Goal: Task Accomplishment & Management: Manage account settings

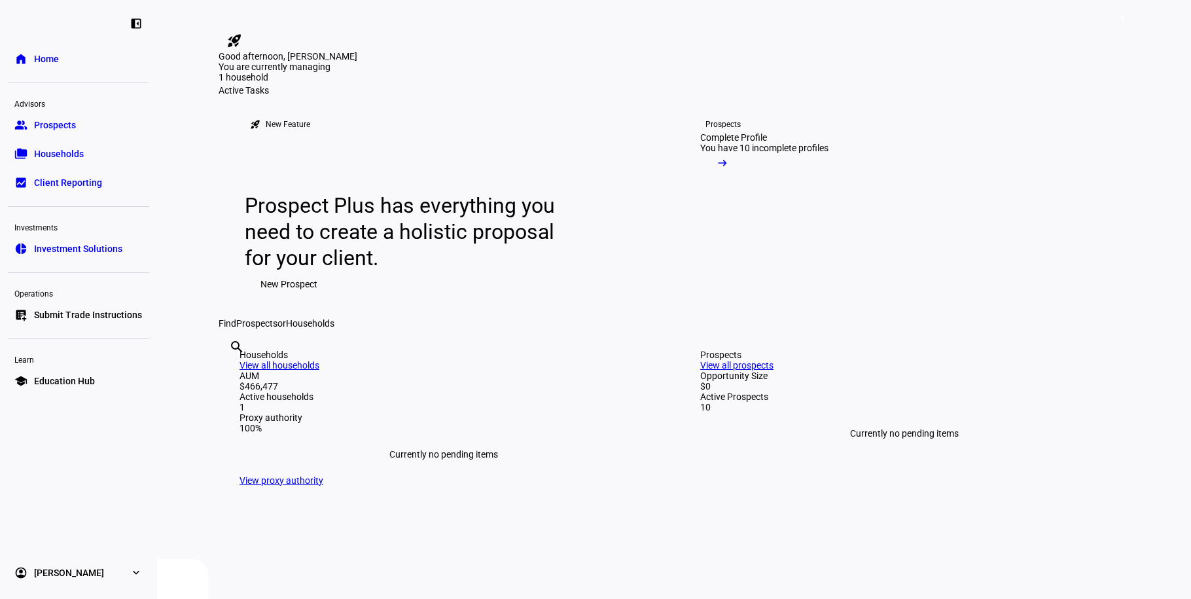
click at [62, 121] on span "Prospects" at bounding box center [55, 124] width 42 height 13
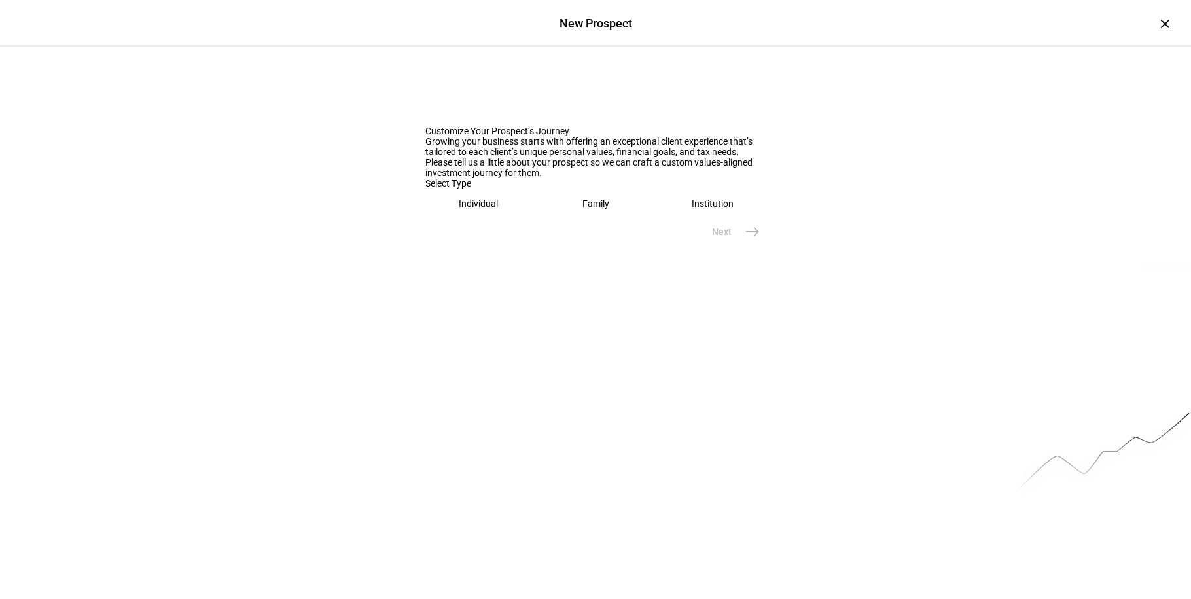
click at [1170, 25] on div "New Prospect" at bounding box center [595, 23] width 1191 height 14
click at [1159, 24] on div "×" at bounding box center [1165, 23] width 21 height 21
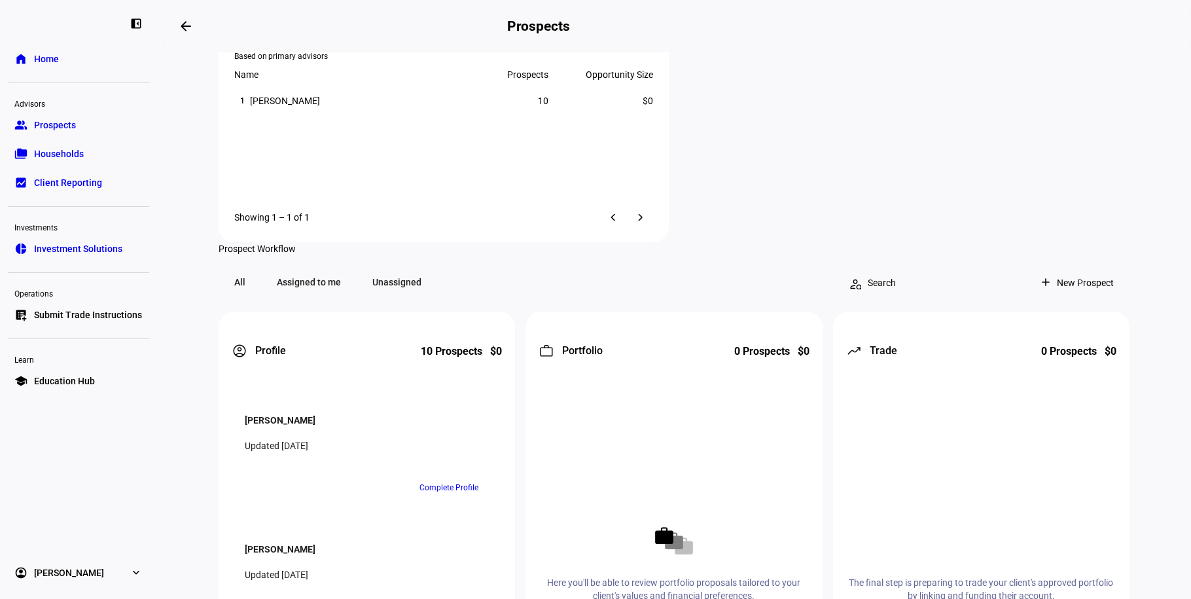
scroll to position [1155, 0]
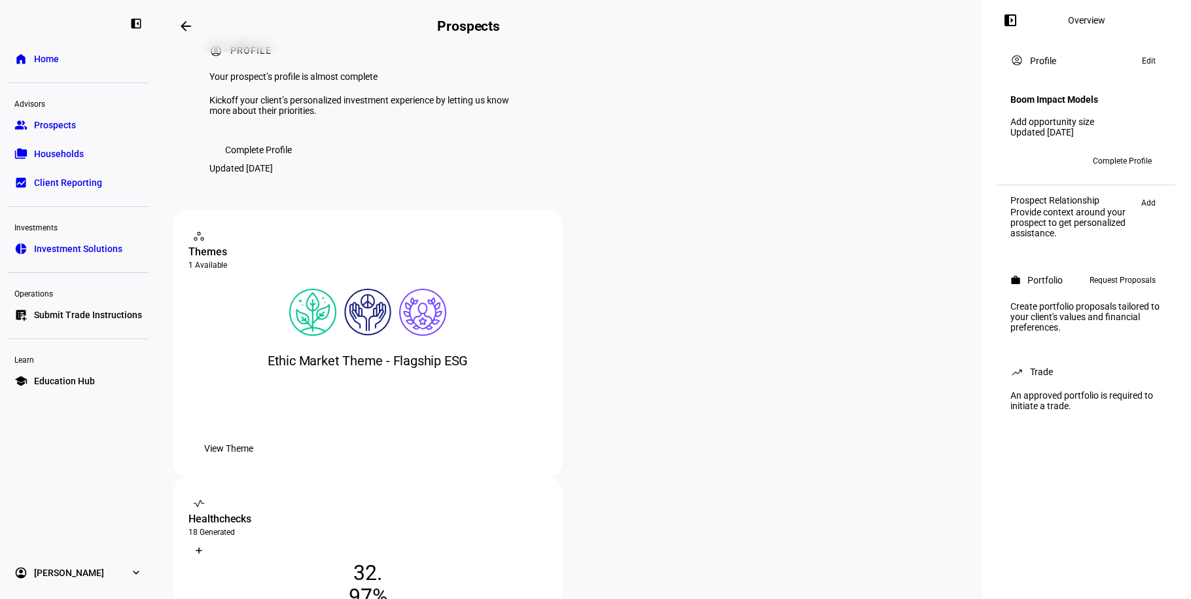
scroll to position [43, 0]
click at [62, 121] on span "Prospects" at bounding box center [55, 124] width 42 height 13
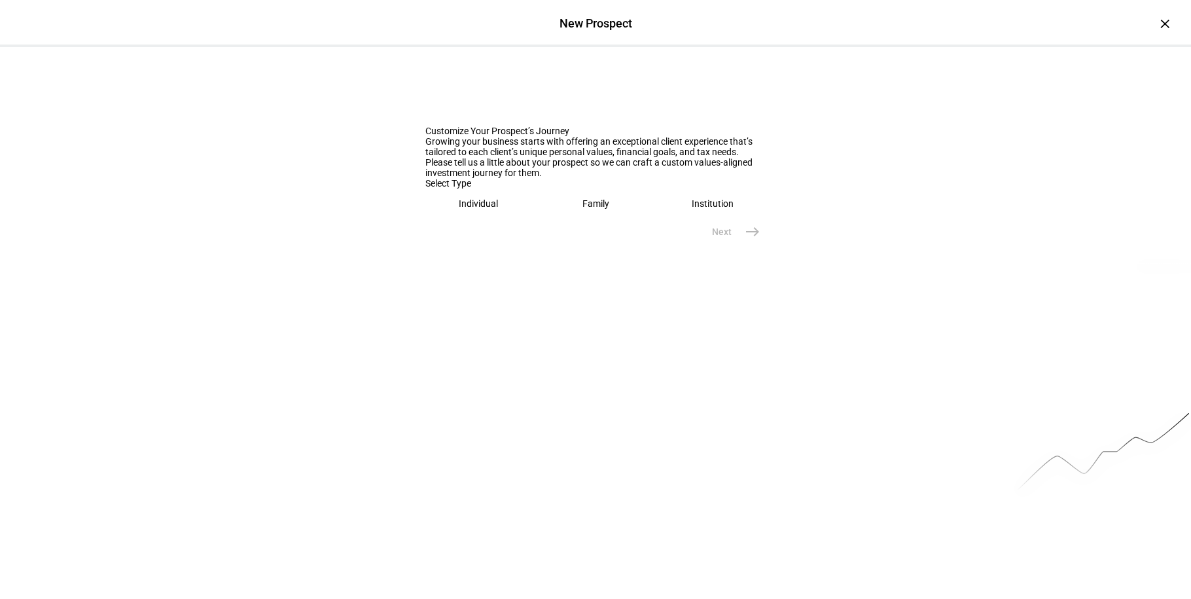
click at [489, 209] on div "Individual" at bounding box center [478, 203] width 39 height 10
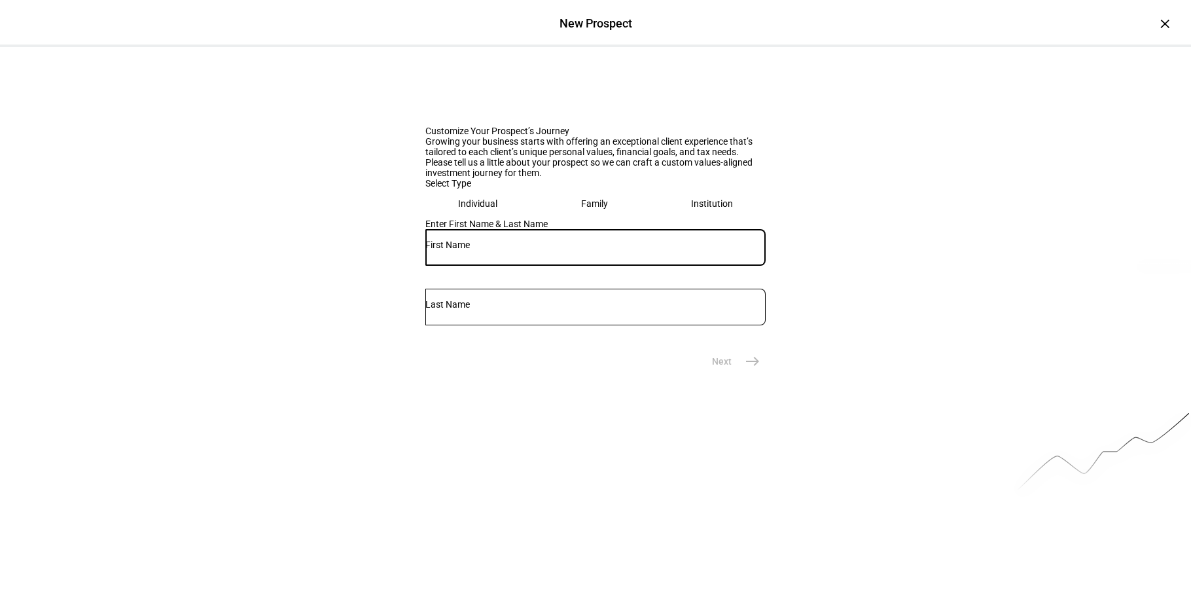
click at [473, 250] on input "text" at bounding box center [596, 245] width 340 height 10
click at [550, 250] on input "Custom Reports - [DATE]" at bounding box center [596, 245] width 340 height 10
type input "Custom Reports - [DATE]"
click at [610, 310] on input "text" at bounding box center [596, 304] width 340 height 10
drag, startPoint x: 500, startPoint y: 427, endPoint x: 587, endPoint y: 432, distance: 87.2
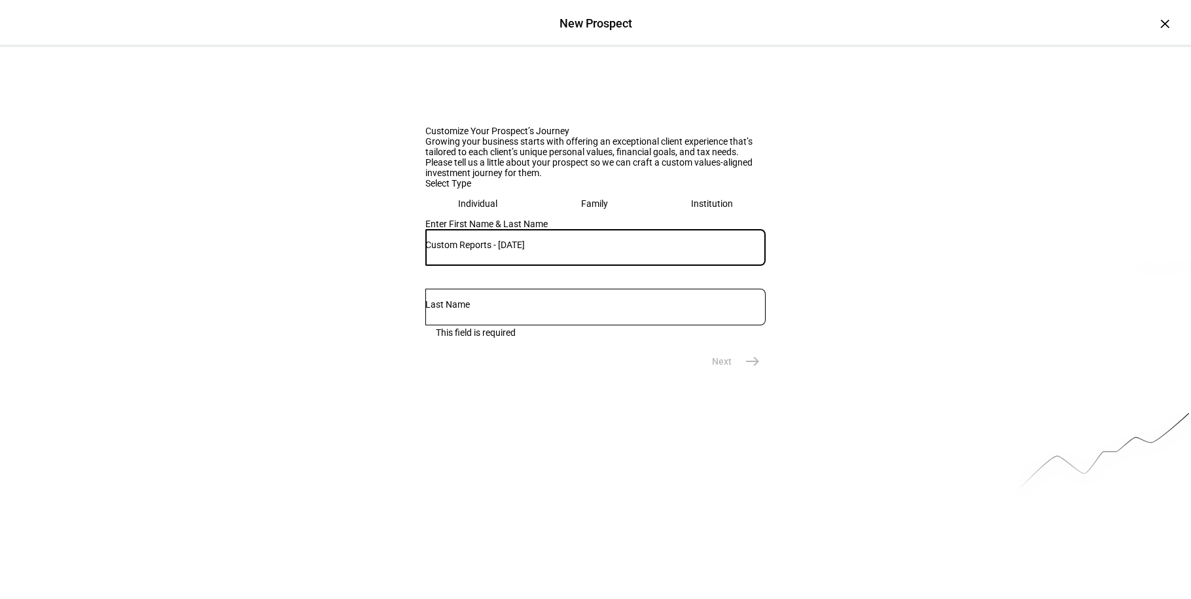
click at [587, 266] on div "Custom Reports - [DATE]" at bounding box center [596, 247] width 340 height 37
click at [572, 250] on input "Custom Reports - [DATE]" at bounding box center [596, 245] width 340 height 10
drag, startPoint x: 497, startPoint y: 429, endPoint x: 594, endPoint y: 432, distance: 97.6
click at [594, 338] on div "Custom Reports - [DATE] This field is required" at bounding box center [596, 283] width 340 height 109
click at [702, 310] on input "text" at bounding box center [596, 304] width 340 height 10
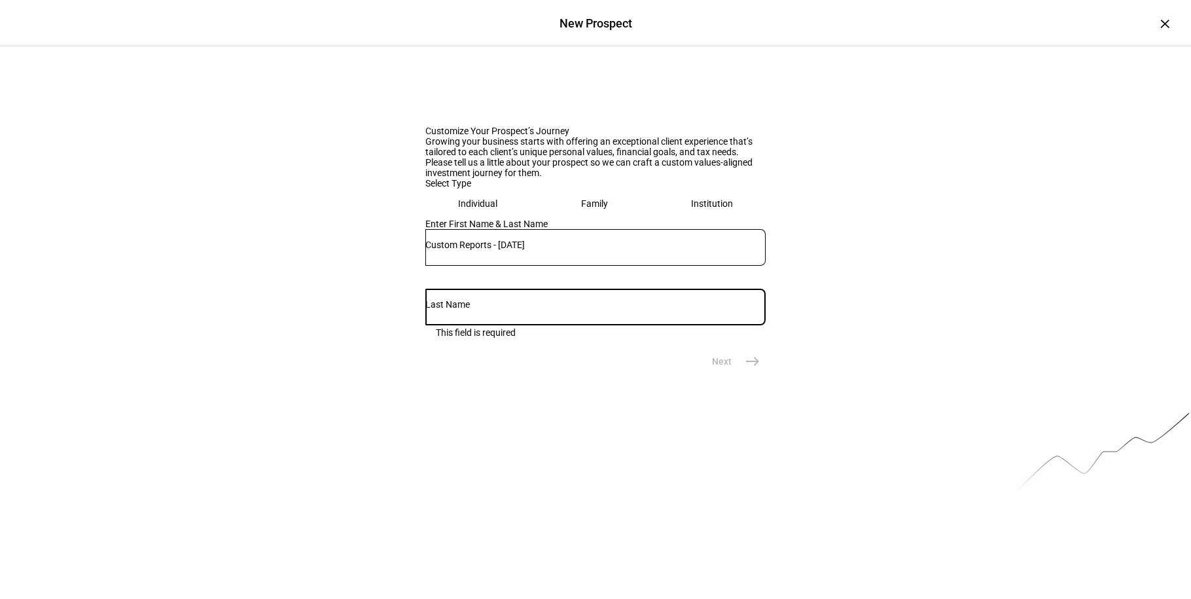
paste input "- [DATE]"
type input "- [DATE]"
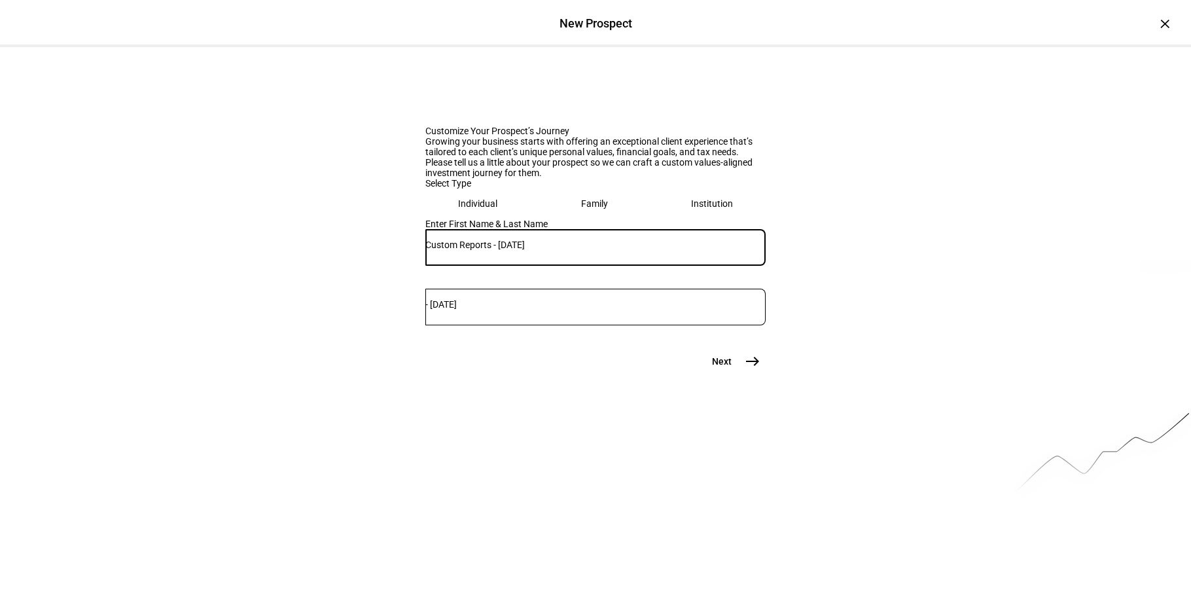
click at [526, 250] on input "Custom Reports - [DATE]" at bounding box center [596, 245] width 340 height 10
click at [516, 250] on input "Custom Reports - [DATE]" at bounding box center [596, 245] width 340 height 10
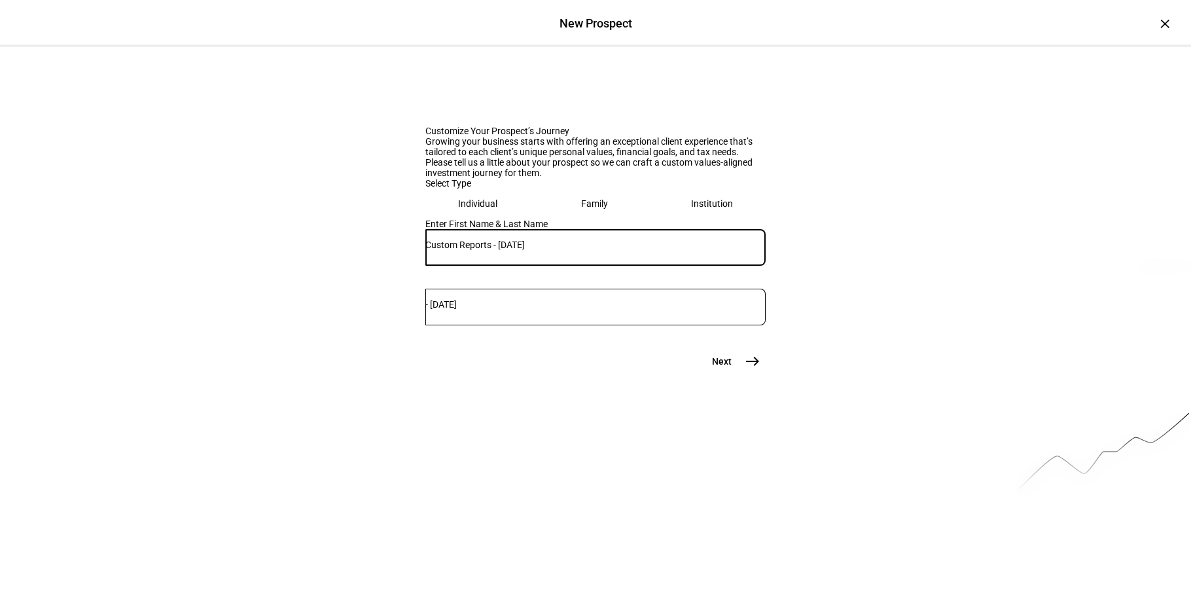
drag, startPoint x: 500, startPoint y: 428, endPoint x: 583, endPoint y: 433, distance: 83.3
click at [583, 266] on div "Custom Reports - [DATE]" at bounding box center [596, 247] width 340 height 37
type input "Custom Reports"
click at [611, 374] on eth-prospect-name-form "Customize Your Prospect’s Journey Growing your business starts with offering an…" at bounding box center [596, 210] width 340 height 327
drag, startPoint x: 735, startPoint y: 512, endPoint x: 574, endPoint y: 479, distance: 163.8
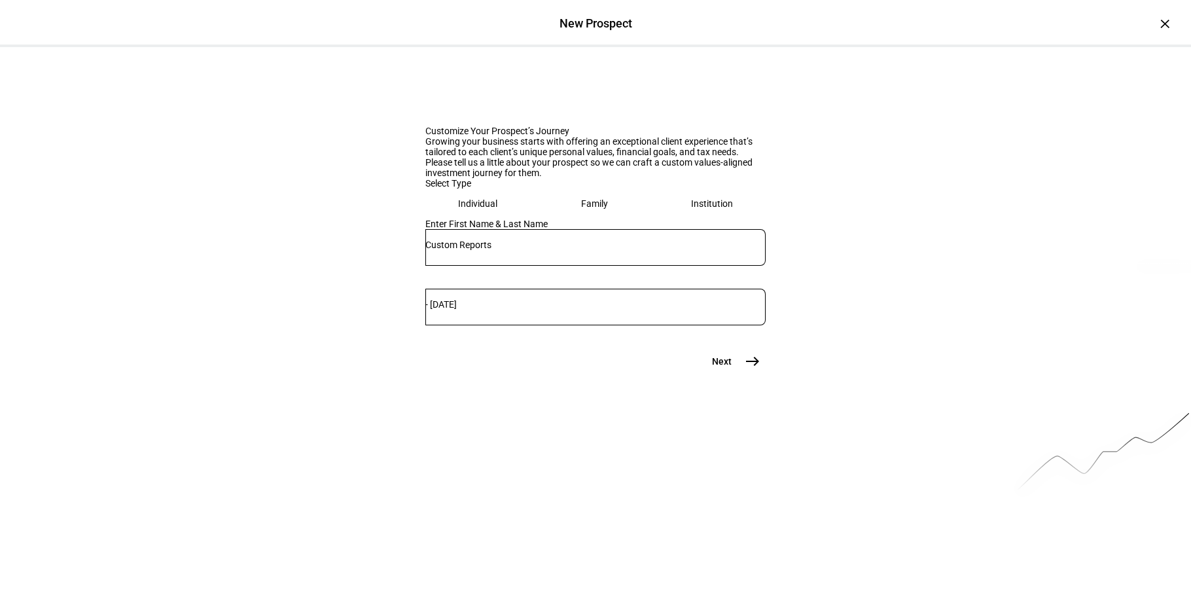
click at [574, 374] on eth-prospect-name-form "Customize Your Prospect’s Journey Growing your business starts with offering an…" at bounding box center [596, 210] width 340 height 327
click at [730, 374] on button "Next east" at bounding box center [731, 361] width 69 height 26
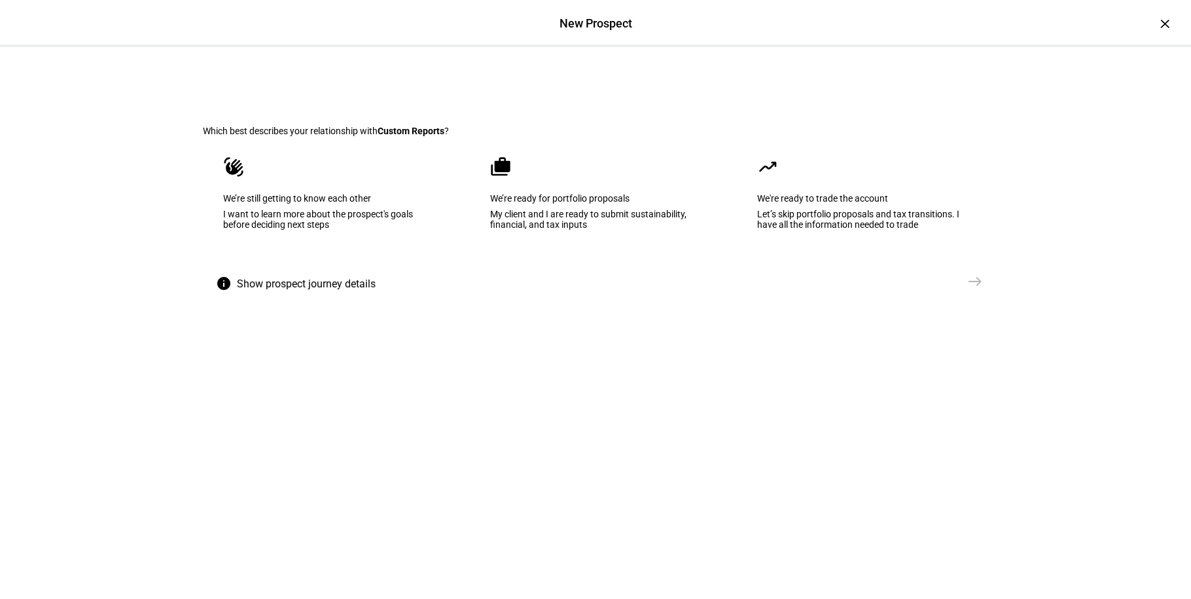
click at [1148, 31] on div "New Prospect ×" at bounding box center [595, 23] width 1191 height 47
click at [1155, 20] on div "×" at bounding box center [1165, 23] width 21 height 21
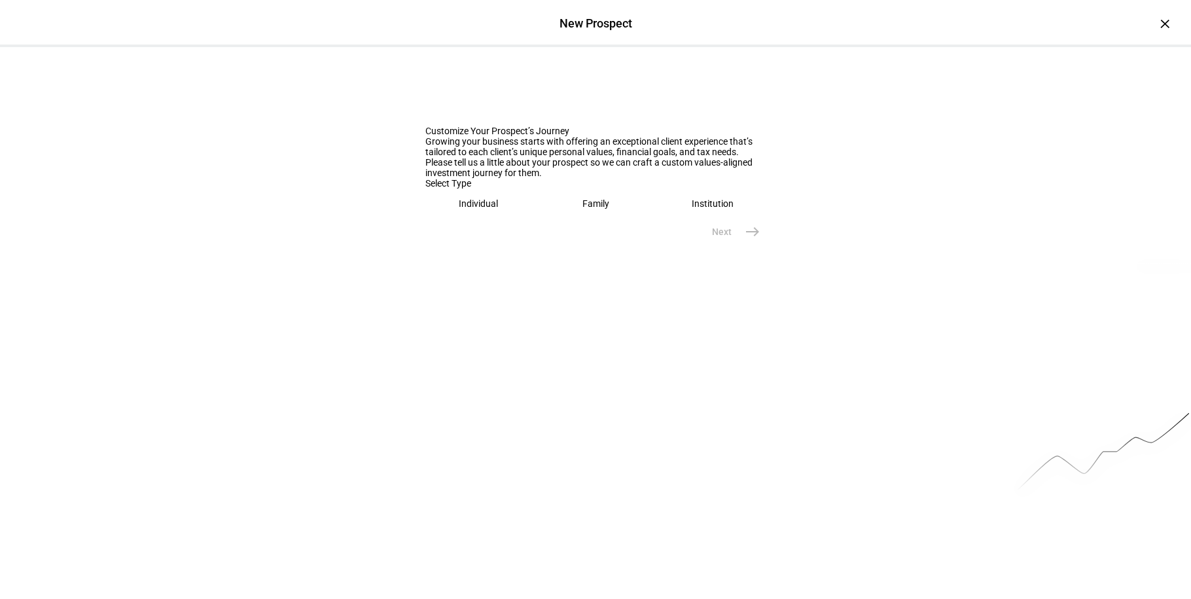
drag, startPoint x: 509, startPoint y: 354, endPoint x: 506, endPoint y: 363, distance: 9.1
click at [509, 219] on eth-mega-radio-button "Individual" at bounding box center [479, 204] width 107 height 30
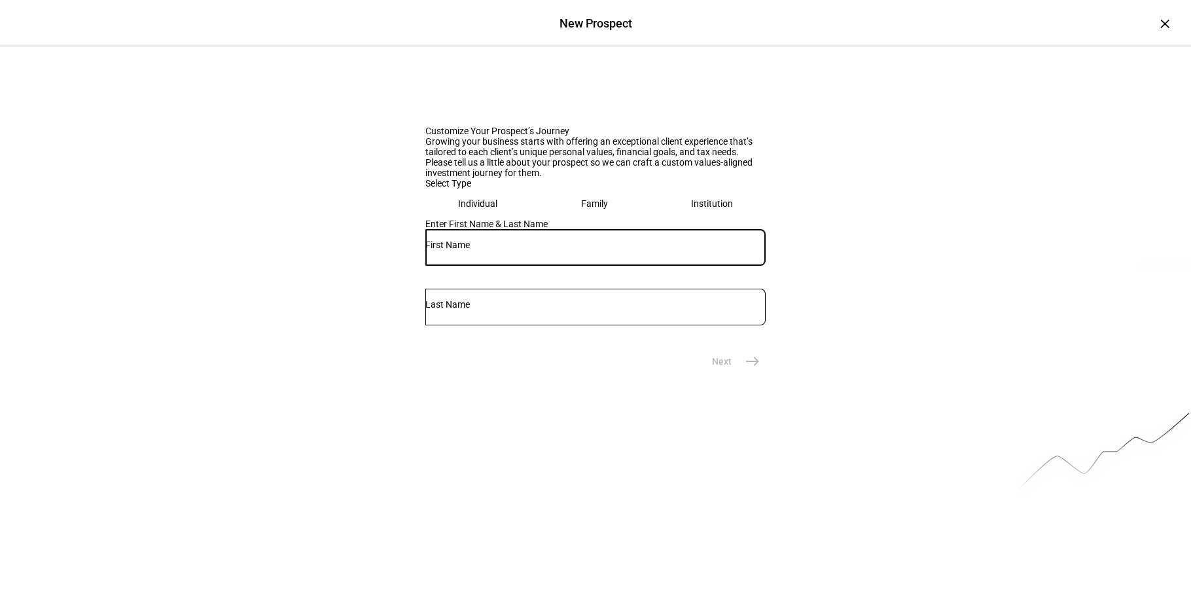
click at [490, 250] on input "text" at bounding box center [596, 245] width 340 height 10
click at [498, 250] on input "Custon" at bounding box center [596, 245] width 340 height 10
click at [479, 250] on input "CustoM" at bounding box center [596, 245] width 340 height 10
type input "Custom"
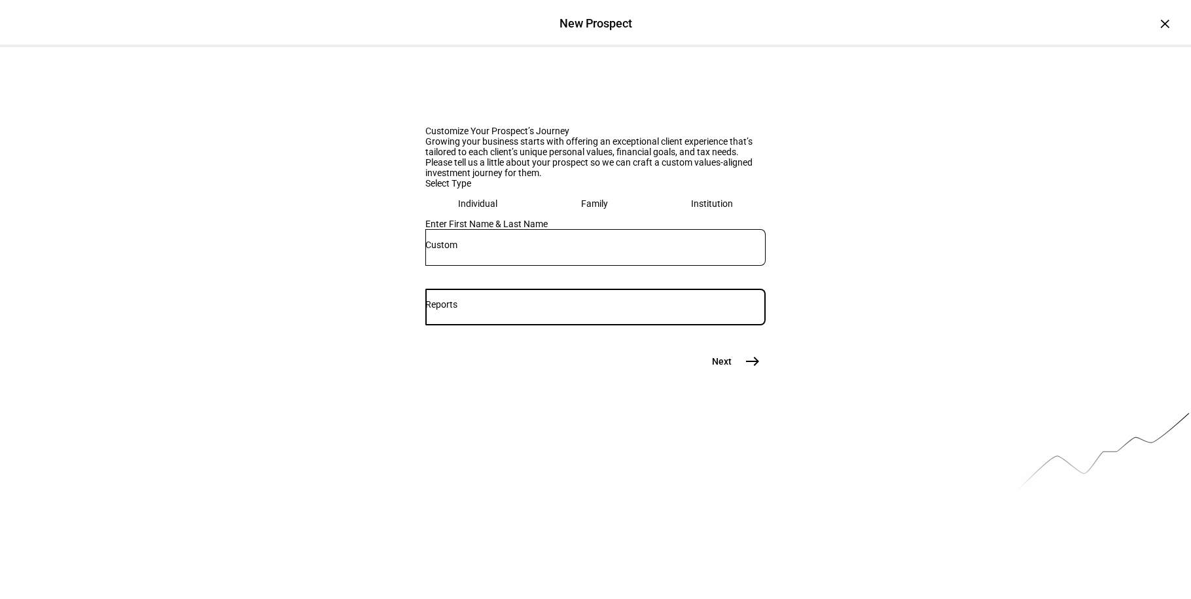
type input "Reports"
click at [706, 374] on button "Next east" at bounding box center [731, 361] width 69 height 26
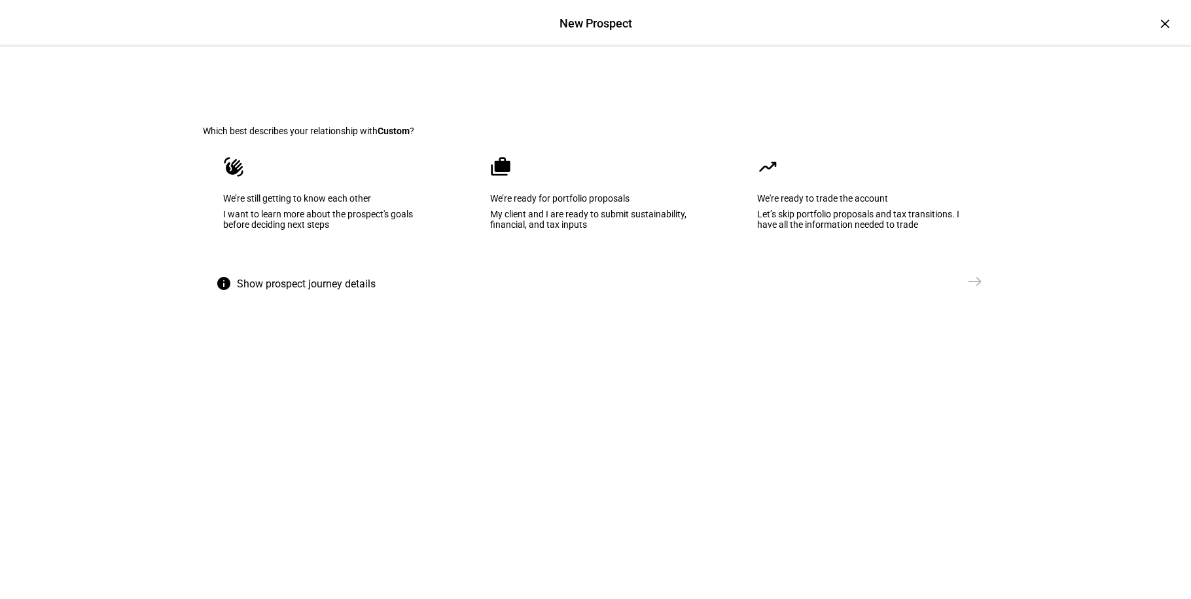
click at [549, 268] on eth-mega-radio-button "cases We’re ready for portfolio proposals My client and I are ready to submit s…" at bounding box center [595, 202] width 251 height 132
click at [896, 295] on button "Create Prospect Profile east" at bounding box center [915, 281] width 147 height 26
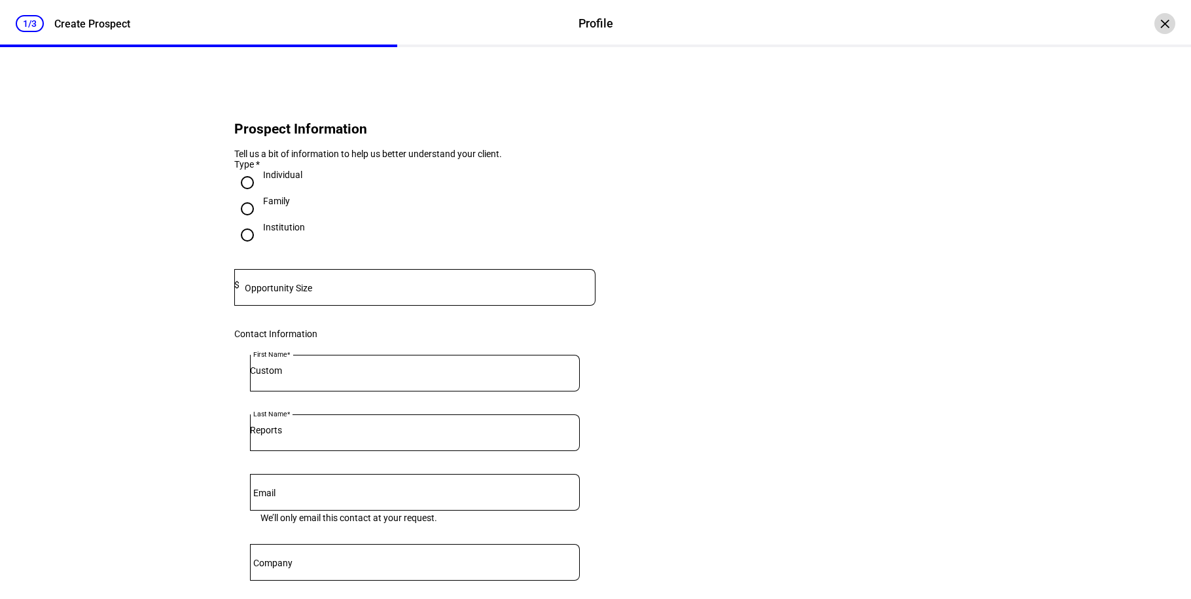
click at [1155, 25] on div "×" at bounding box center [1165, 23] width 21 height 21
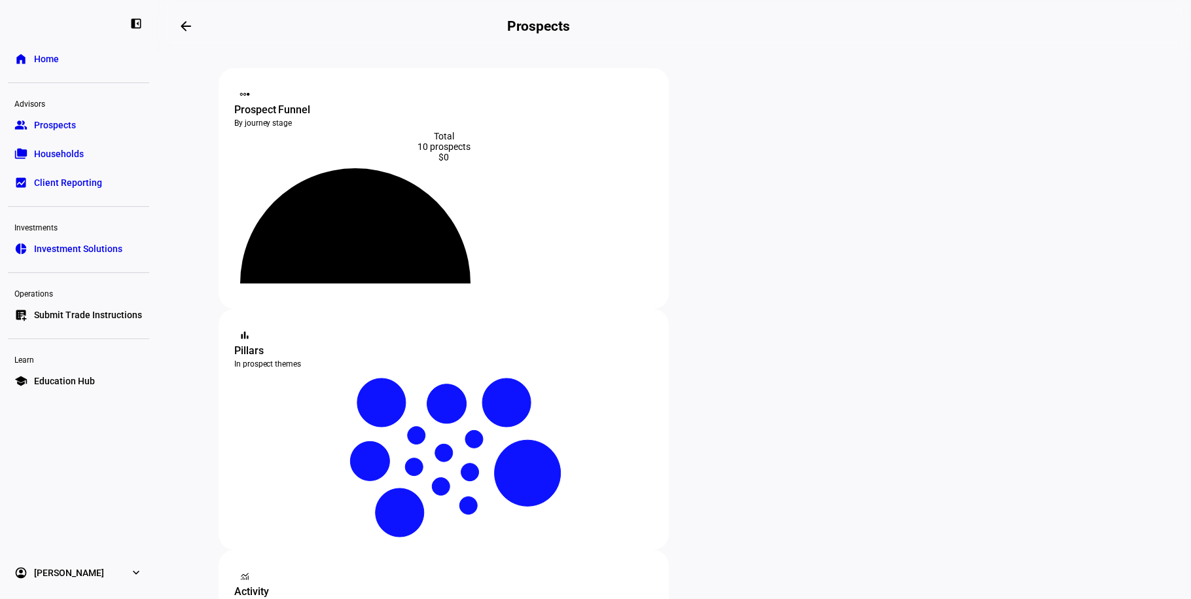
click at [446, 187] on icon at bounding box center [355, 222] width 242 height 121
click at [440, 149] on div "10 prospects" at bounding box center [443, 146] width 419 height 10
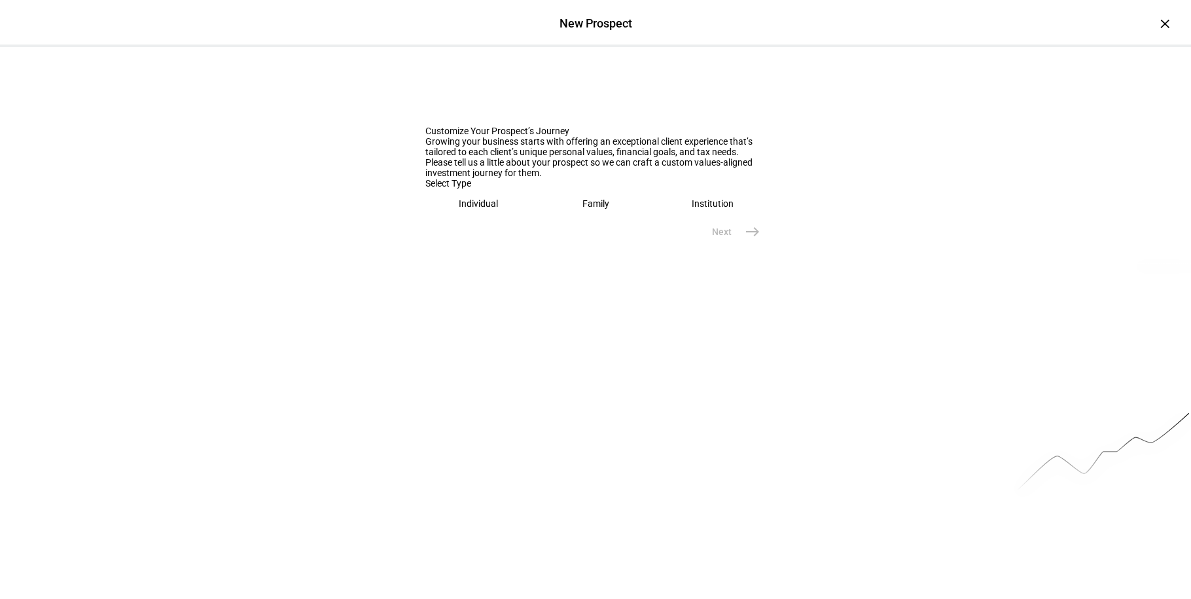
click at [495, 219] on eth-mega-radio-button "Individual" at bounding box center [479, 204] width 107 height 30
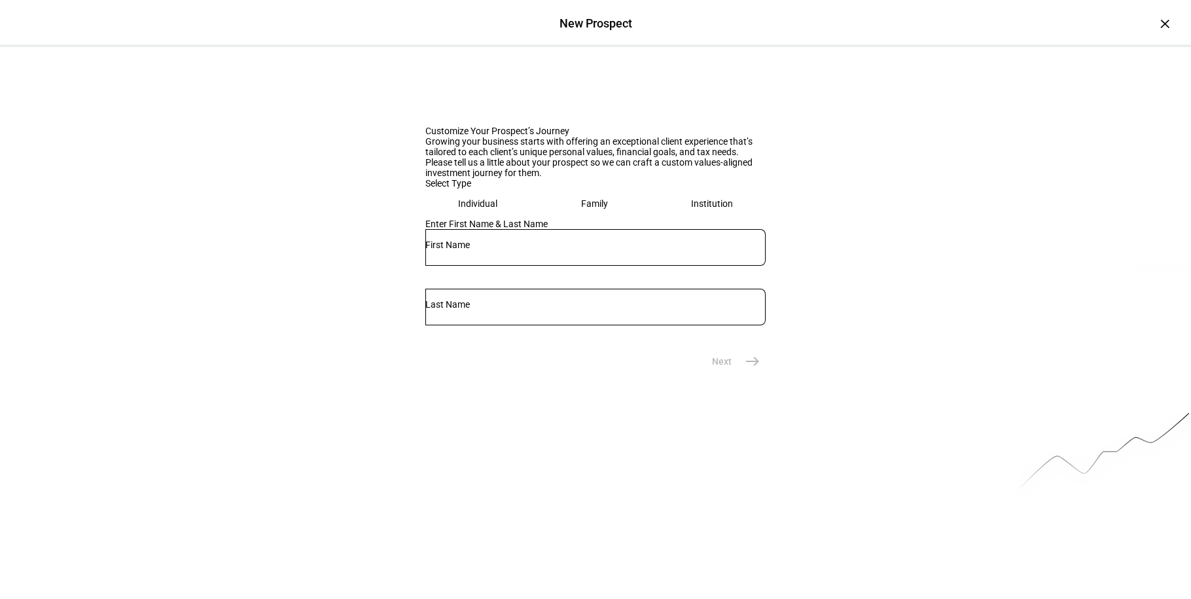
click at [502, 348] on div "Enter First Name & Last Name" at bounding box center [596, 284] width 340 height 130
click at [504, 250] on input "text" at bounding box center [596, 245] width 340 height 10
type input "Custon"
type input "Reports"
click at [486, 250] on input "Custon" at bounding box center [596, 245] width 340 height 10
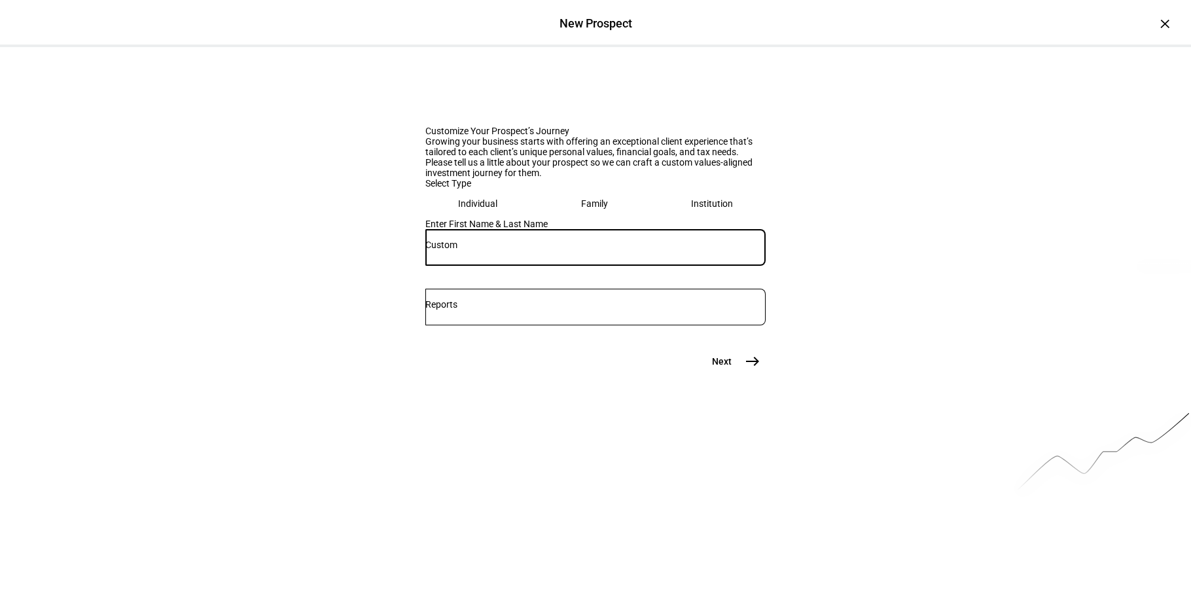
type input "Custom"
click at [729, 374] on button "Next east" at bounding box center [731, 361] width 69 height 26
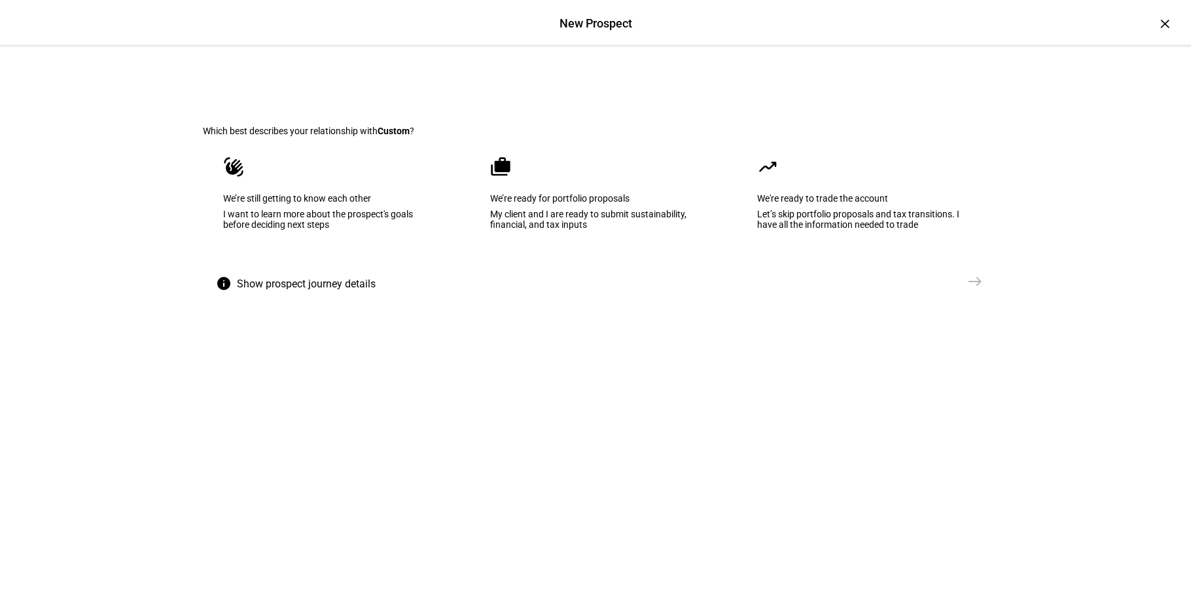
click at [539, 268] on eth-mega-radio-button "cases We’re ready for portfolio proposals My client and I are ready to submit s…" at bounding box center [595, 202] width 251 height 132
click at [910, 295] on button "Create Prospect Profile east" at bounding box center [915, 281] width 147 height 26
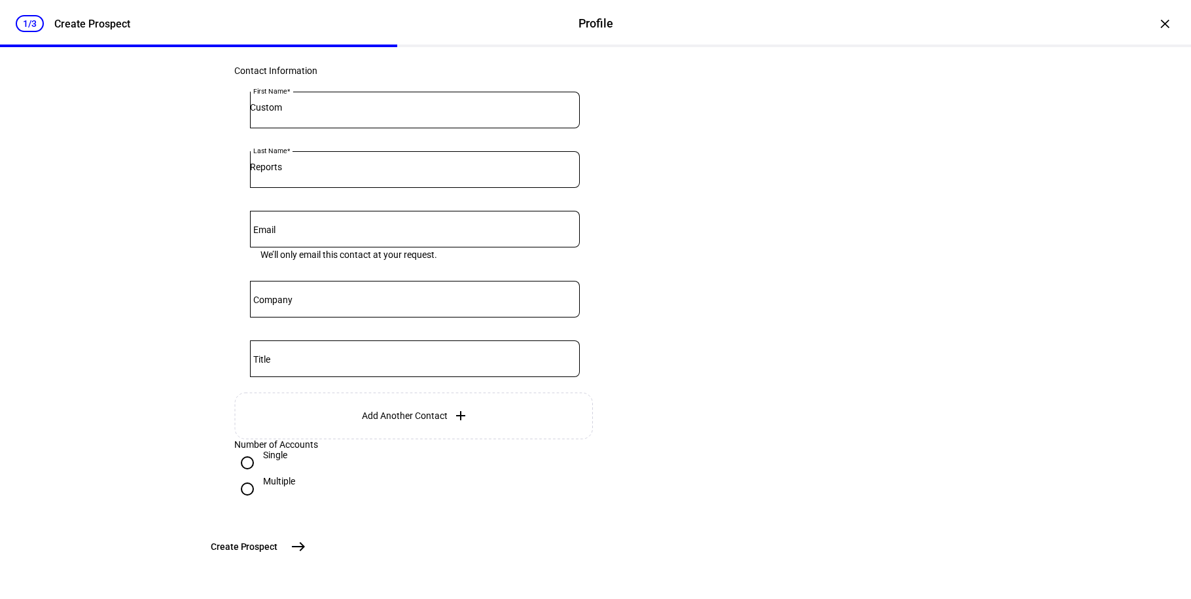
scroll to position [367, 0]
click at [278, 545] on span "Create Prospect" at bounding box center [244, 546] width 67 height 13
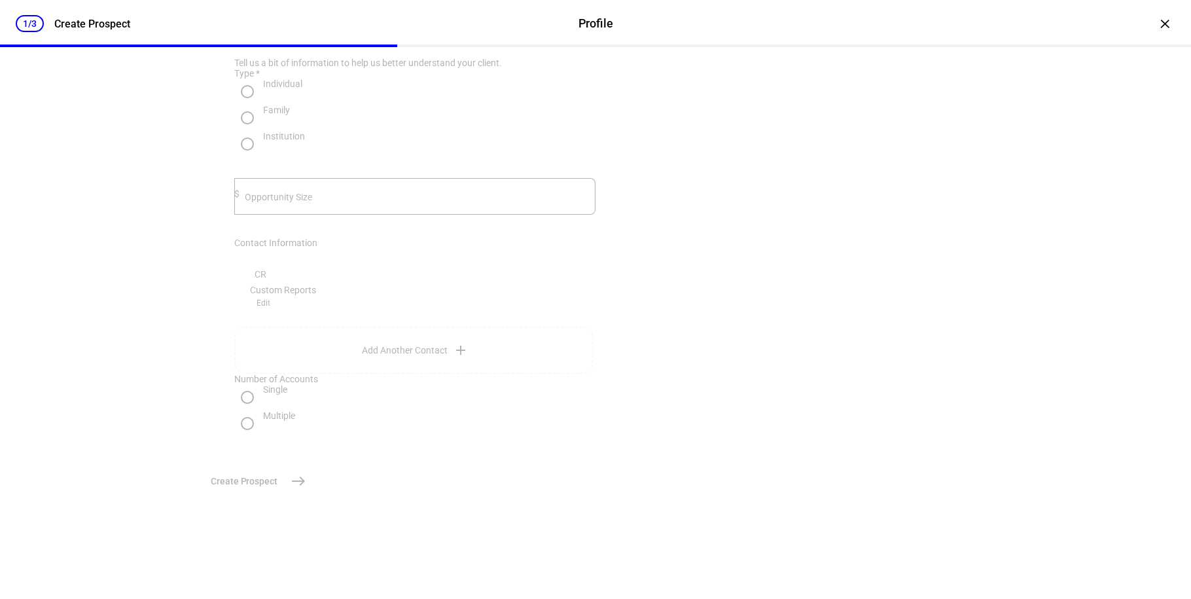
scroll to position [0, 0]
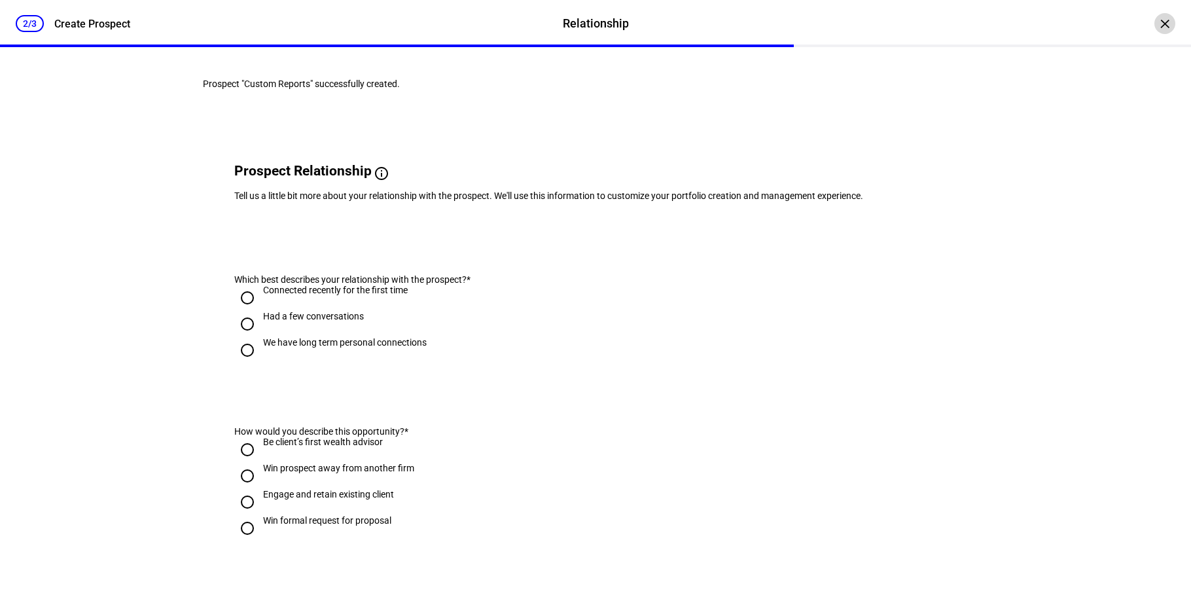
click at [1155, 24] on div "×" at bounding box center [1165, 23] width 21 height 21
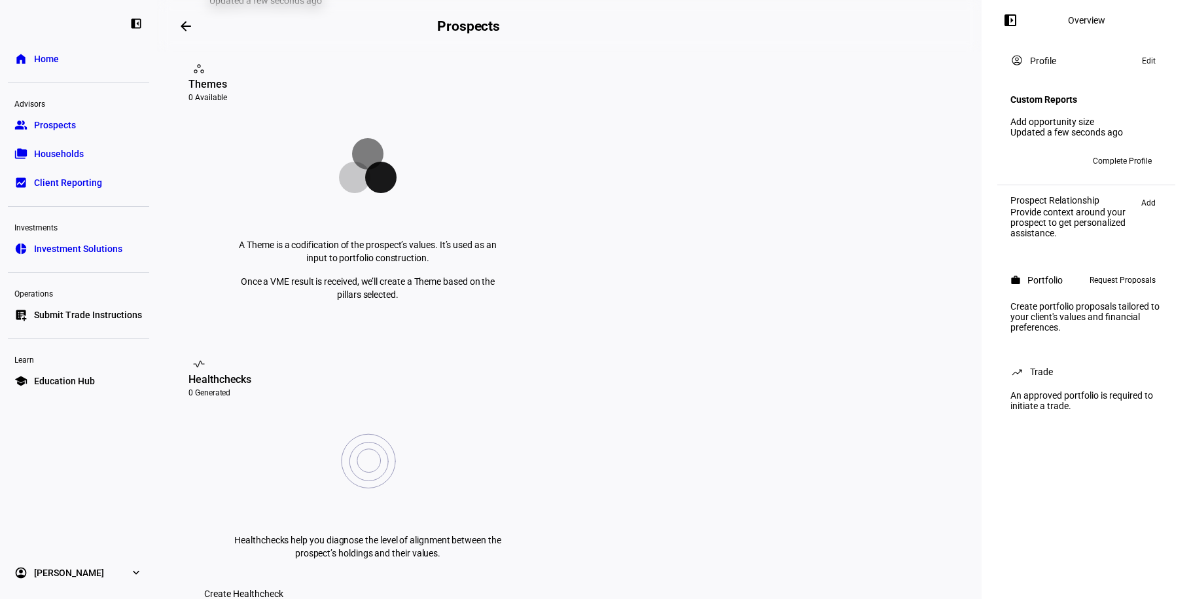
scroll to position [215, 0]
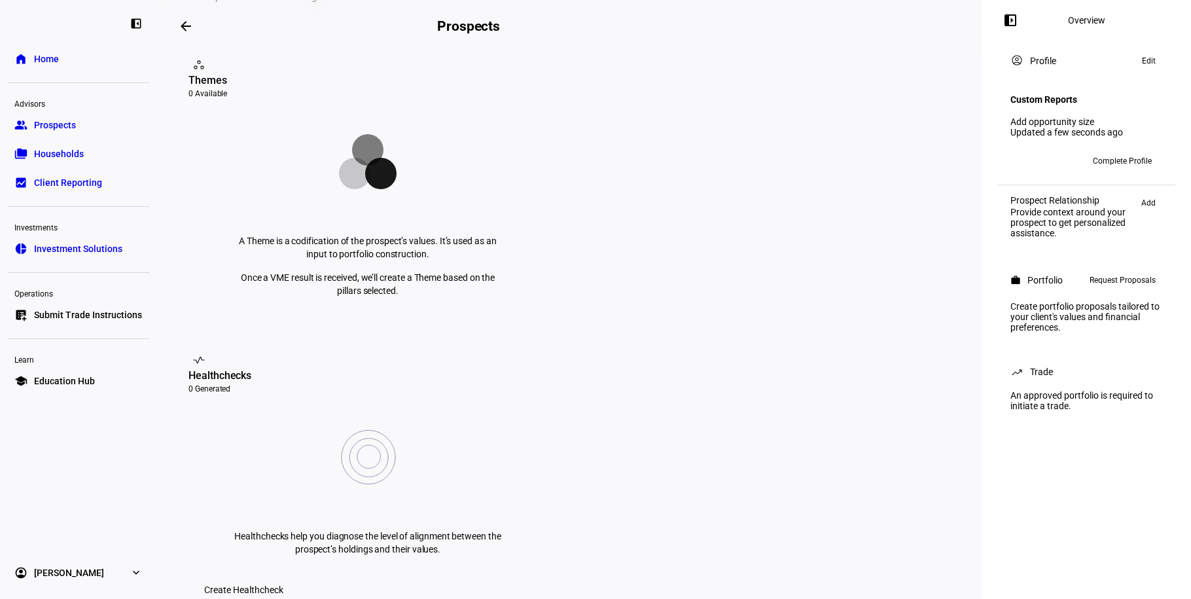
click at [283, 577] on span "Create Healthcheck" at bounding box center [243, 590] width 79 height 26
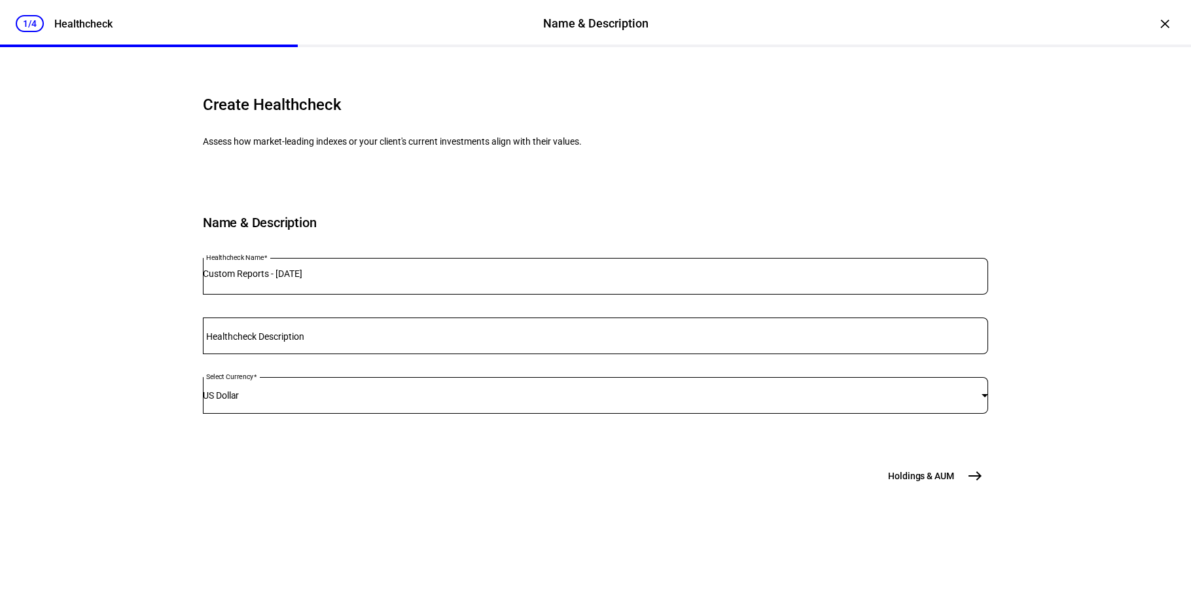
click at [329, 279] on input "Custom Reports - [DATE]" at bounding box center [596, 273] width 786 height 10
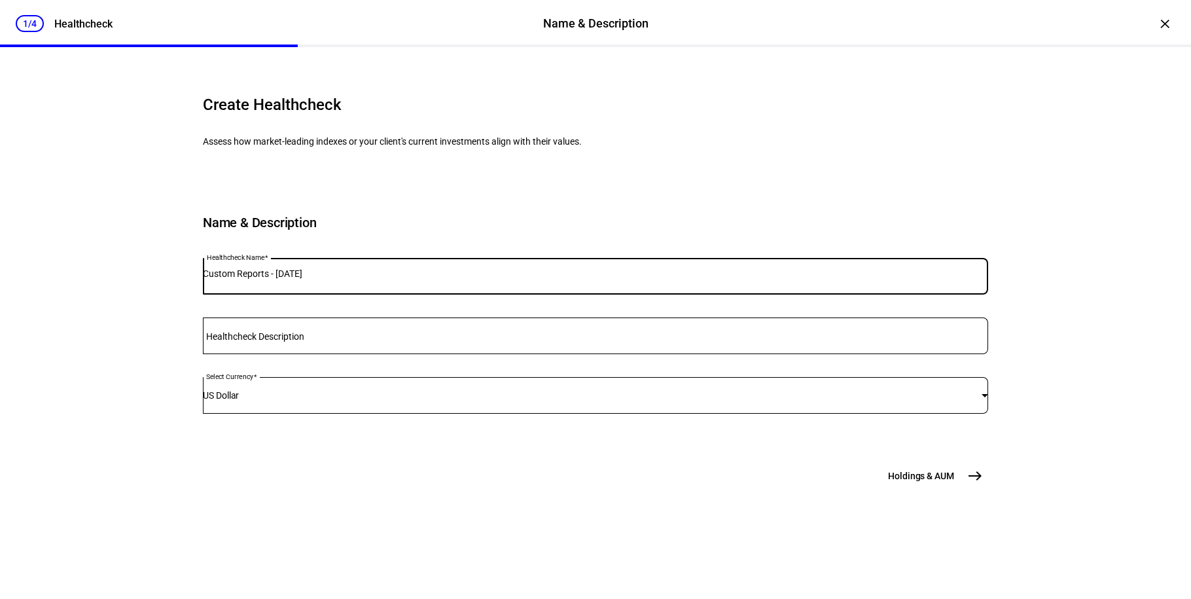
click at [299, 279] on input "Custom Reports - [DATE]" at bounding box center [596, 273] width 786 height 10
type input "Bodel Balanced custom"
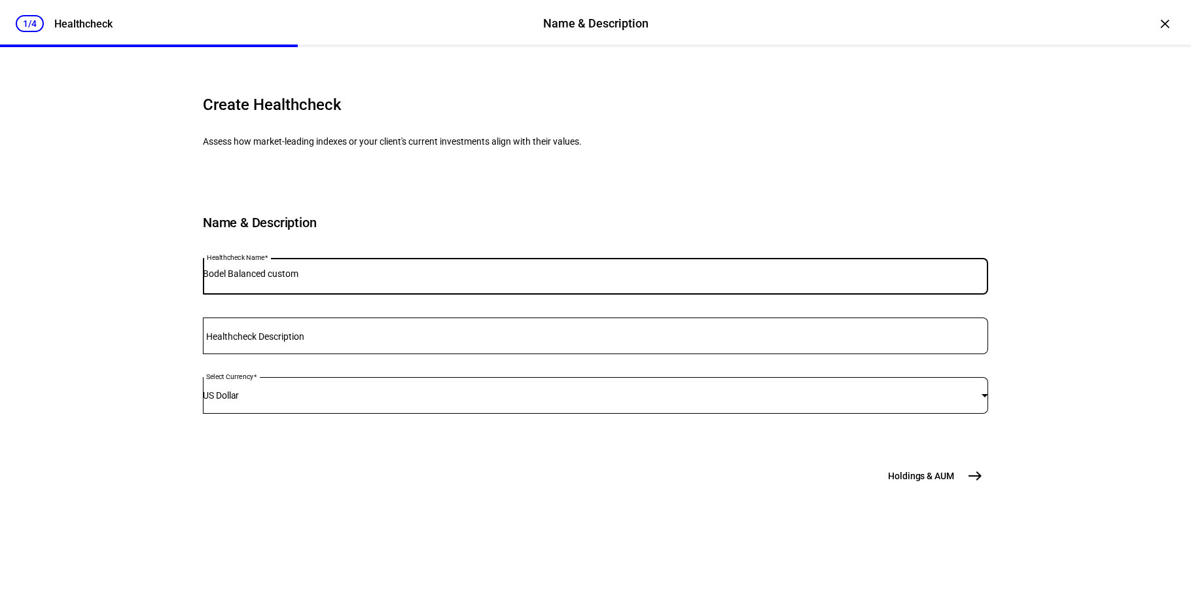
click at [949, 489] on button "Holdings & [GEOGRAPHIC_DATA]" at bounding box center [935, 476] width 108 height 26
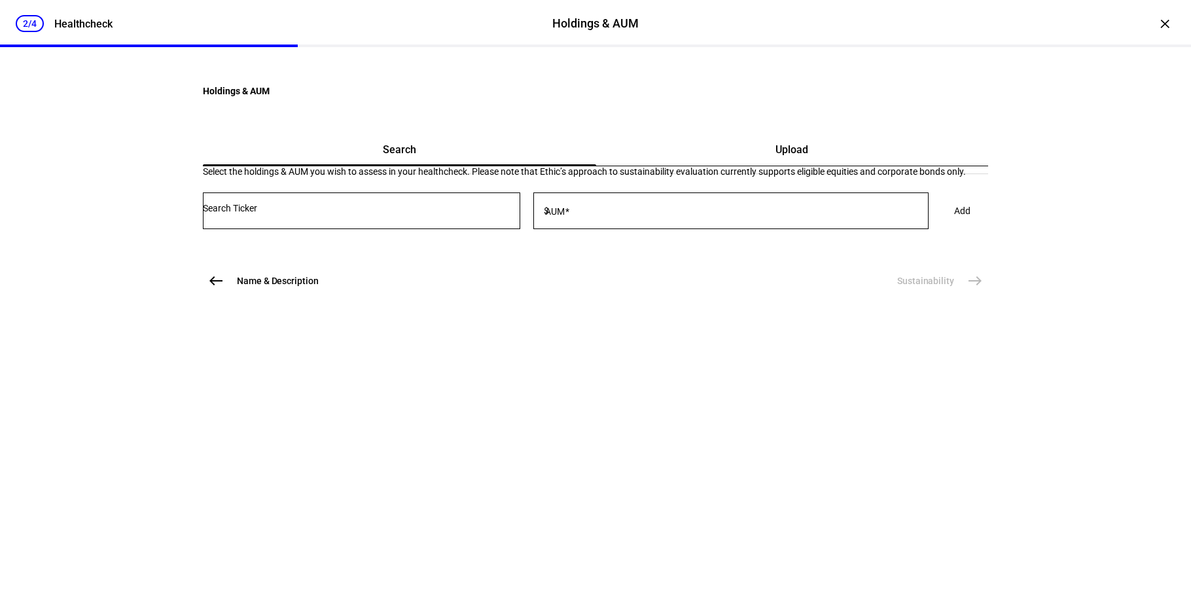
scroll to position [0, 0]
click at [685, 166] on div "Upload" at bounding box center [792, 149] width 393 height 31
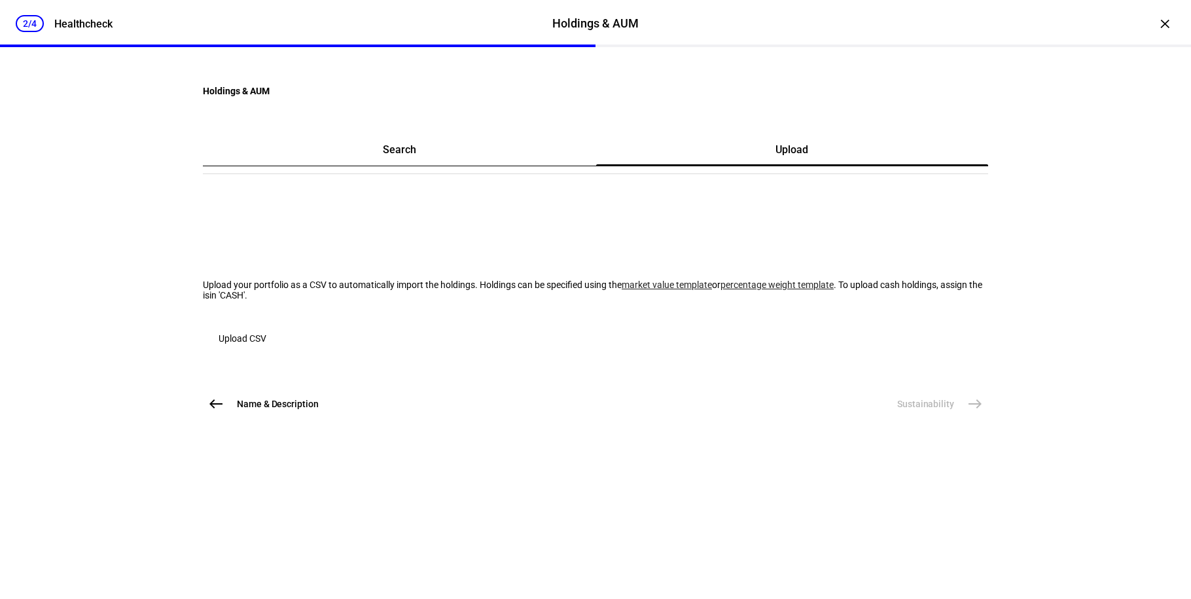
click at [282, 354] on span "button" at bounding box center [242, 338] width 79 height 31
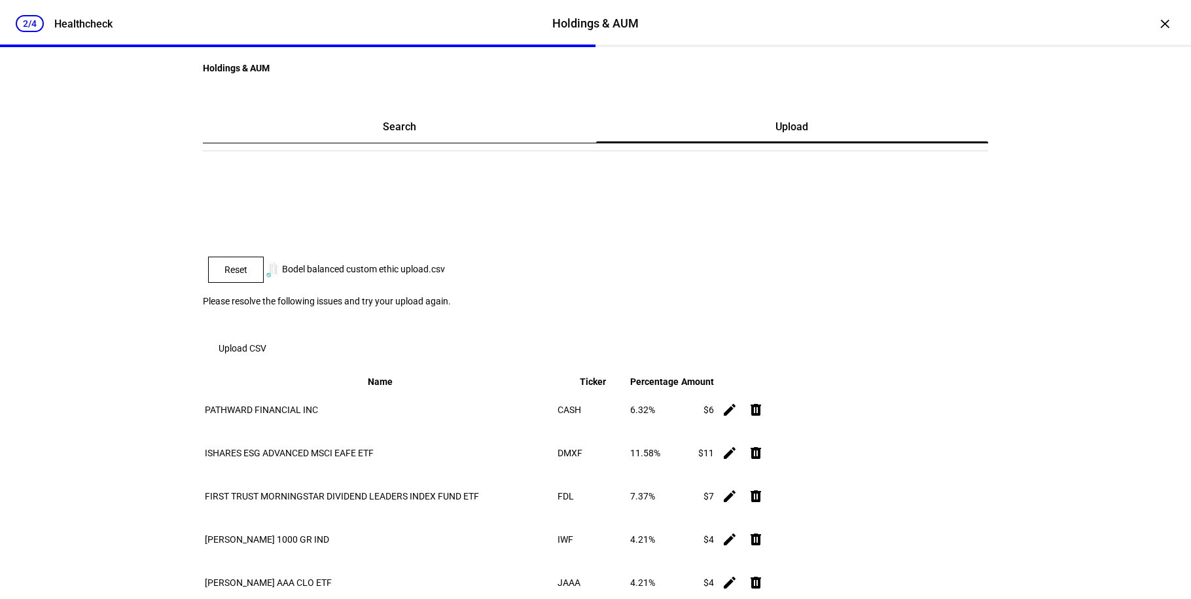
scroll to position [24, 0]
click at [263, 285] on span at bounding box center [236, 268] width 54 height 31
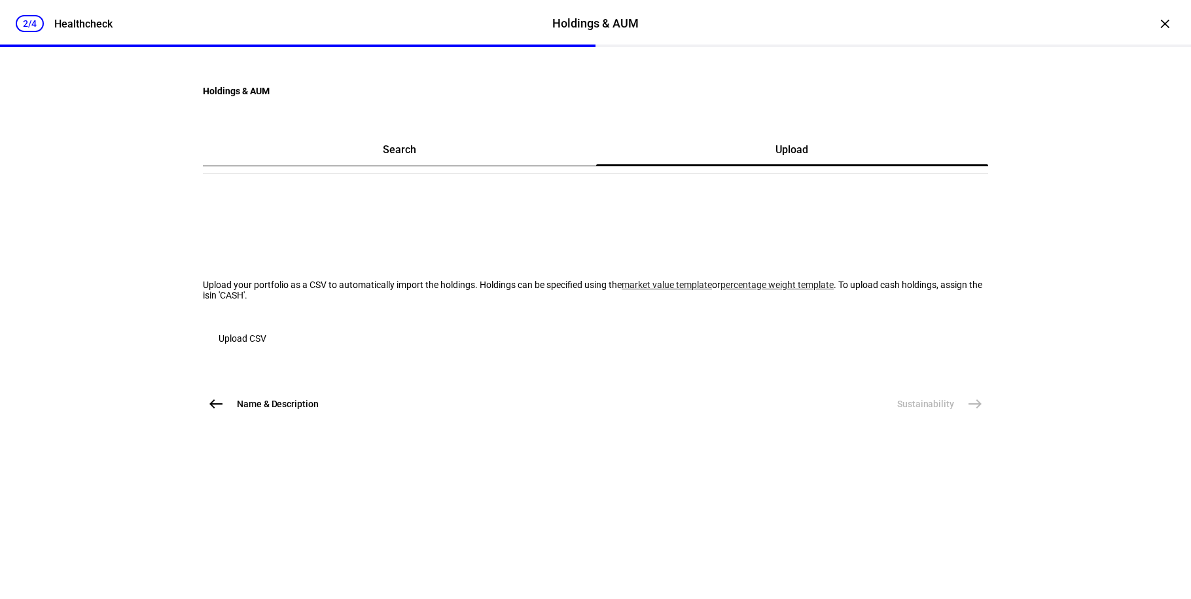
click at [282, 354] on span "button" at bounding box center [242, 338] width 79 height 31
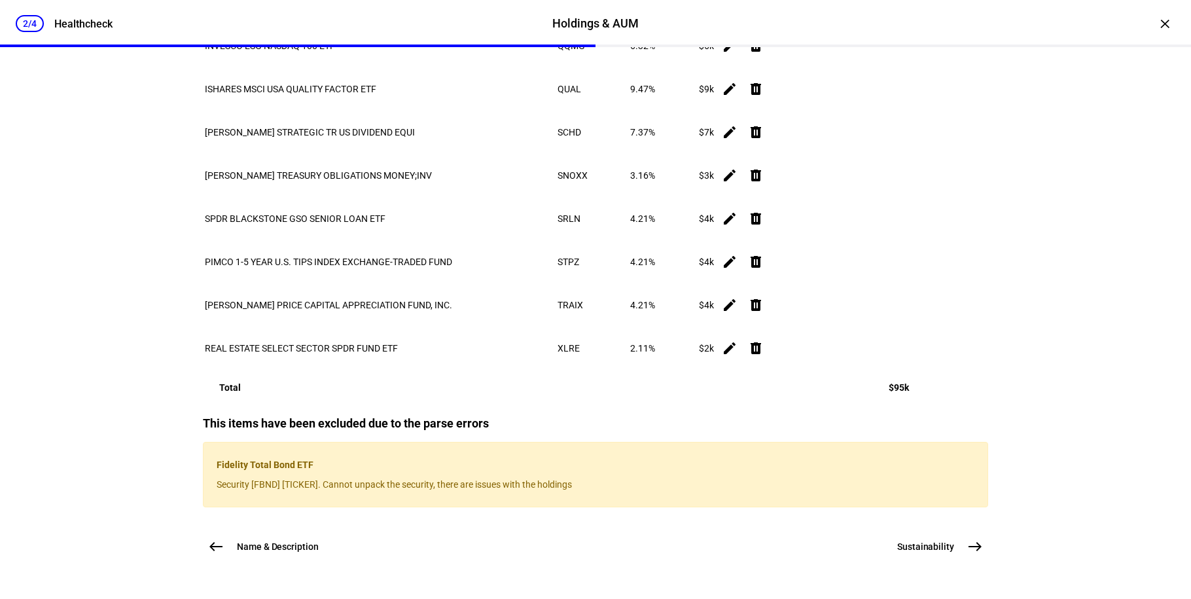
scroll to position [1022, 0]
click at [952, 547] on button "Sustainability east" at bounding box center [939, 547] width 99 height 26
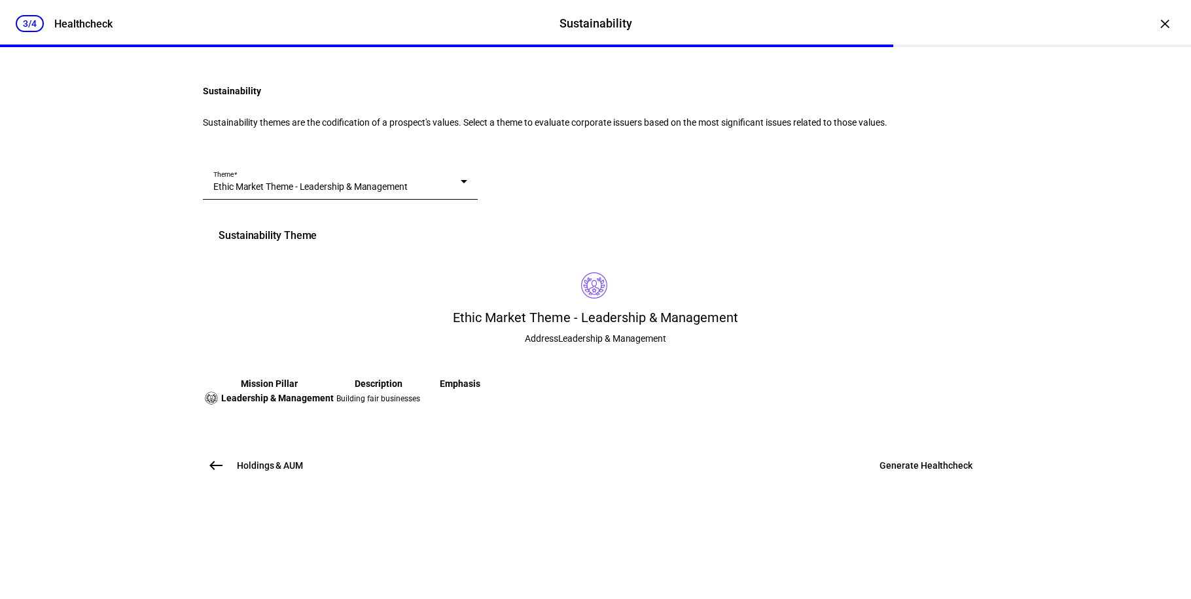
scroll to position [153, 0]
click at [380, 200] on div "Theme Ethic Market Theme - Leadership & Management" at bounding box center [340, 181] width 254 height 37
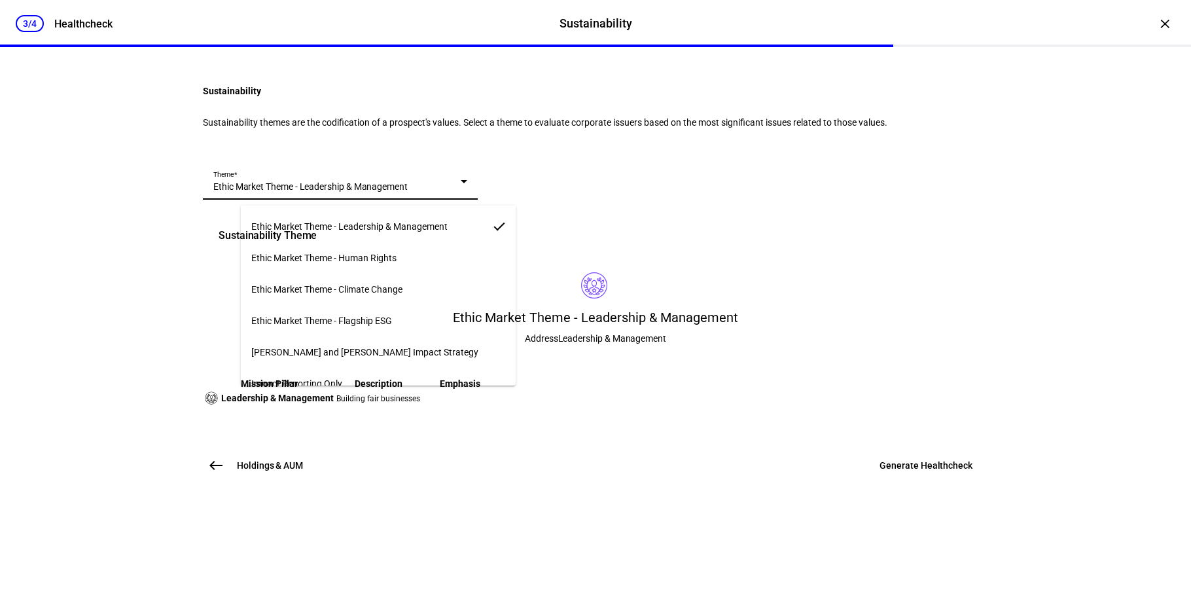
click at [392, 319] on mat-option "Ethic Market Theme - Flagship ESG" at bounding box center [378, 320] width 275 height 31
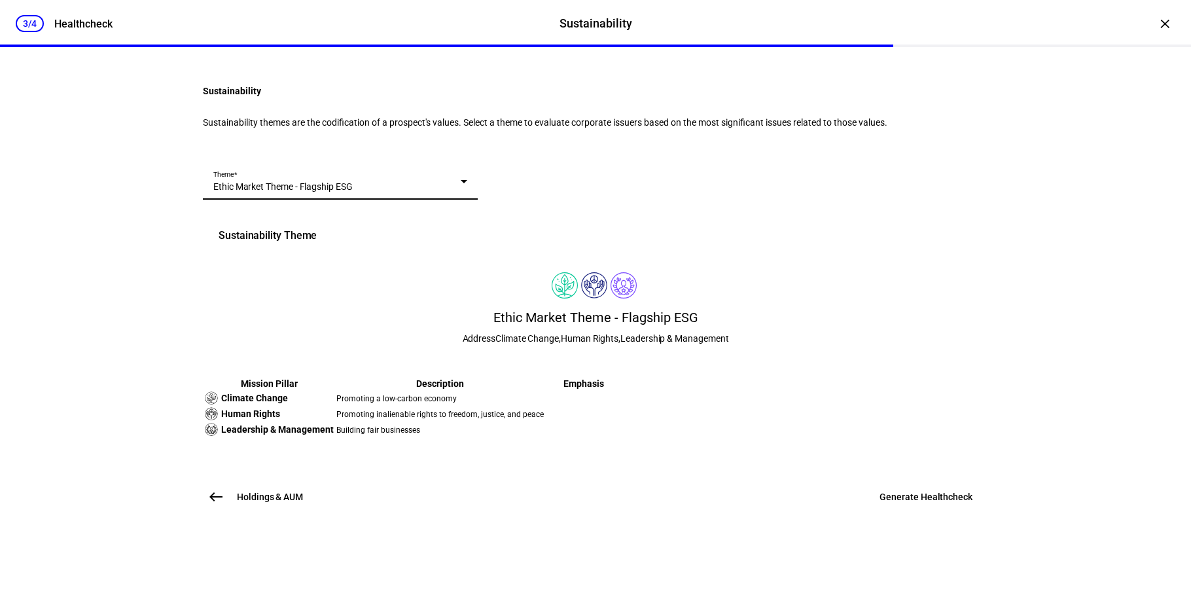
click at [344, 173] on div "Theme Ethic Market Theme - Flagship ESG" at bounding box center [340, 181] width 254 height 37
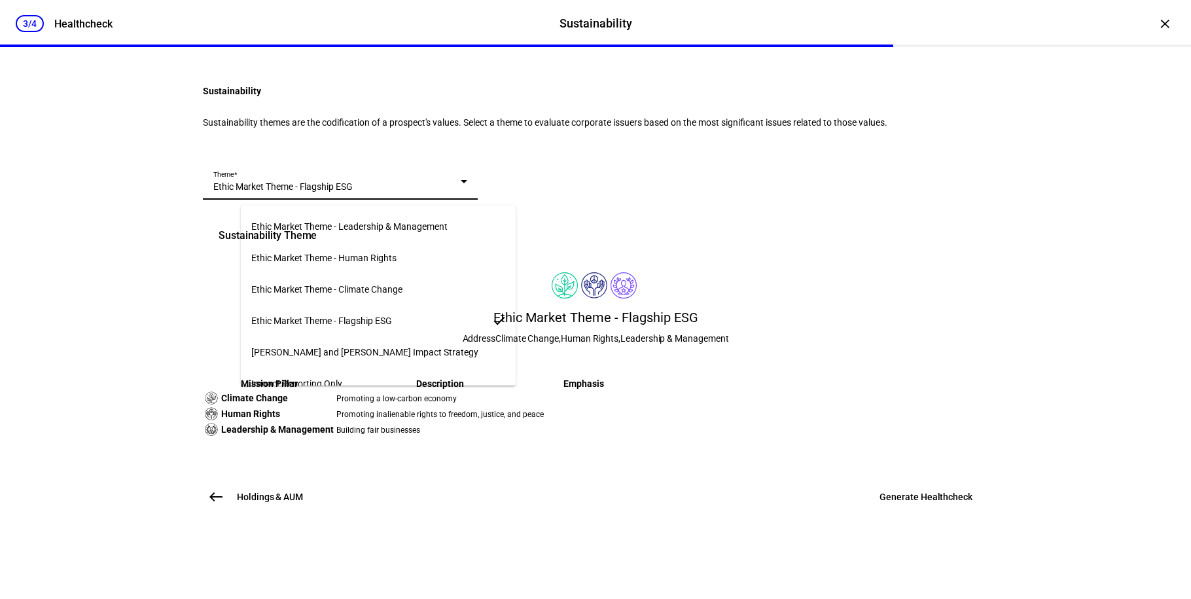
click at [349, 316] on span "Ethic Market Theme - Flagship ESG" at bounding box center [321, 321] width 141 height 10
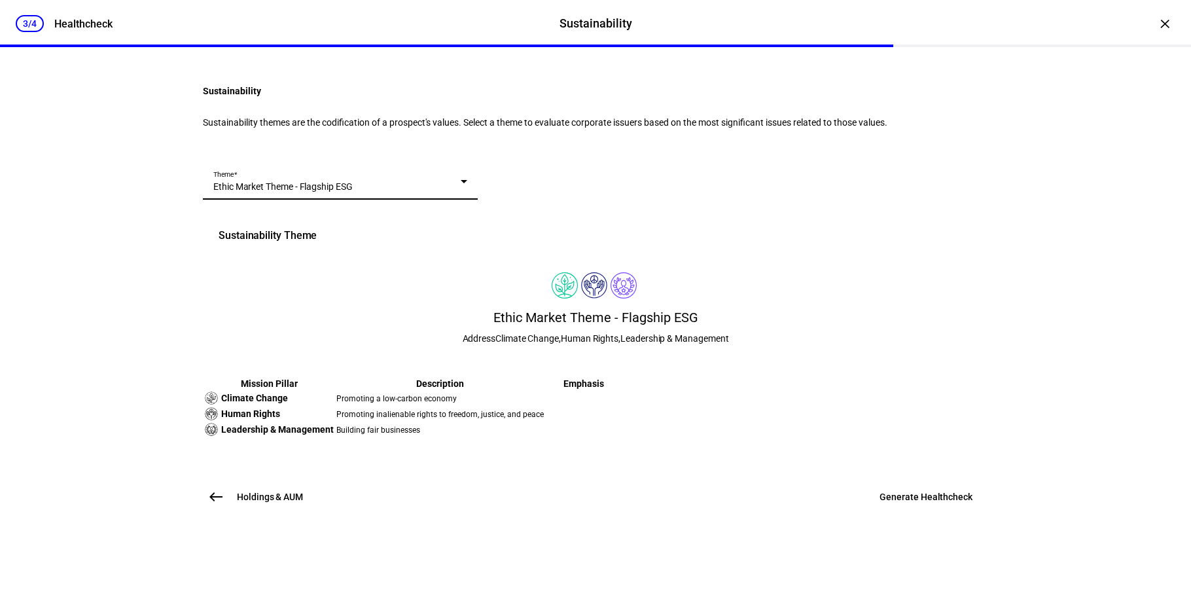
click at [353, 189] on span "Ethic Market Theme - Flagship ESG" at bounding box center [282, 186] width 139 height 10
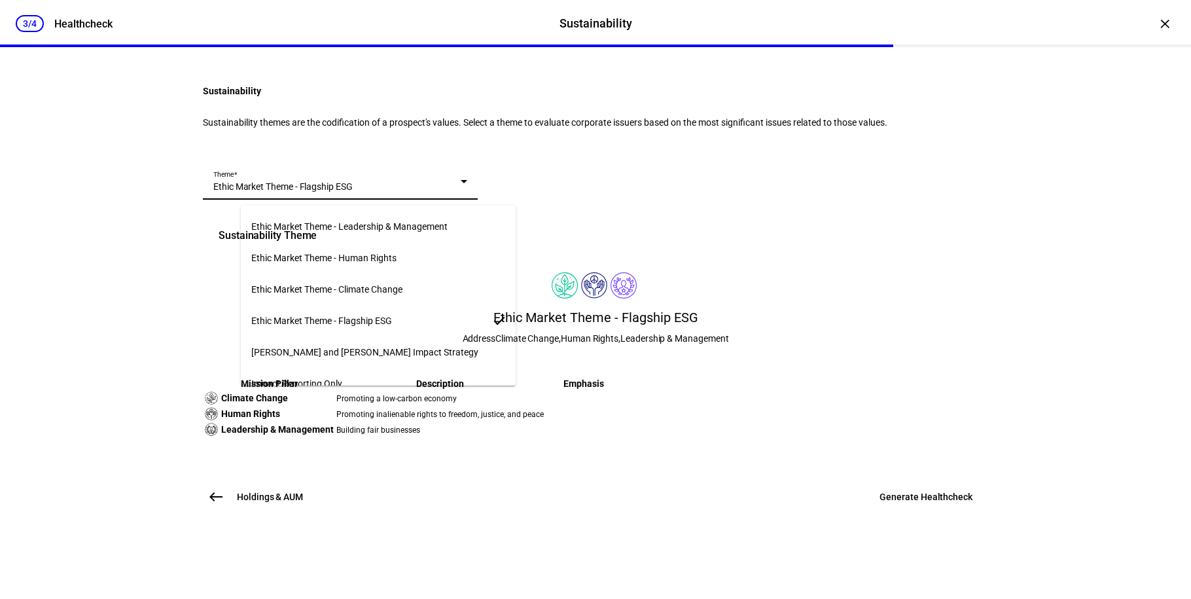
click at [355, 253] on span "Ethic Market Theme - Human Rights" at bounding box center [323, 258] width 145 height 10
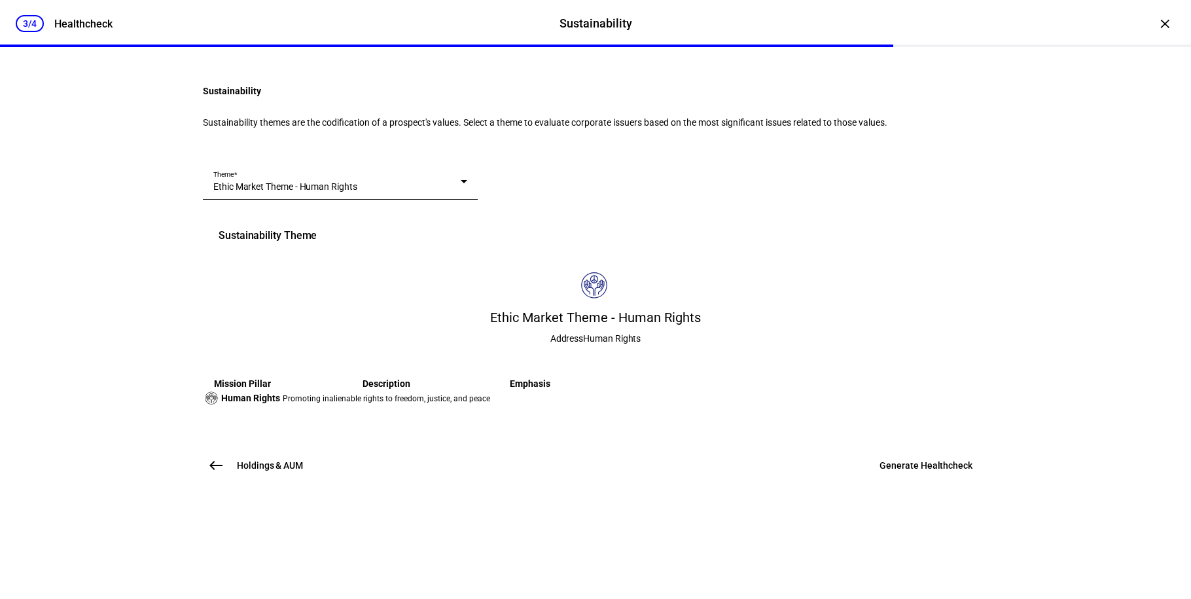
click at [911, 472] on span "Generate Healthcheck" at bounding box center [926, 465] width 93 height 13
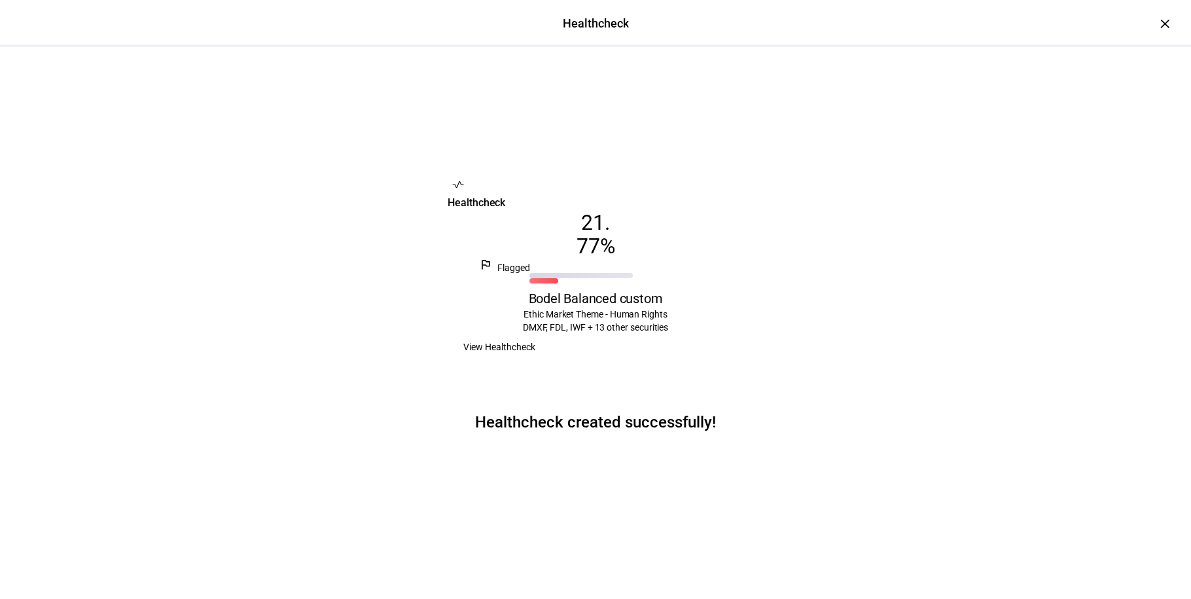
click at [536, 360] on span "View Healthcheck" at bounding box center [500, 347] width 72 height 26
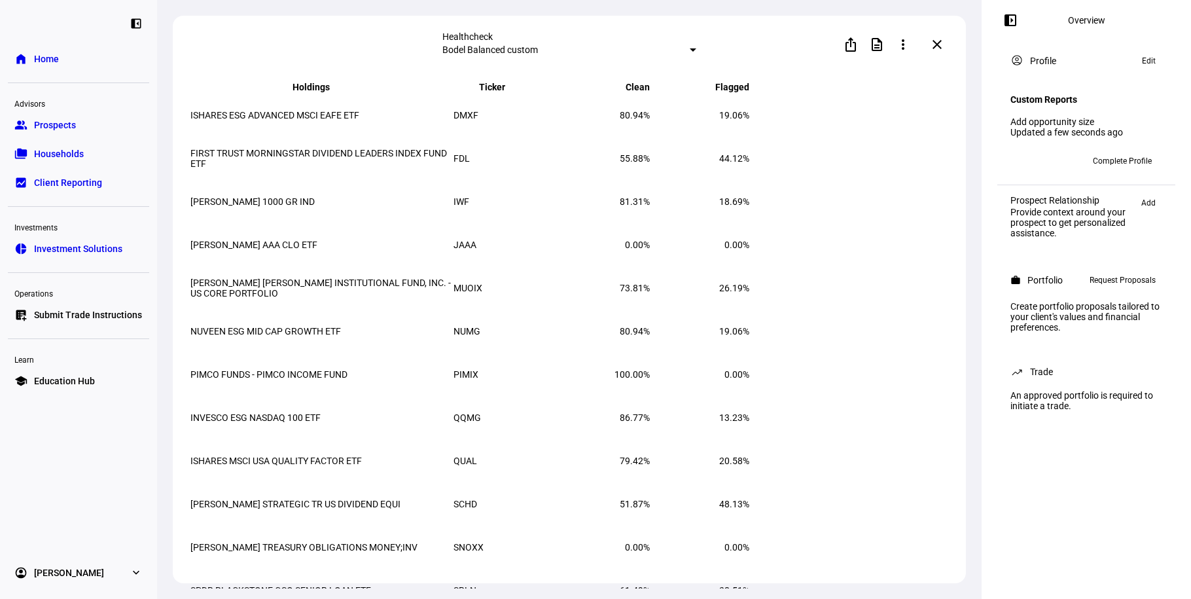
scroll to position [1269, 0]
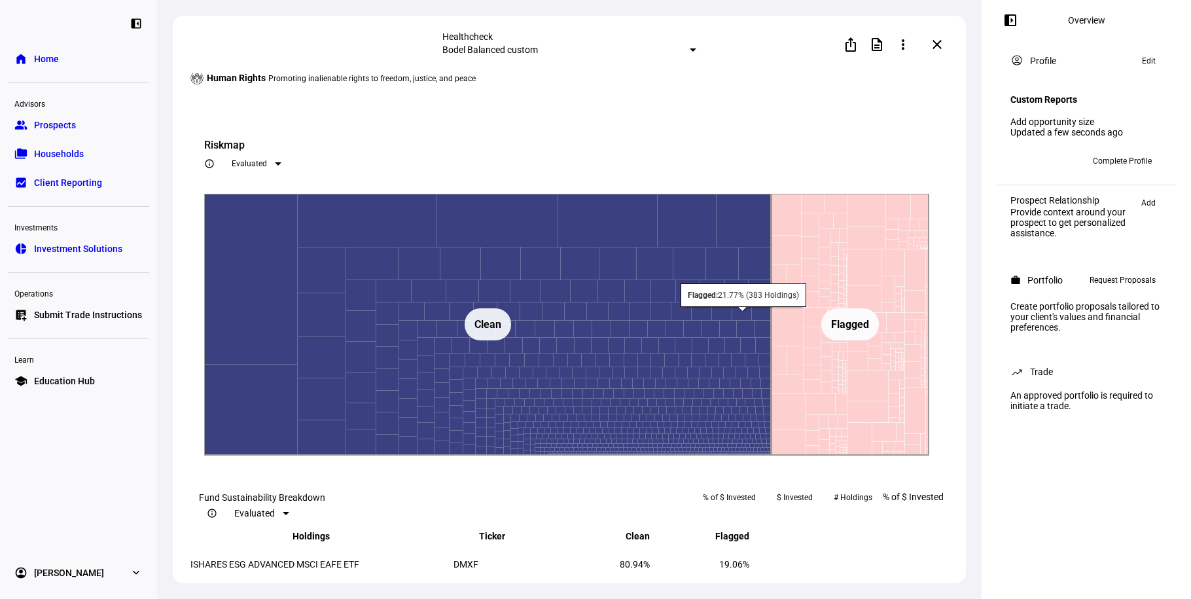
click at [838, 330] on rect at bounding box center [851, 325] width 158 height 262
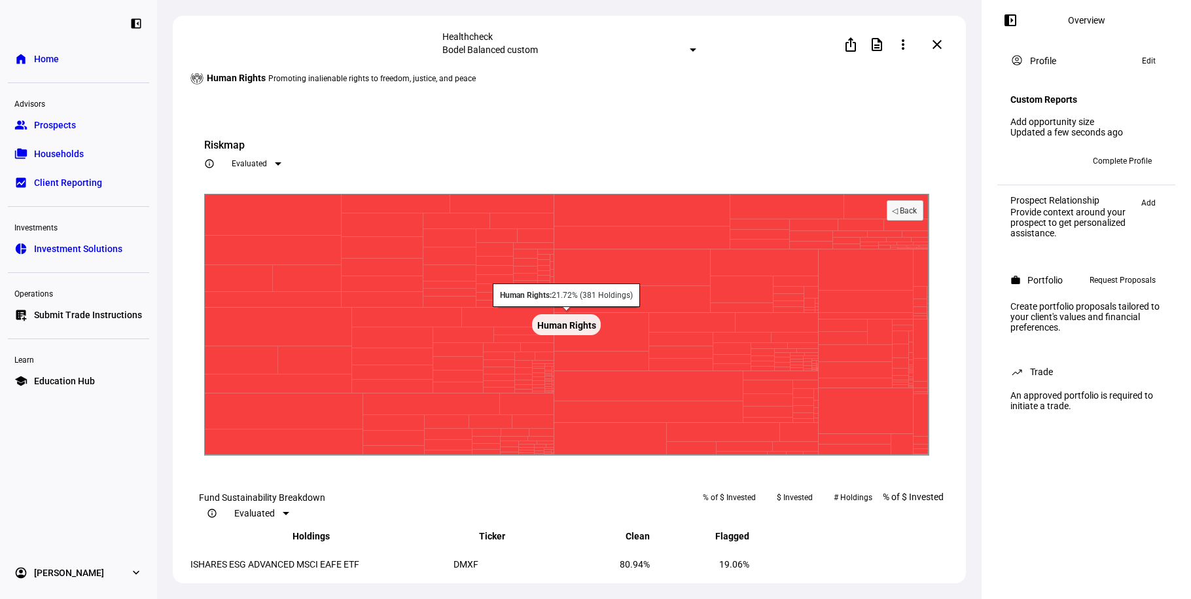
click at [721, 359] on rect at bounding box center [566, 325] width 725 height 262
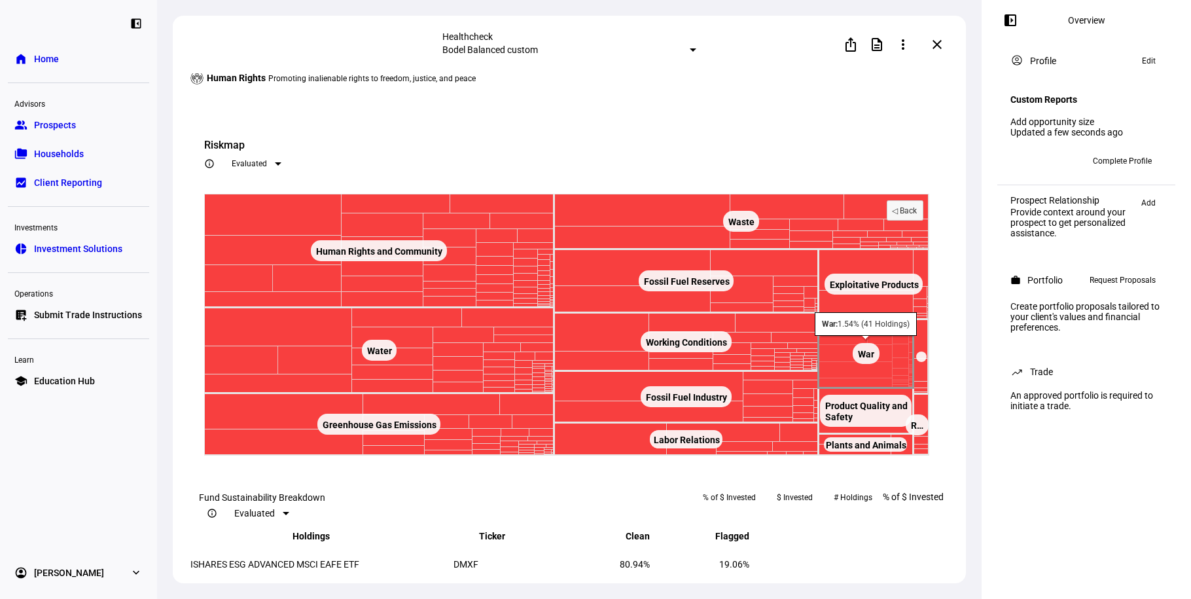
click at [871, 359] on text "War ​ War" at bounding box center [866, 354] width 16 height 10
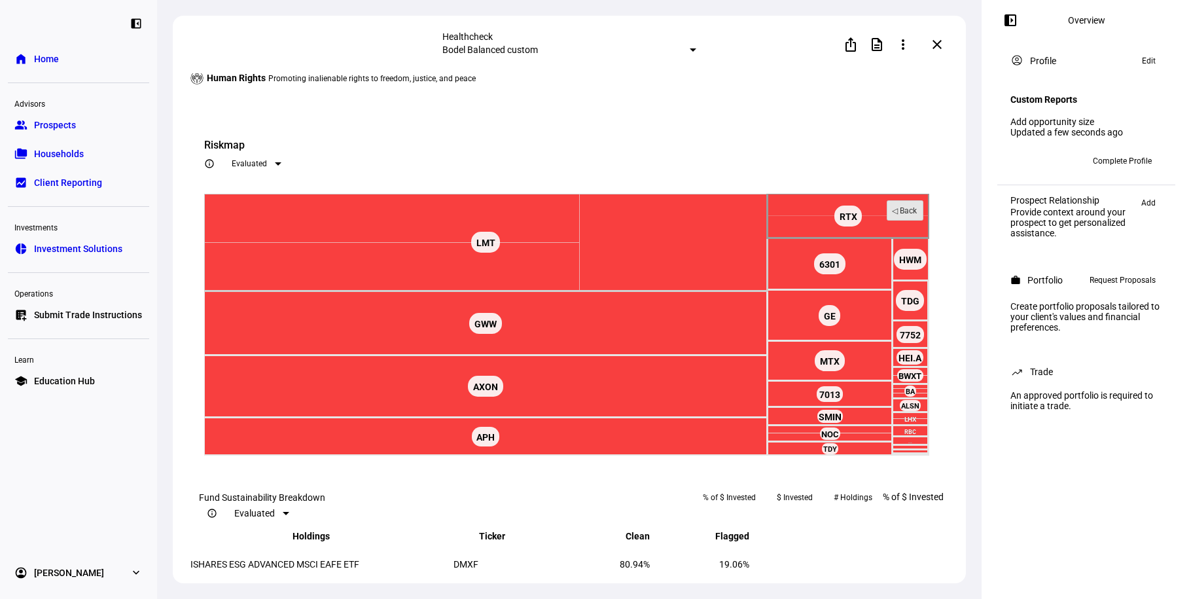
click at [909, 215] on text "◁ Back" at bounding box center [905, 210] width 26 height 9
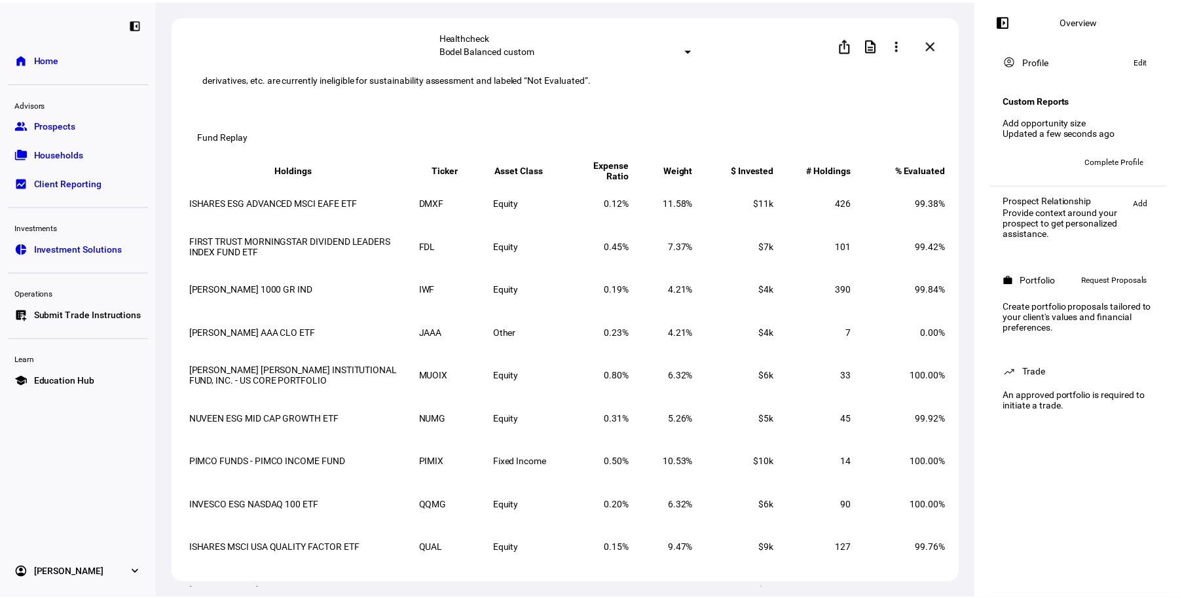
scroll to position [0, 0]
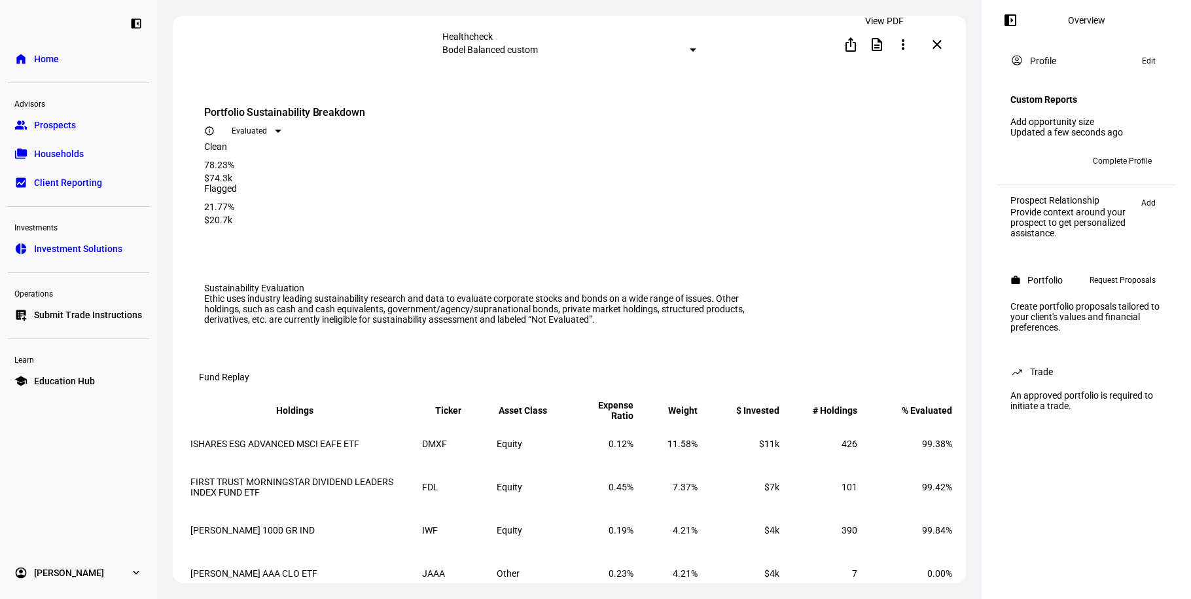
click at [874, 46] on span at bounding box center [877, 44] width 31 height 31
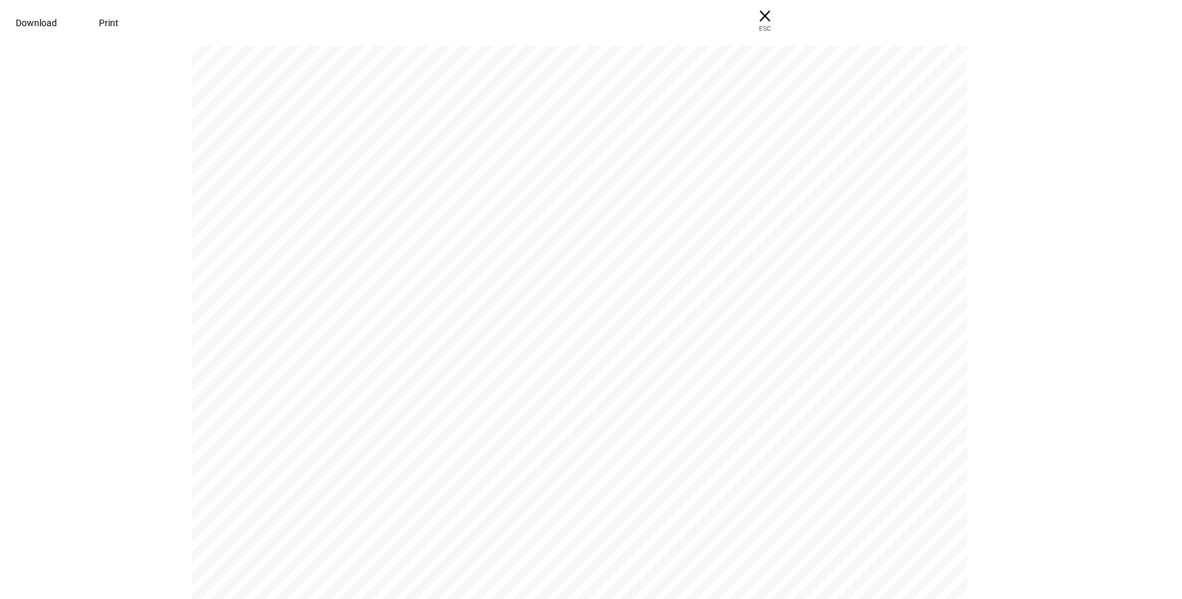
scroll to position [2892, 0]
click at [57, 23] on span "Download" at bounding box center [36, 23] width 41 height 10
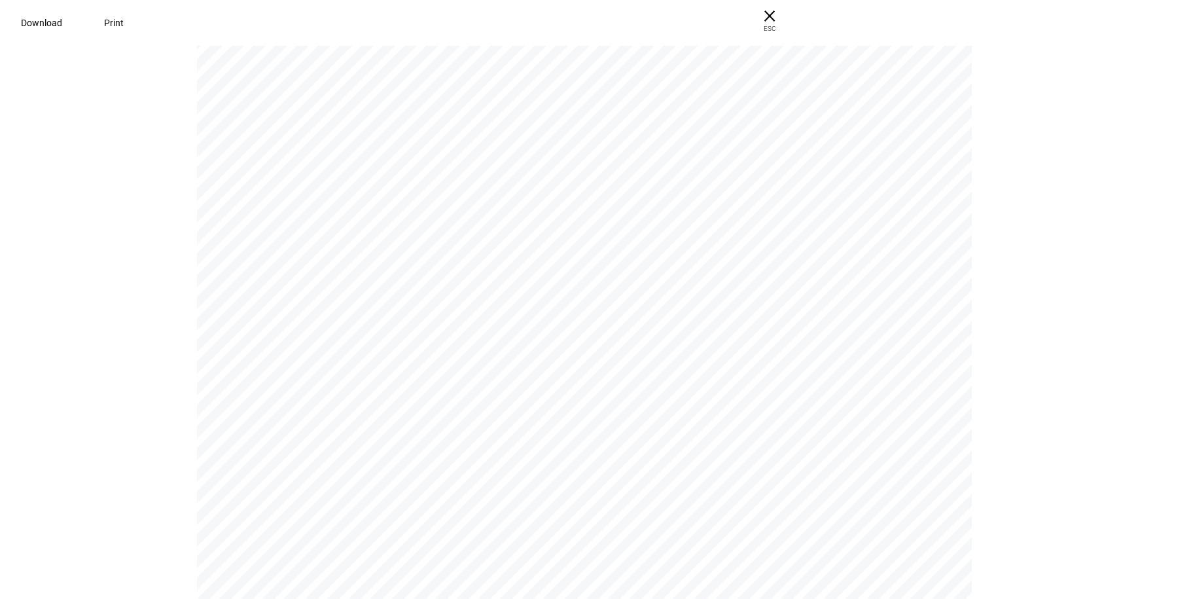
scroll to position [0, 0]
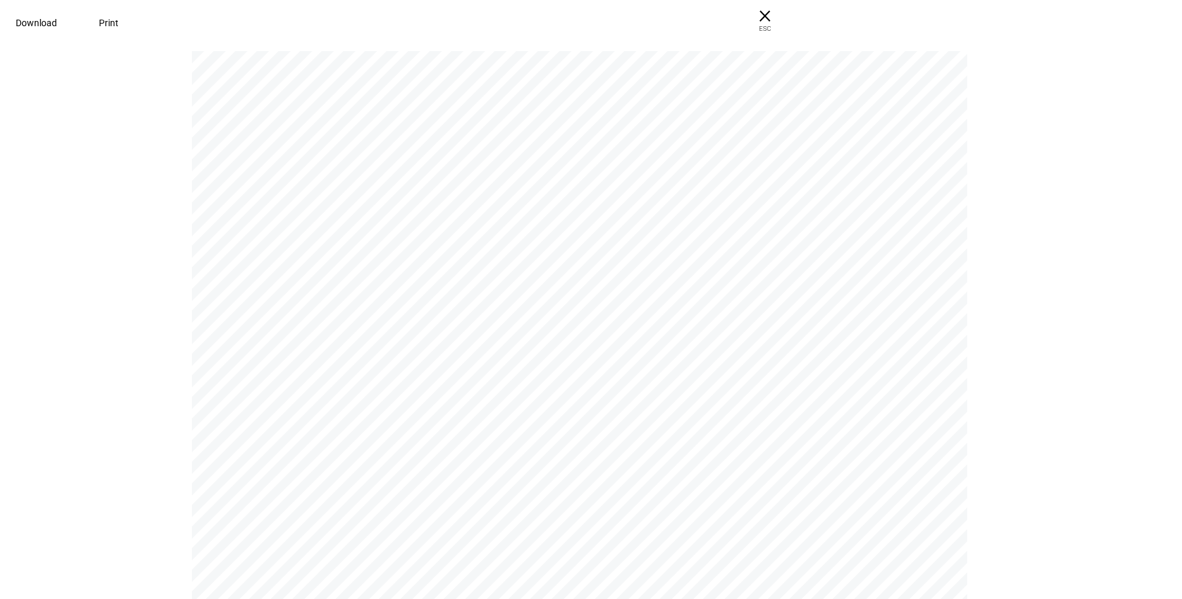
click at [1129, 86] on pdf-viewer "P R O F I L E Your prospect’s profile is almost complete Kickoff your client’s …" at bounding box center [591, 324] width 1173 height 549
click at [786, 9] on span "× ESC" at bounding box center [765, 21] width 42 height 42
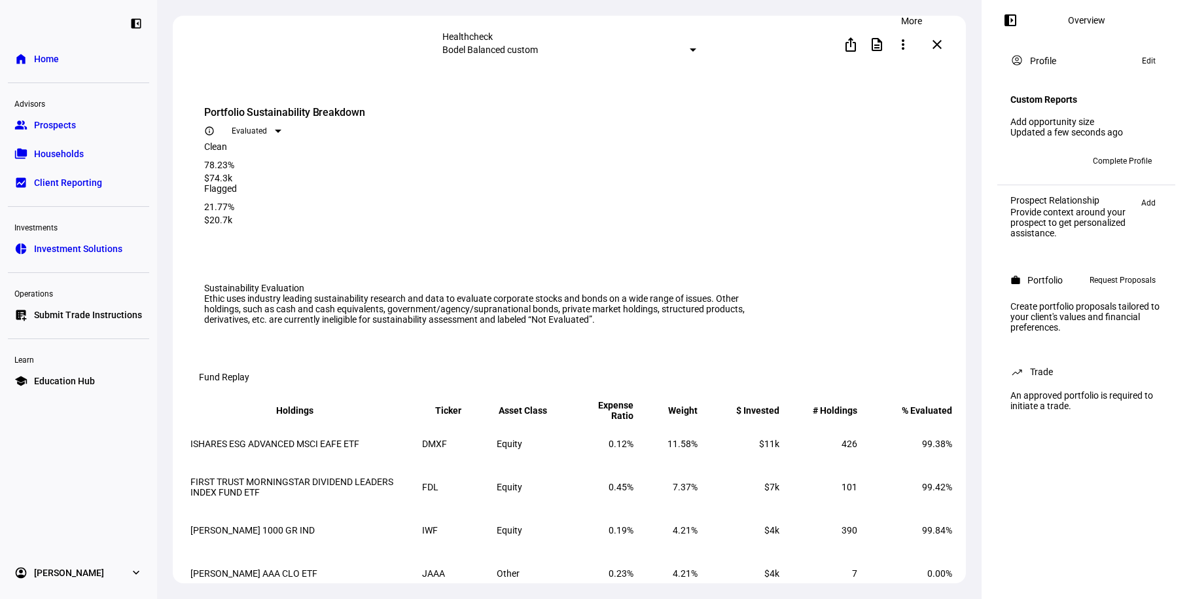
click at [917, 40] on span at bounding box center [903, 44] width 31 height 31
click at [900, 66] on button "edit Edit" at bounding box center [884, 75] width 73 height 31
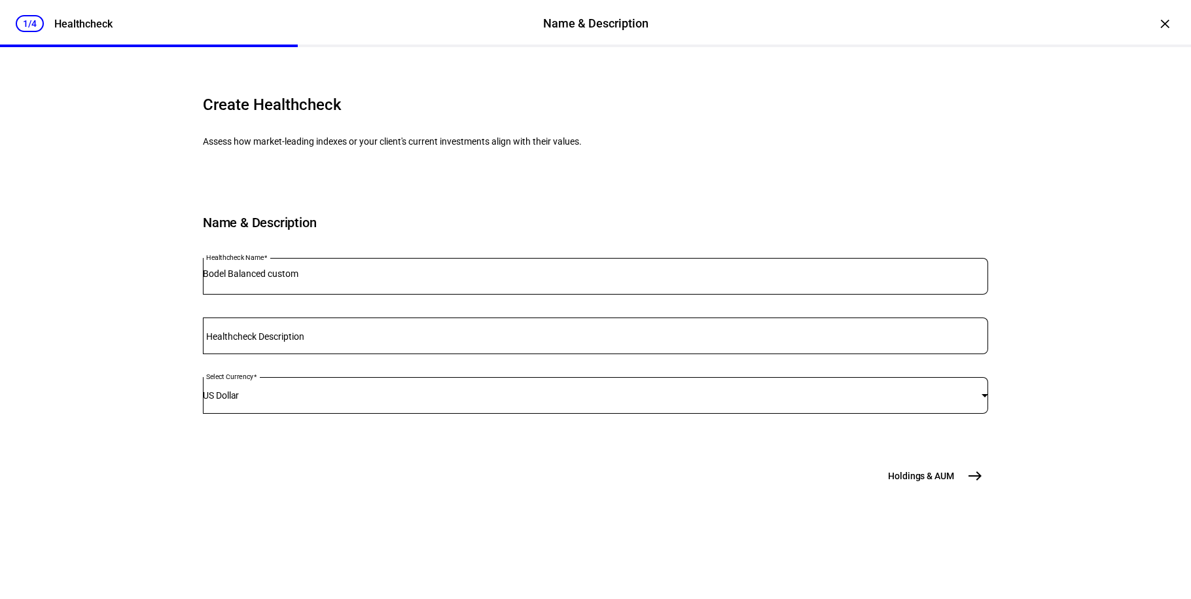
scroll to position [53, 0]
click at [926, 482] on span "Holdings & AUM" at bounding box center [921, 475] width 66 height 13
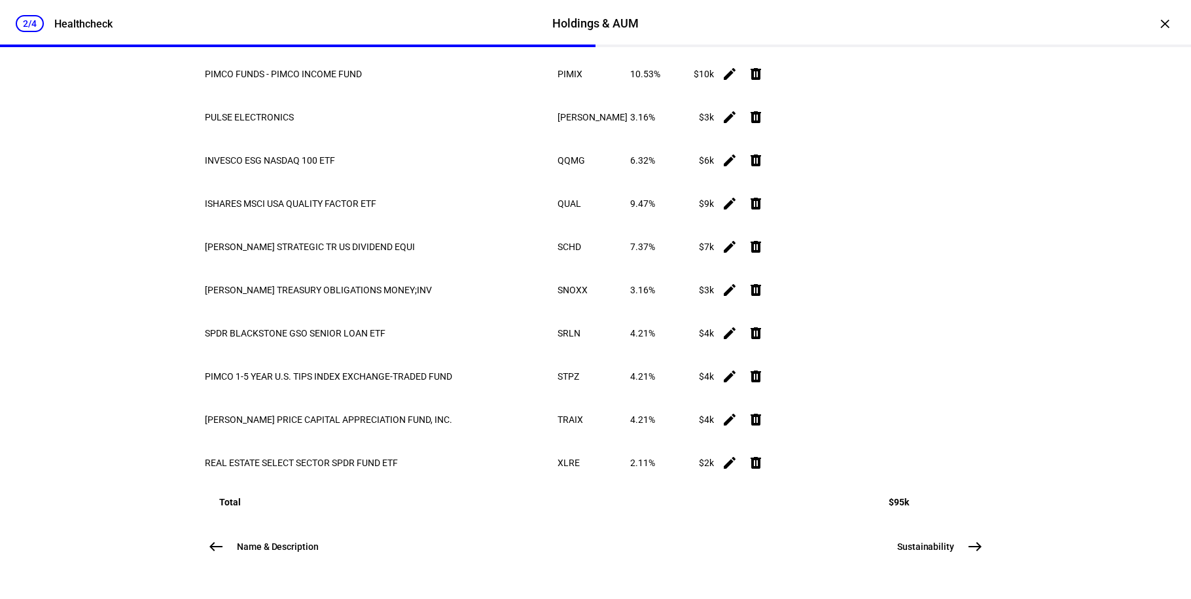
scroll to position [881, 0]
click at [950, 550] on button "Sustainability east" at bounding box center [939, 547] width 99 height 26
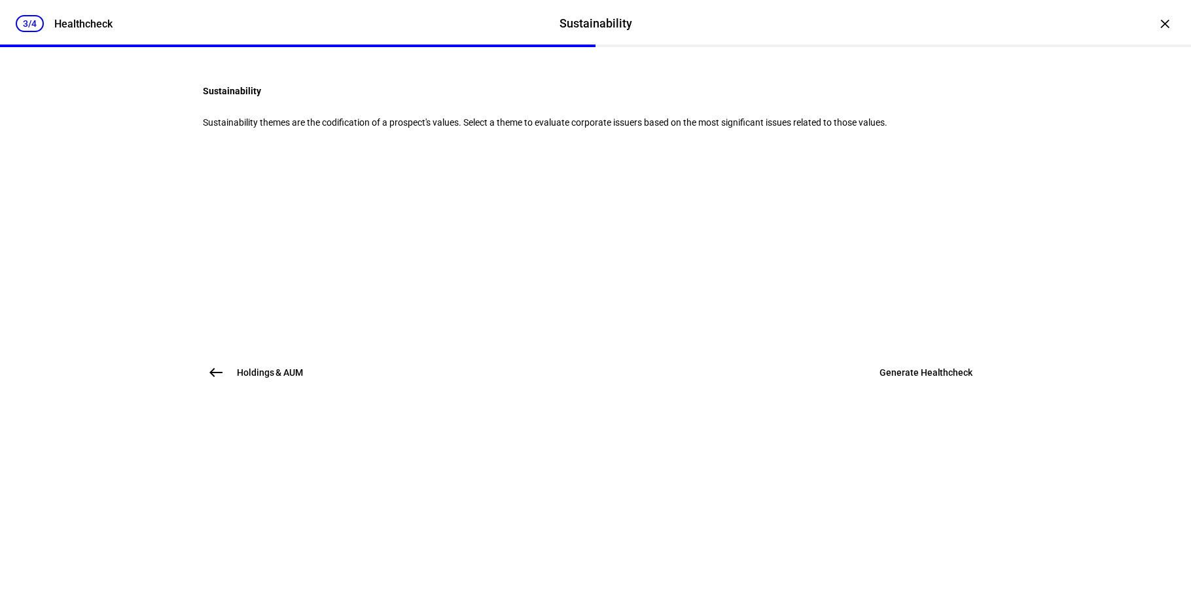
scroll to position [0, 0]
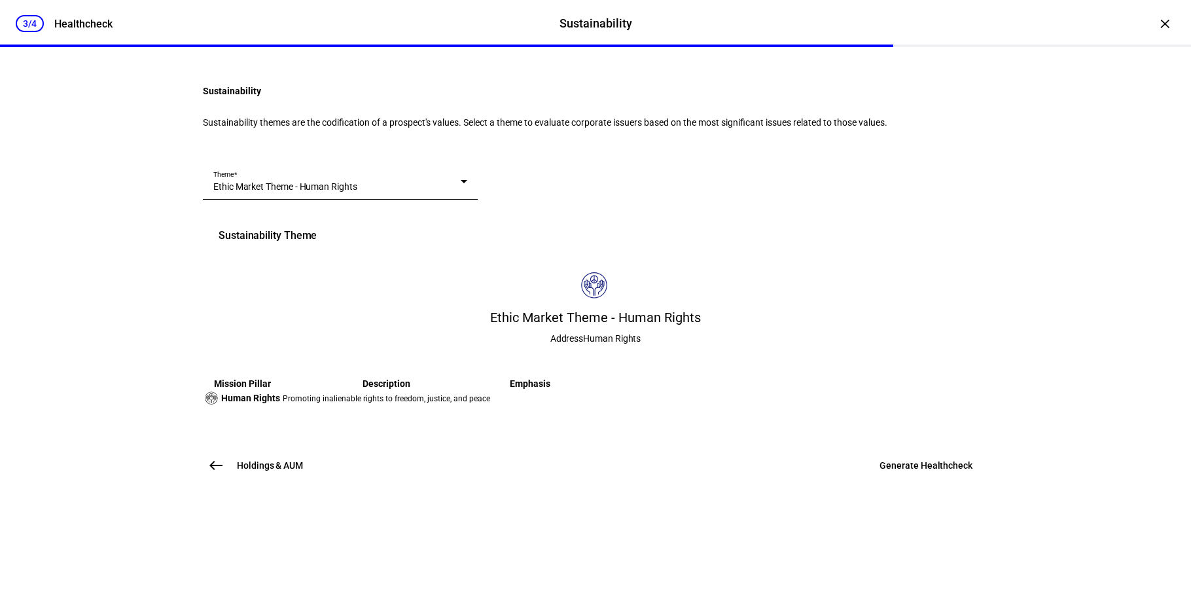
click at [357, 192] on span "Ethic Market Theme - Human Rights" at bounding box center [285, 186] width 144 height 10
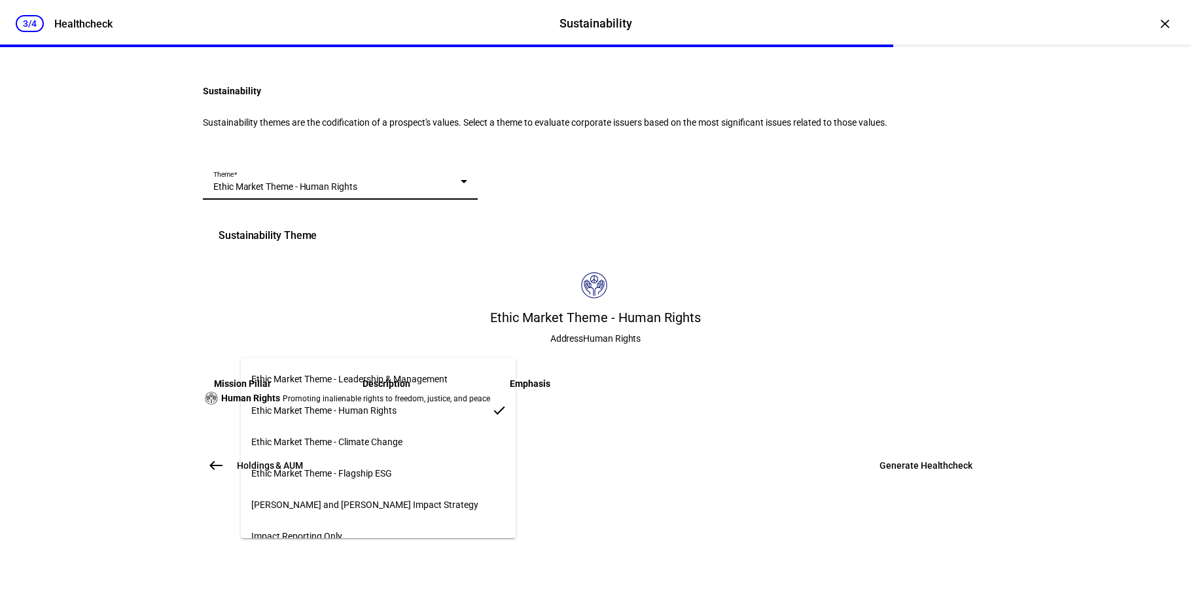
click at [396, 471] on mat-option "Ethic Market Theme - Flagship ESG" at bounding box center [378, 473] width 275 height 31
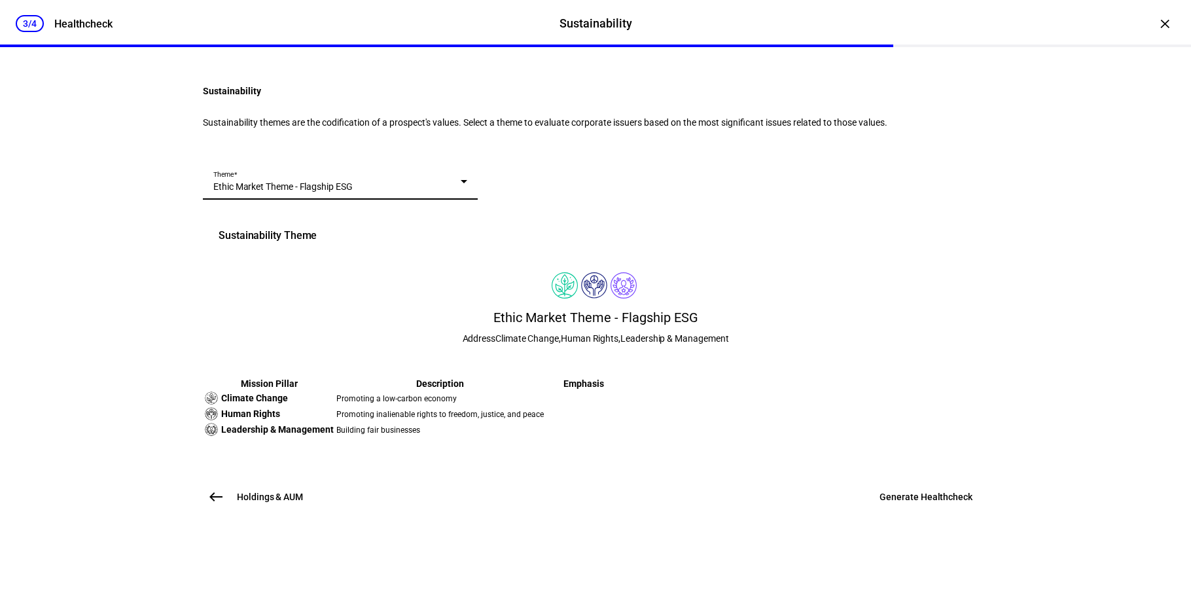
scroll to position [213, 0]
click at [920, 503] on span "Generate Healthcheck" at bounding box center [926, 496] width 93 height 13
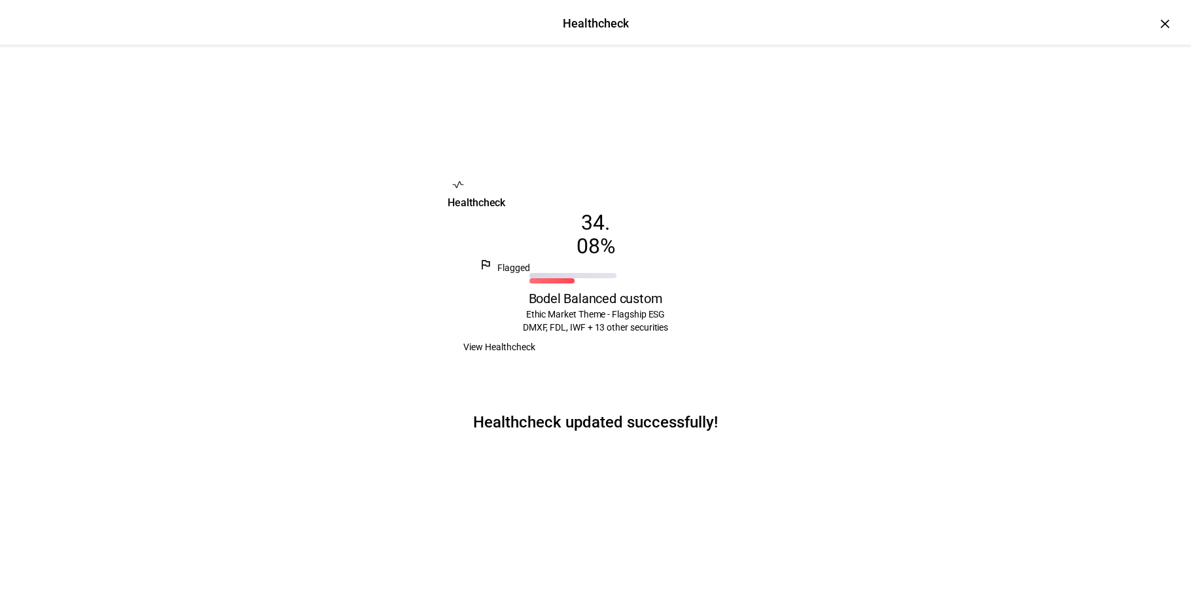
click at [536, 353] on span "View Healthcheck" at bounding box center [500, 347] width 72 height 26
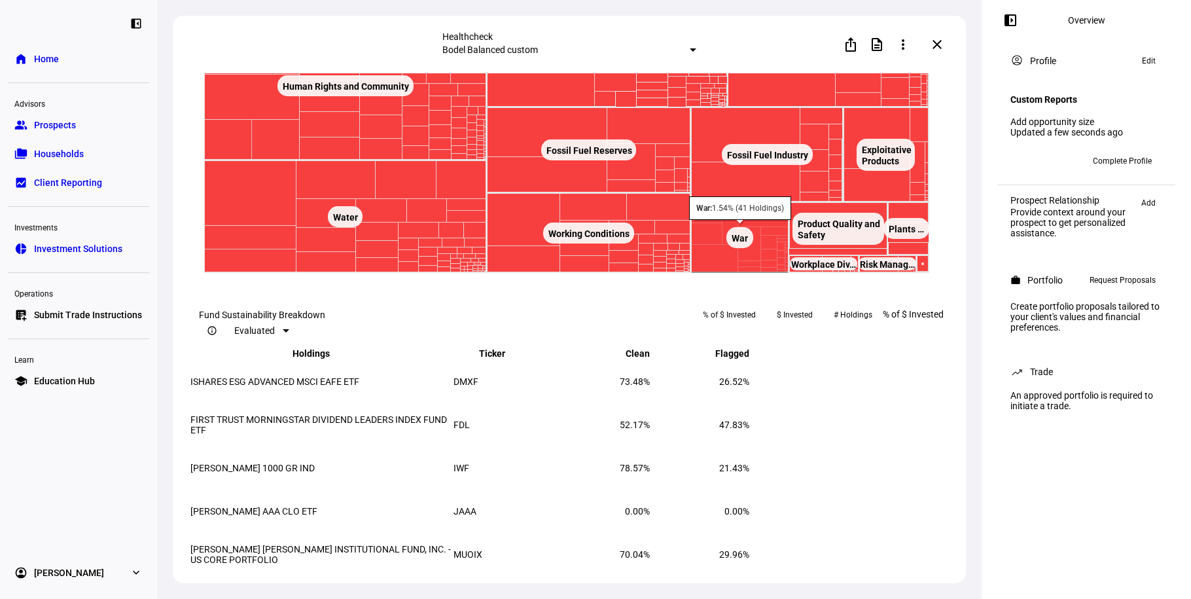
scroll to position [1525, 0]
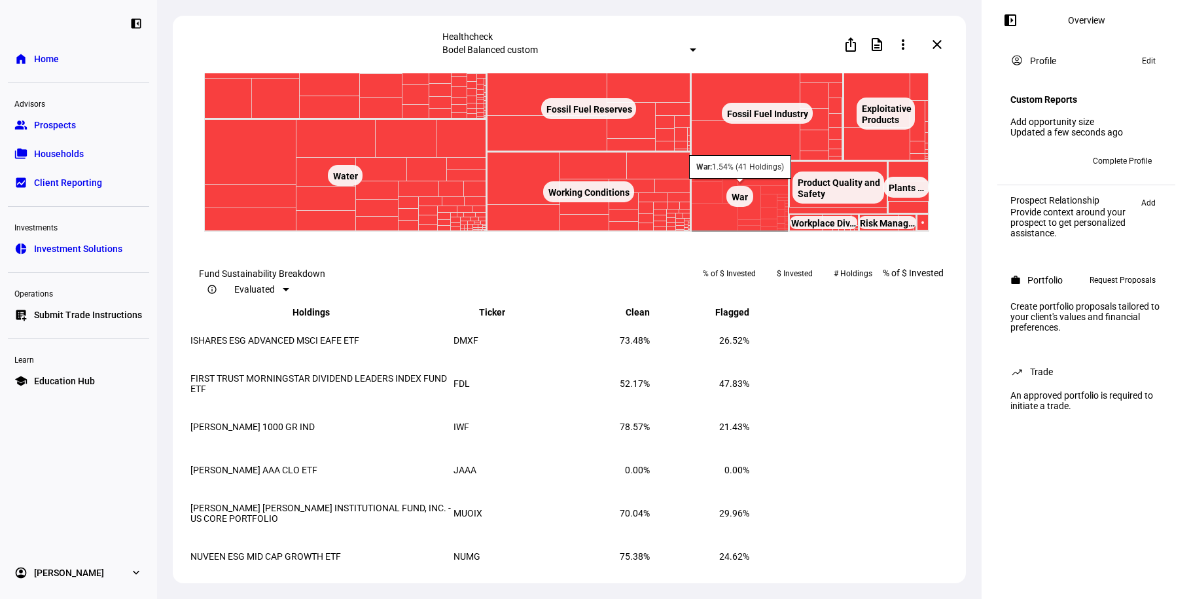
click at [731, 232] on rect at bounding box center [740, 196] width 98 height 71
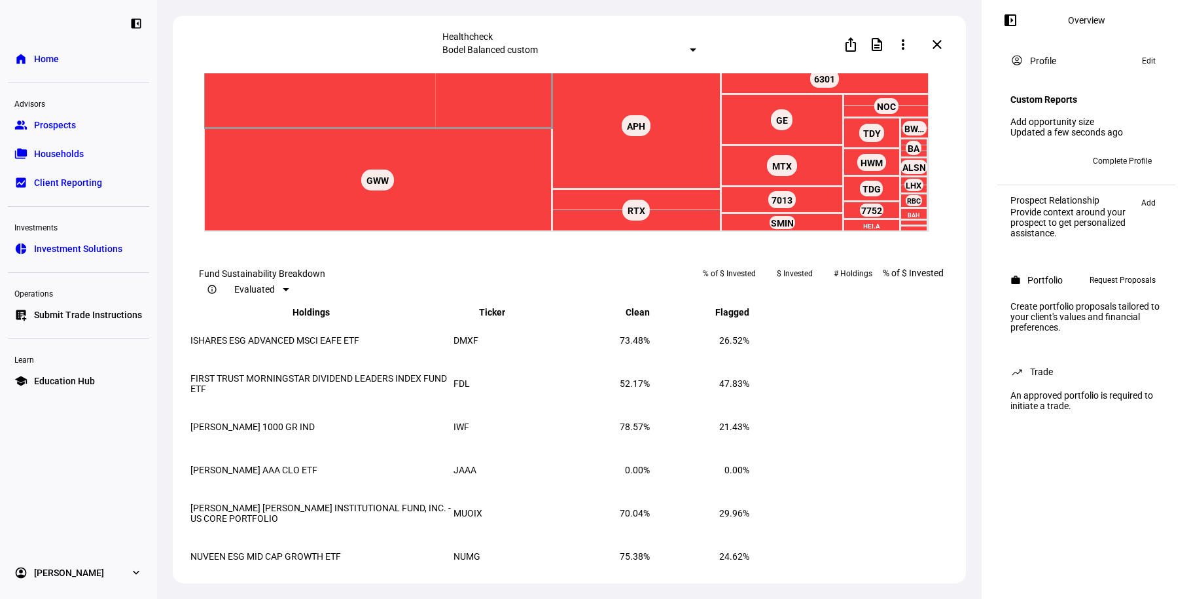
click at [361, 128] on rect at bounding box center [378, 49] width 348 height 158
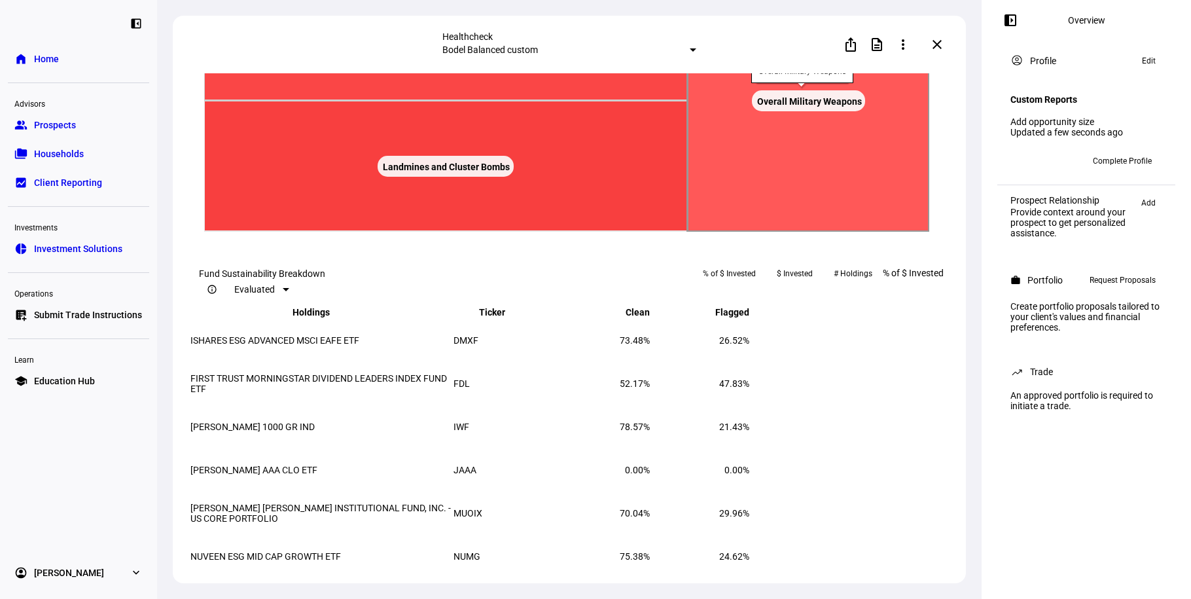
click at [764, 199] on rect at bounding box center [809, 101] width 242 height 262
click at [769, 111] on rect at bounding box center [808, 100] width 113 height 21
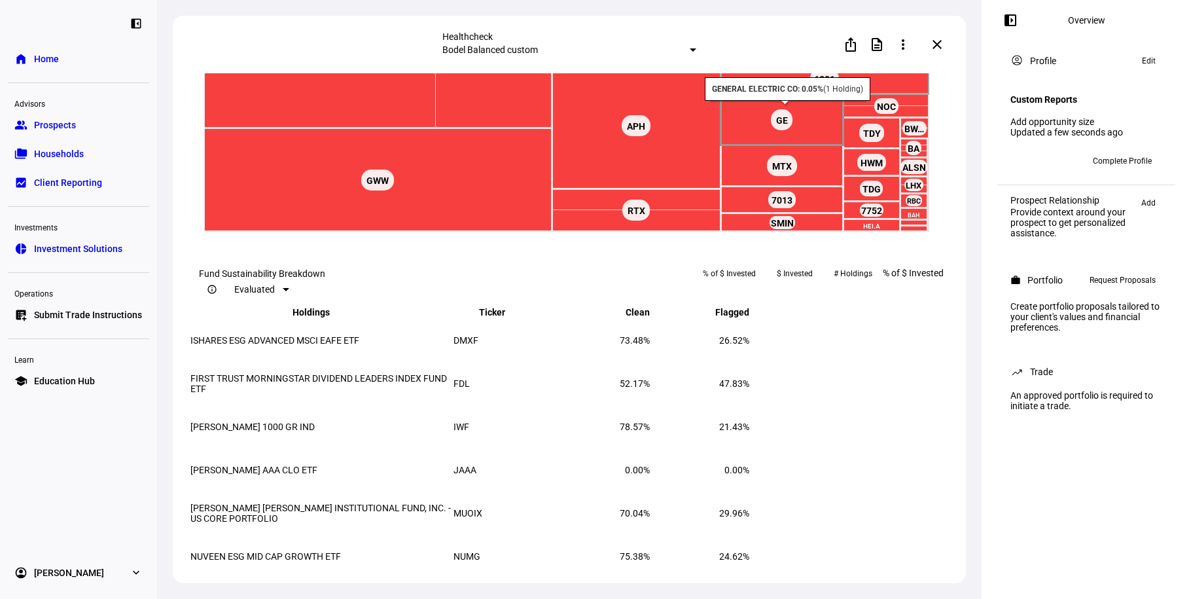
click at [805, 145] on rect at bounding box center [782, 119] width 122 height 51
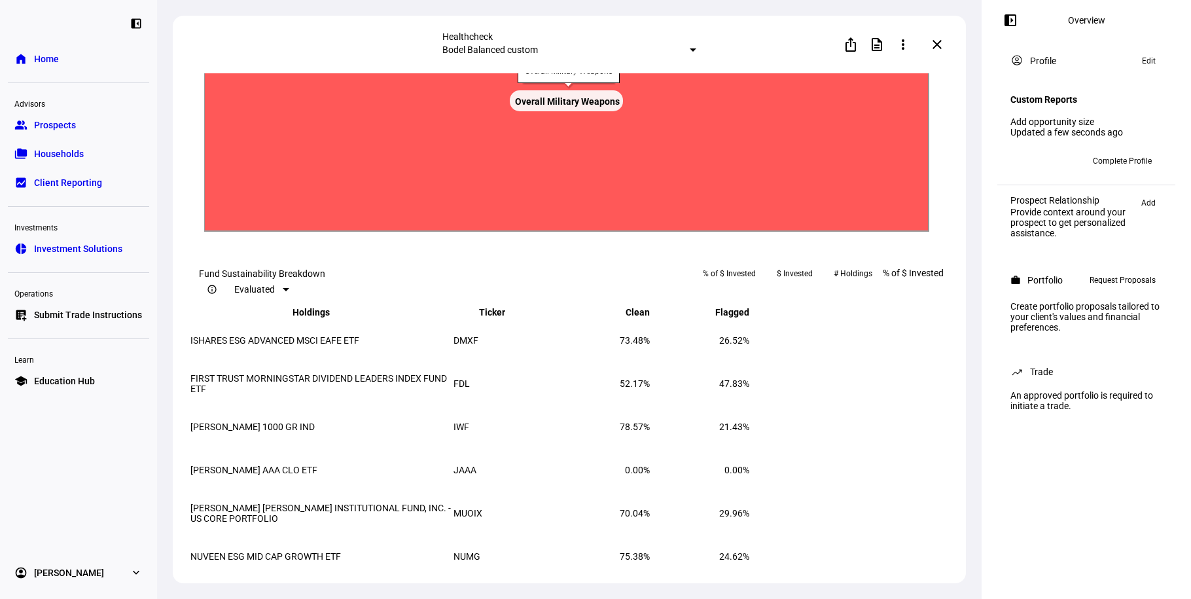
click at [788, 194] on rect at bounding box center [566, 101] width 725 height 262
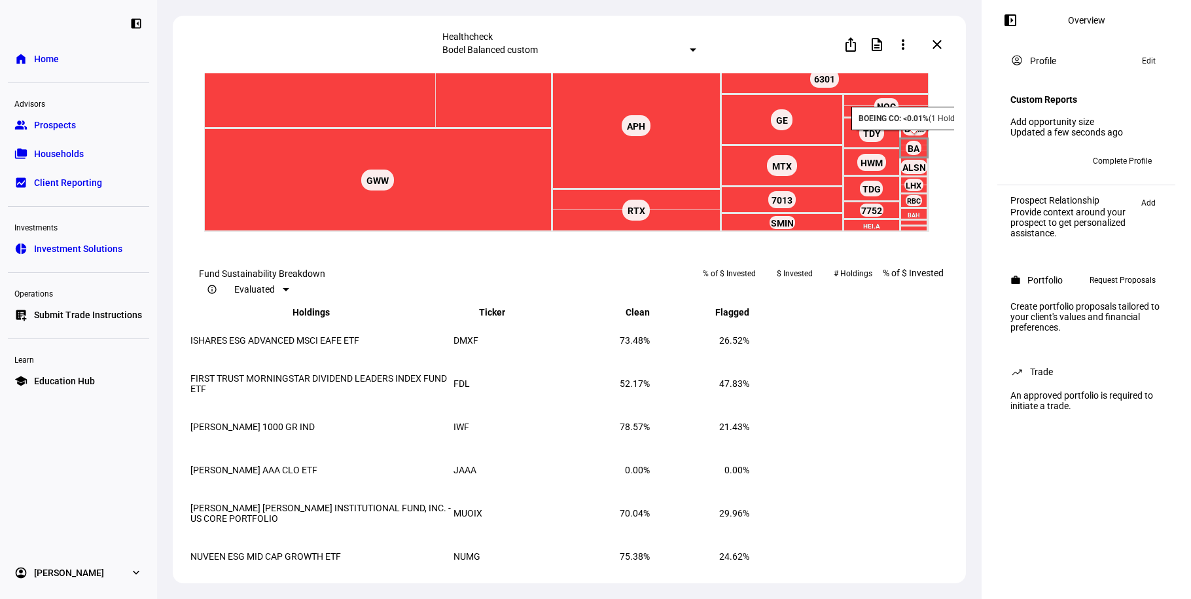
click at [905, 158] on rect at bounding box center [914, 148] width 27 height 19
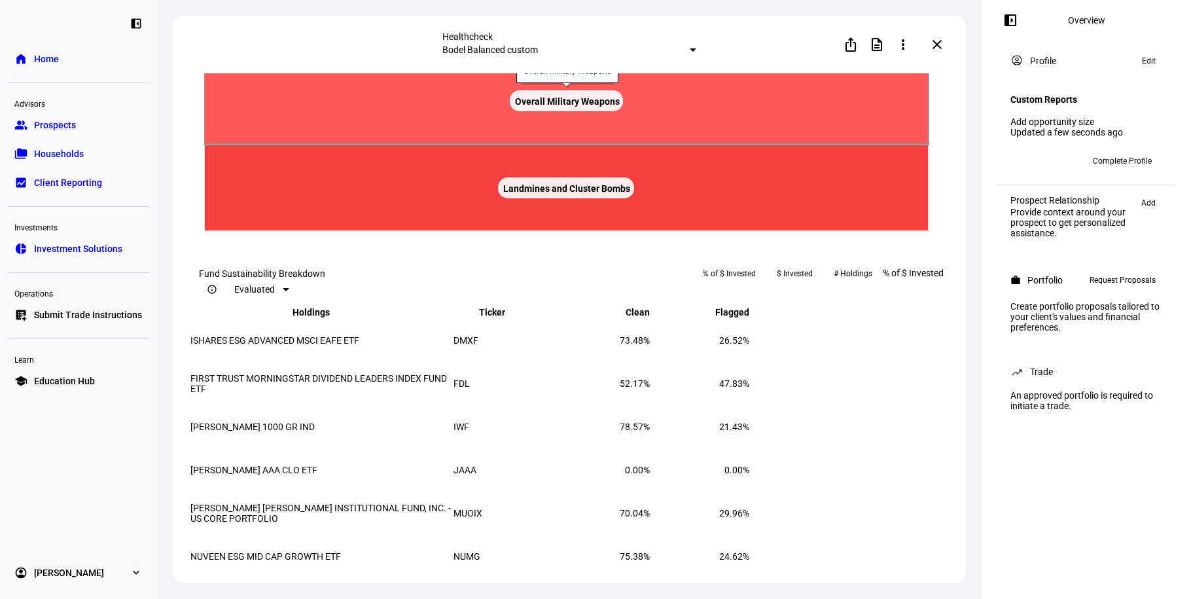
click at [858, 145] on rect at bounding box center [566, 101] width 725 height 88
click at [553, 145] on rect at bounding box center [566, 101] width 725 height 88
click at [549, 145] on rect at bounding box center [566, 101] width 725 height 88
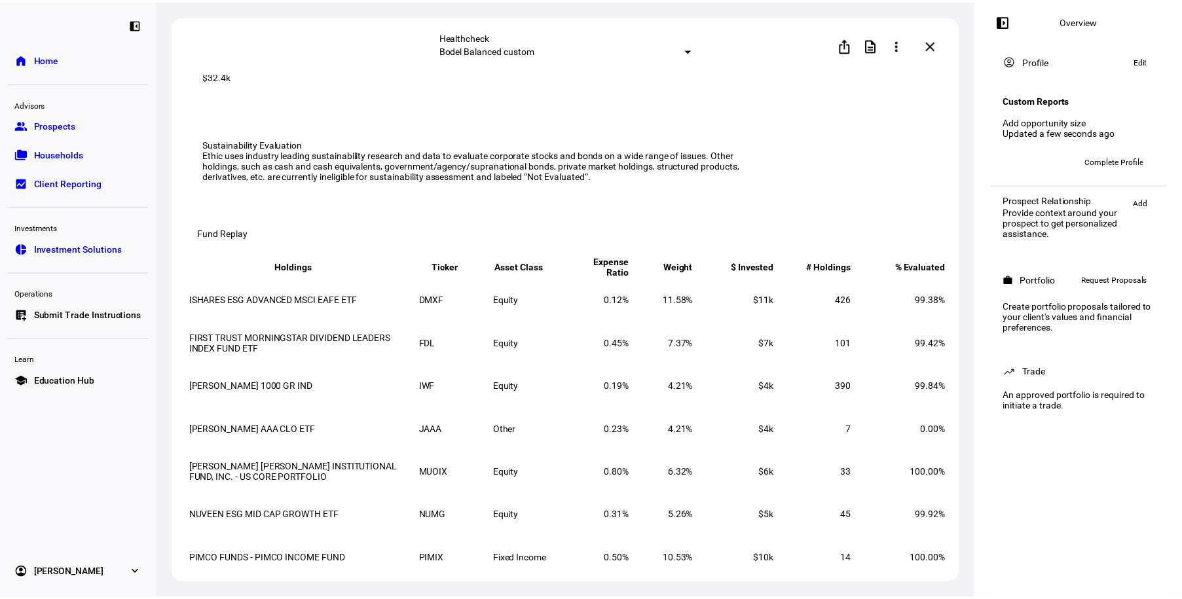
scroll to position [0, 0]
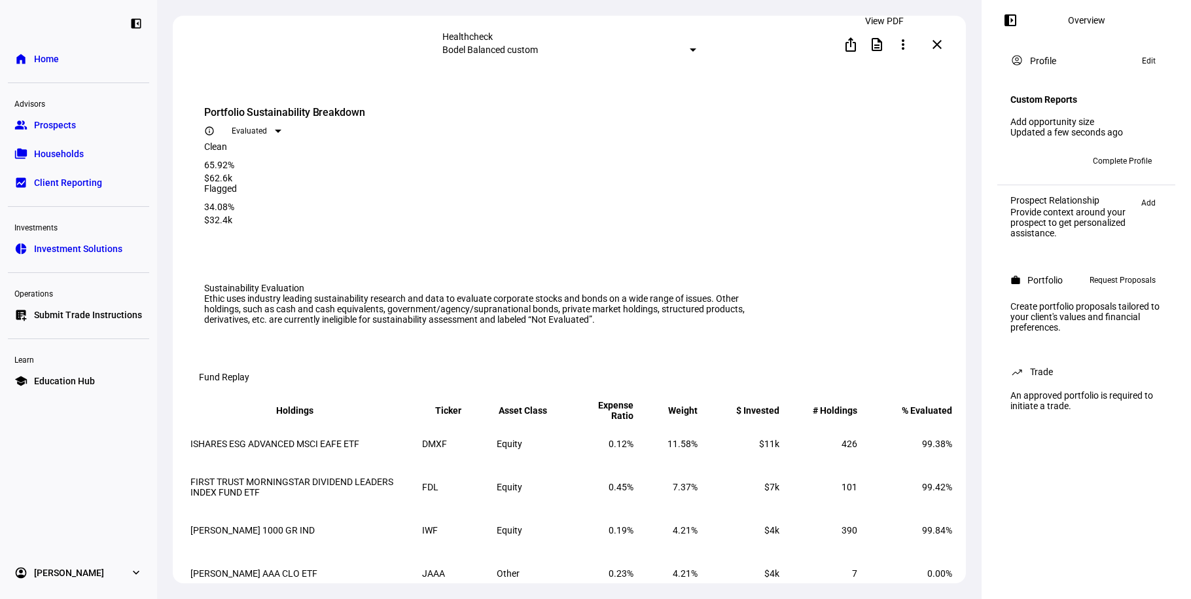
click at [888, 42] on span at bounding box center [877, 44] width 31 height 31
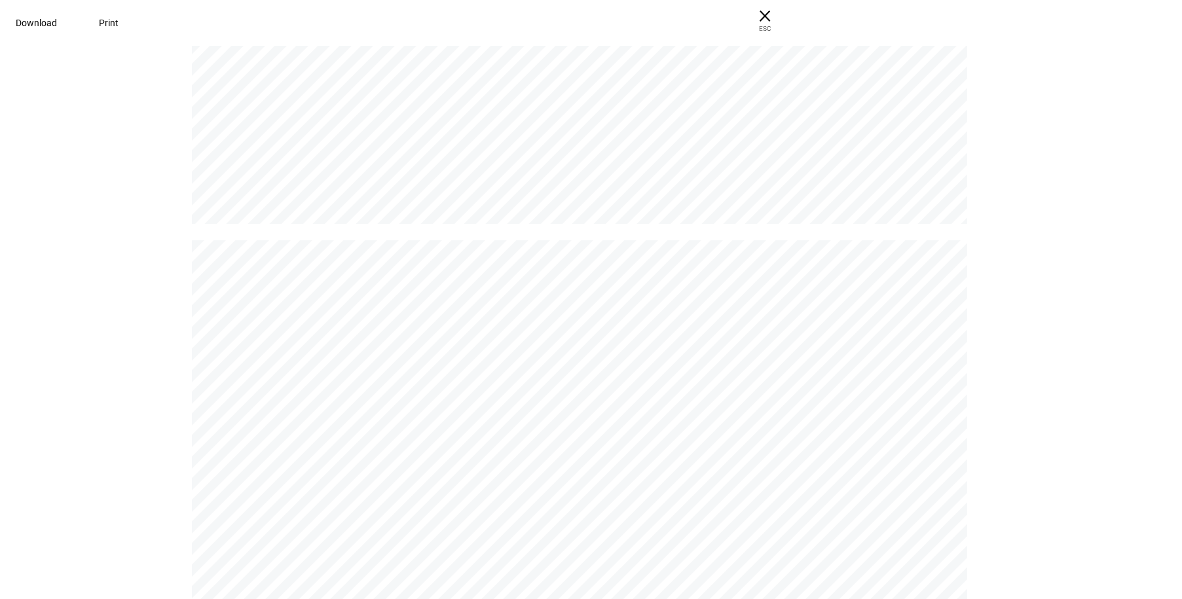
scroll to position [1218, 0]
click at [57, 22] on span "Download" at bounding box center [36, 23] width 41 height 10
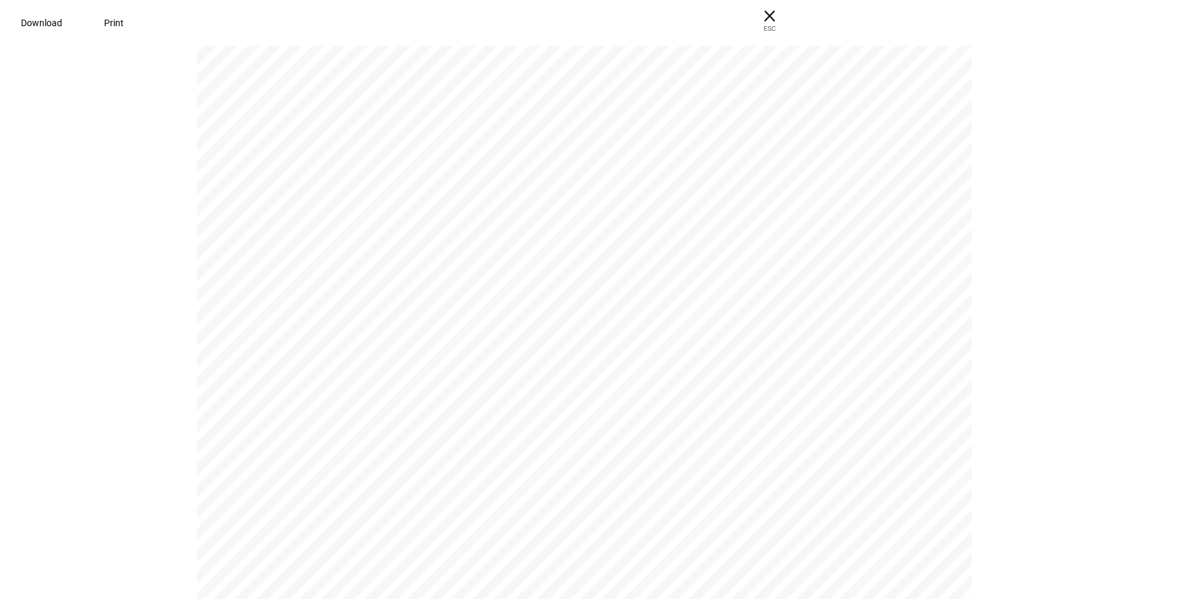
scroll to position [0, 0]
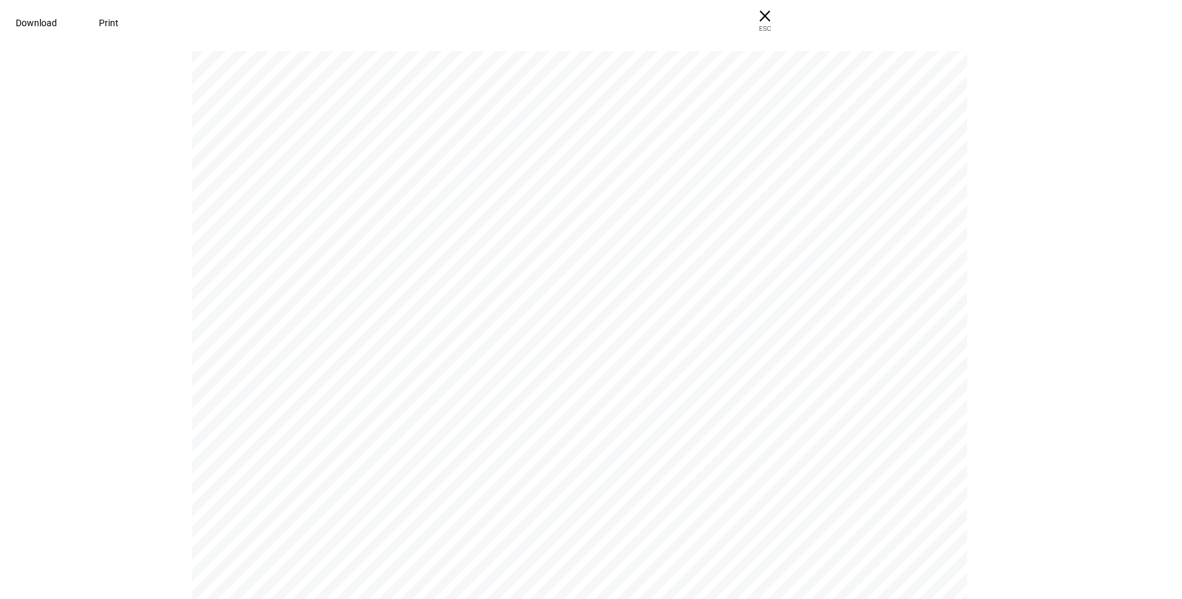
drag, startPoint x: 1117, startPoint y: 141, endPoint x: 1112, endPoint y: 94, distance: 46.7
click at [1116, 141] on pdf-viewer "P R O F I L E Your prospect’s profile is almost complete Kickoff your client’s …" at bounding box center [591, 324] width 1173 height 549
click at [786, 18] on span "ESC" at bounding box center [765, 23] width 42 height 19
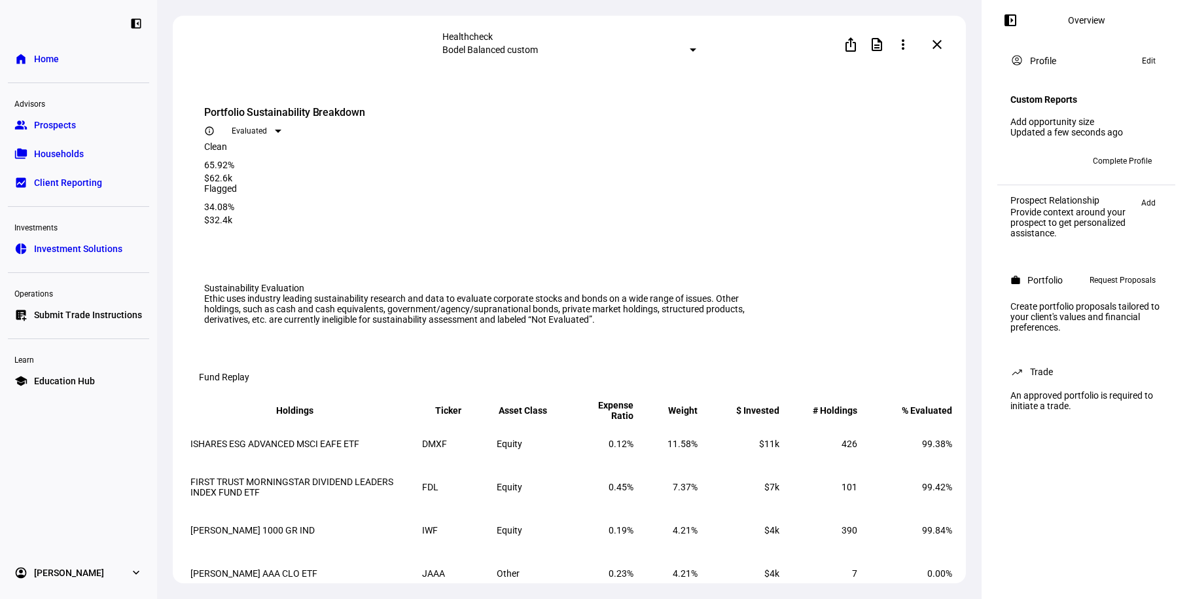
click at [946, 44] on span at bounding box center [937, 44] width 31 height 31
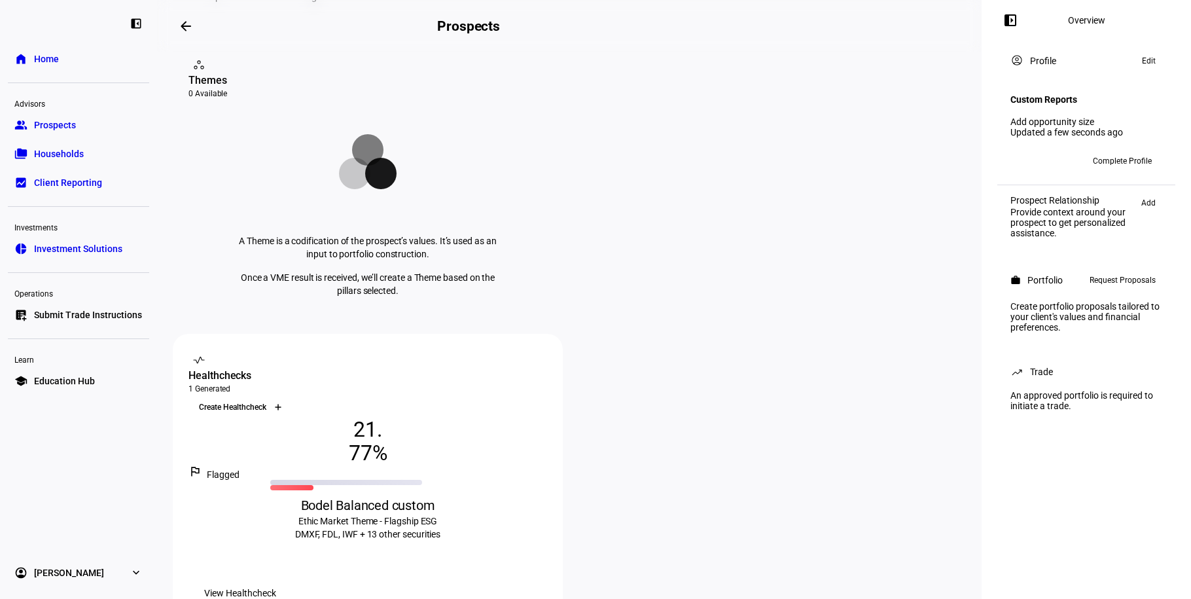
click at [282, 403] on icon at bounding box center [278, 407] width 8 height 8
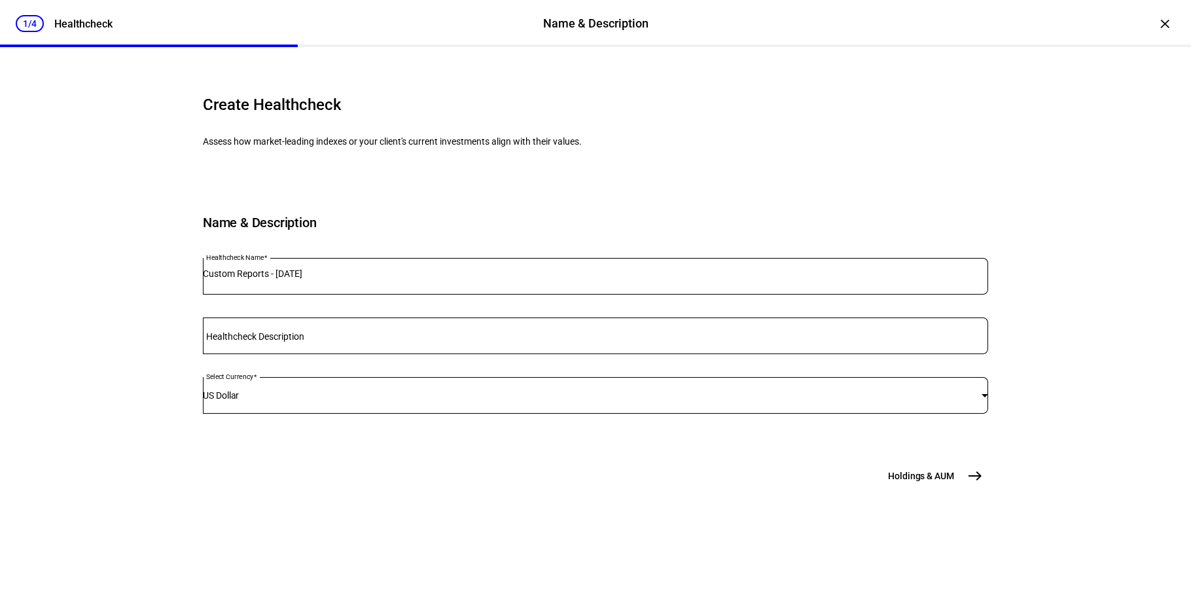
click at [352, 338] on input "Healthcheck Description" at bounding box center [596, 333] width 786 height 10
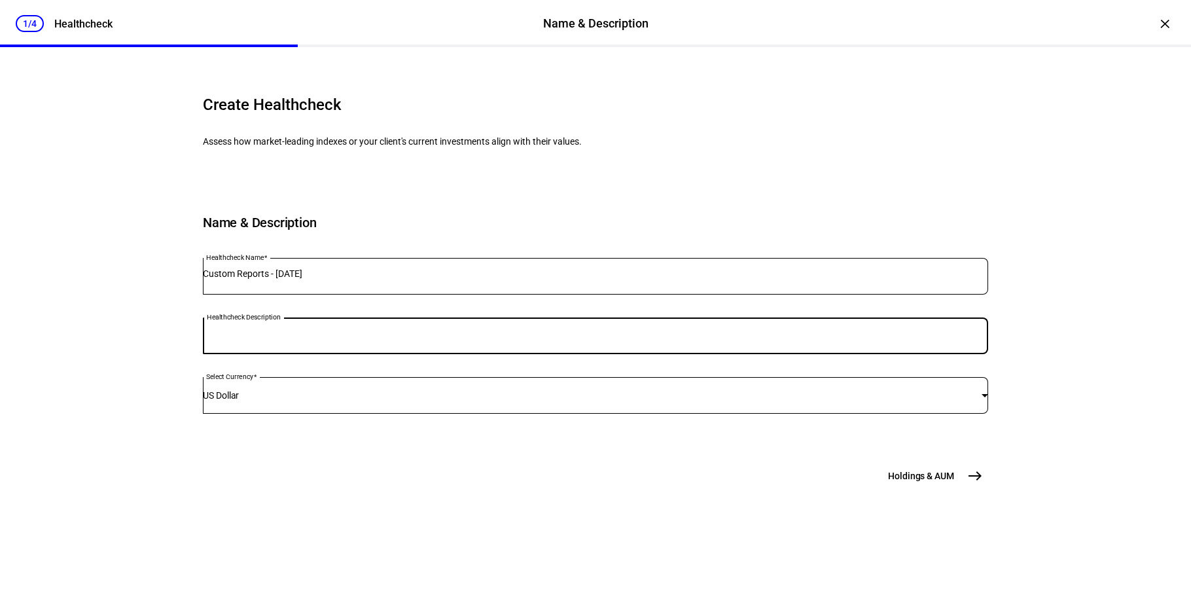
click at [371, 279] on input "Custom Reports - [DATE]" at bounding box center [596, 273] width 786 height 10
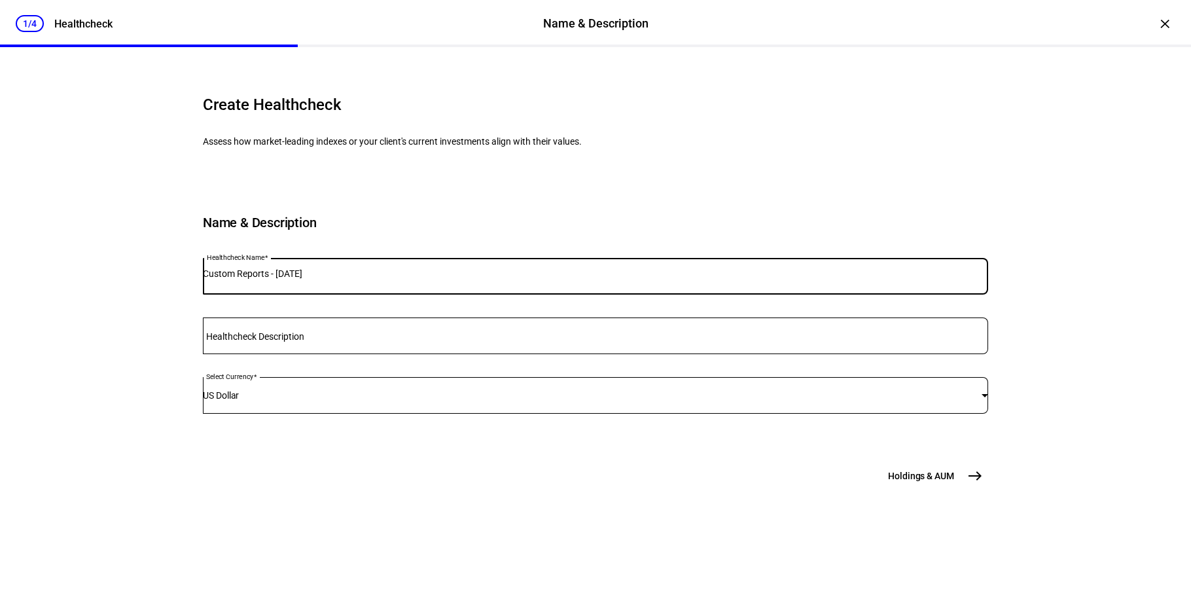
click at [371, 279] on input "Custom Reports - [DATE]" at bounding box center [596, 273] width 786 height 10
type input "Bodel Impact Balanced Custom"
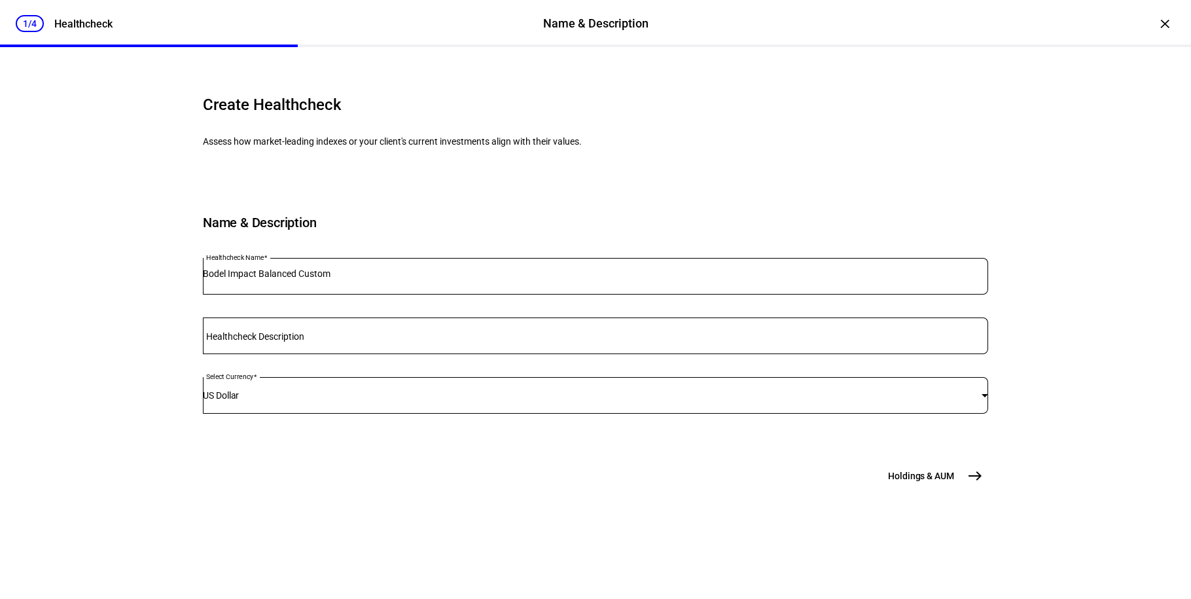
click at [972, 484] on mat-icon "east" at bounding box center [976, 476] width 16 height 16
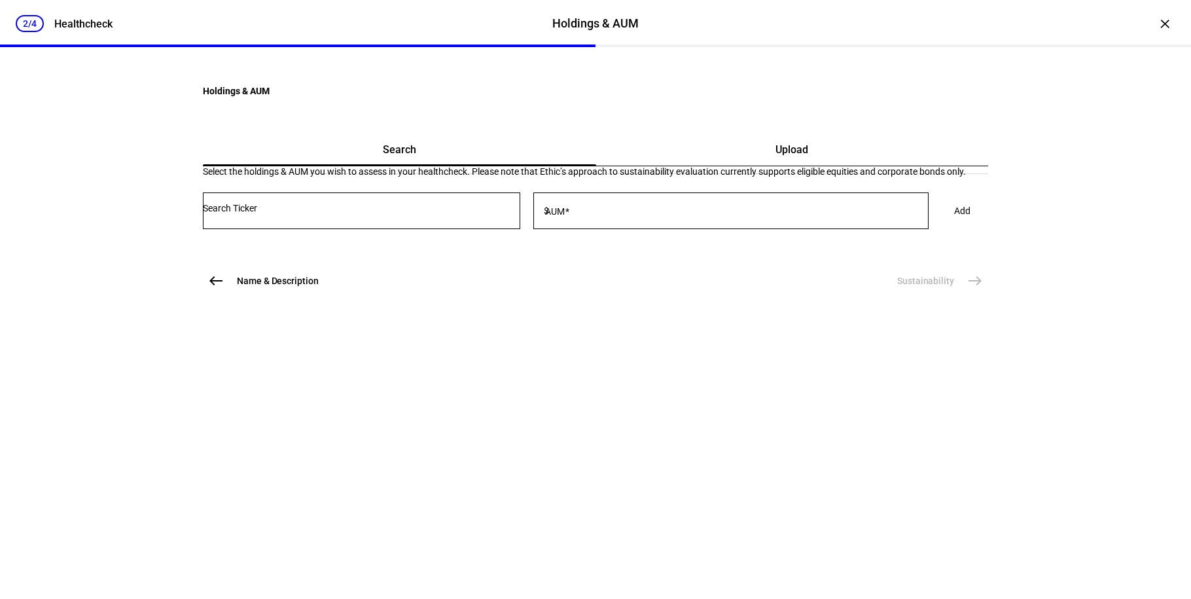
click at [712, 166] on div "Upload" at bounding box center [792, 149] width 393 height 31
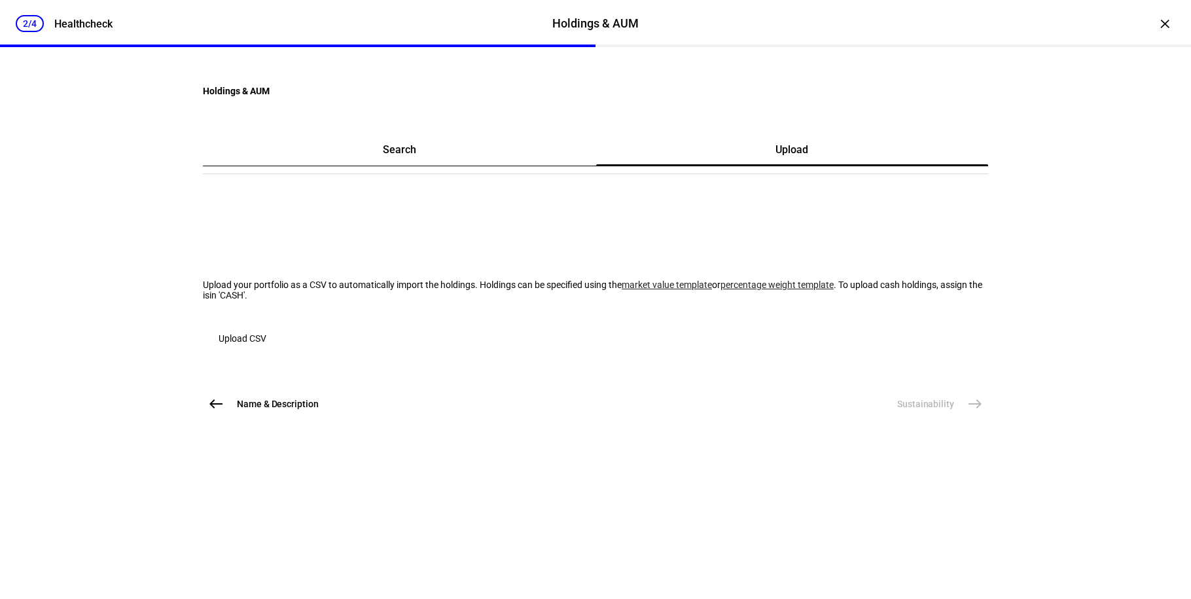
click at [265, 352] on span "Upload CSV" at bounding box center [243, 338] width 48 height 26
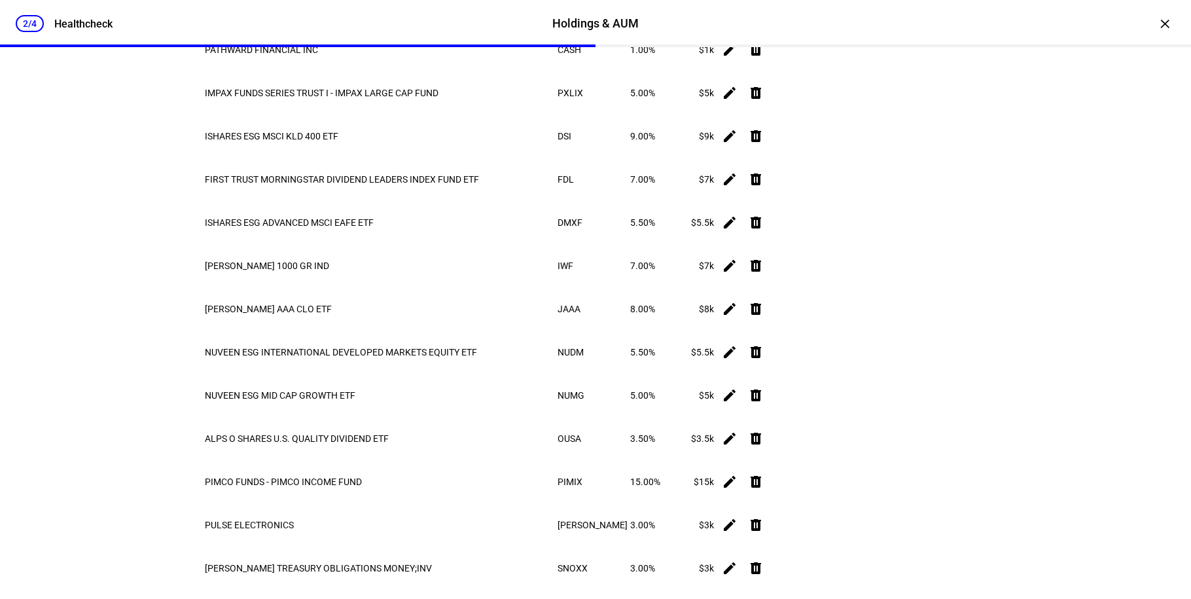
scroll to position [882, 0]
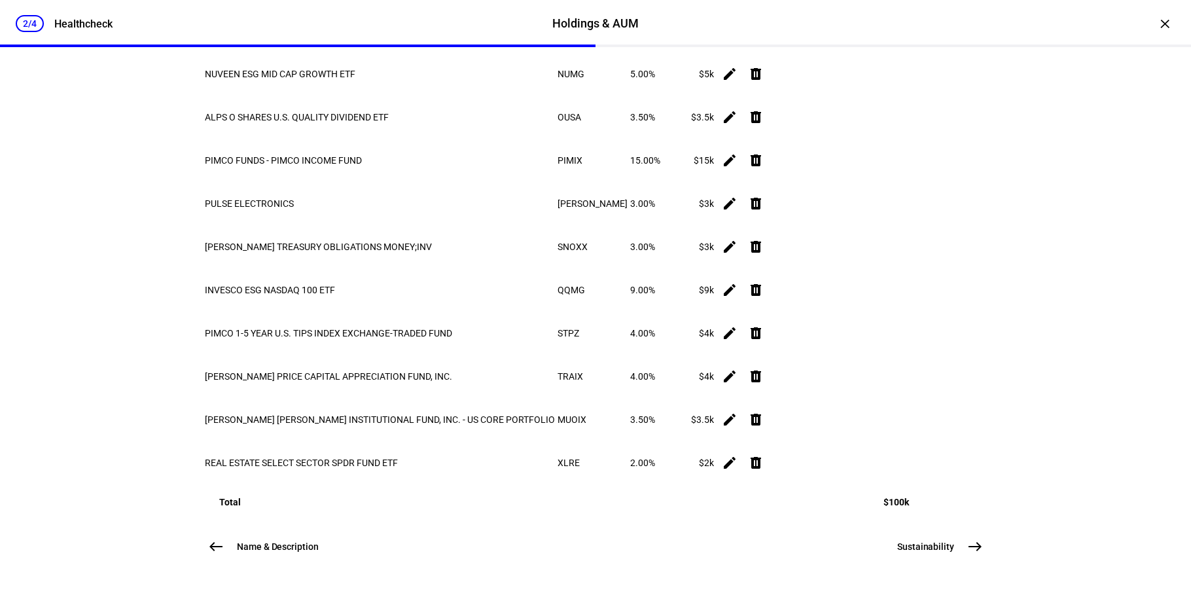
click at [922, 541] on span "Sustainability" at bounding box center [926, 546] width 57 height 13
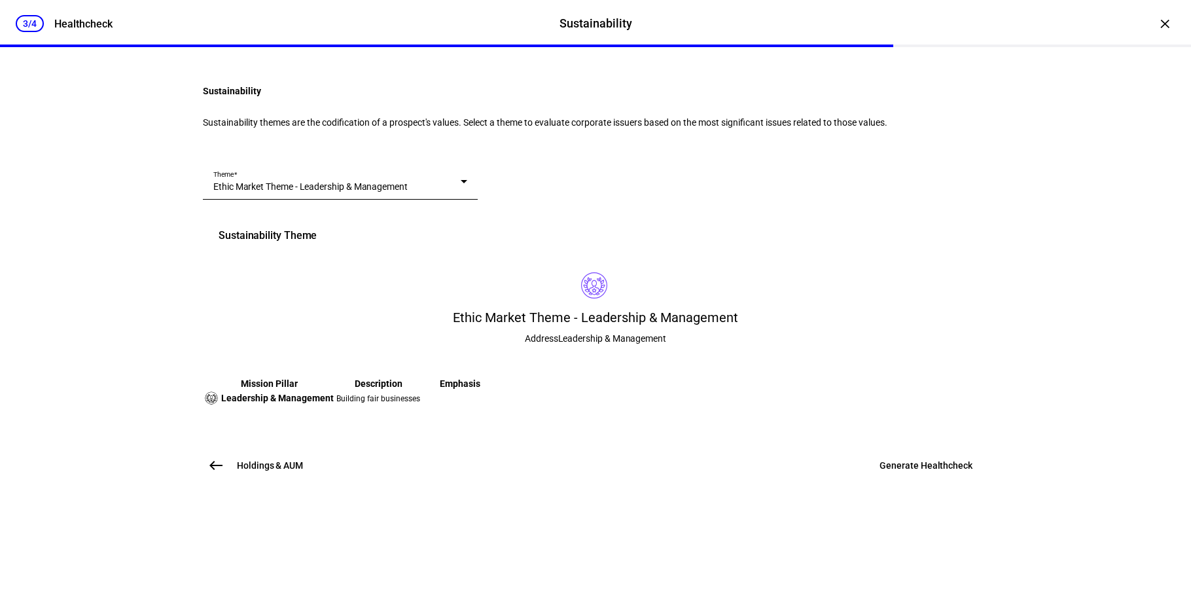
scroll to position [153, 0]
click at [354, 192] on span "Ethic Market Theme - Leadership & Management" at bounding box center [310, 186] width 194 height 10
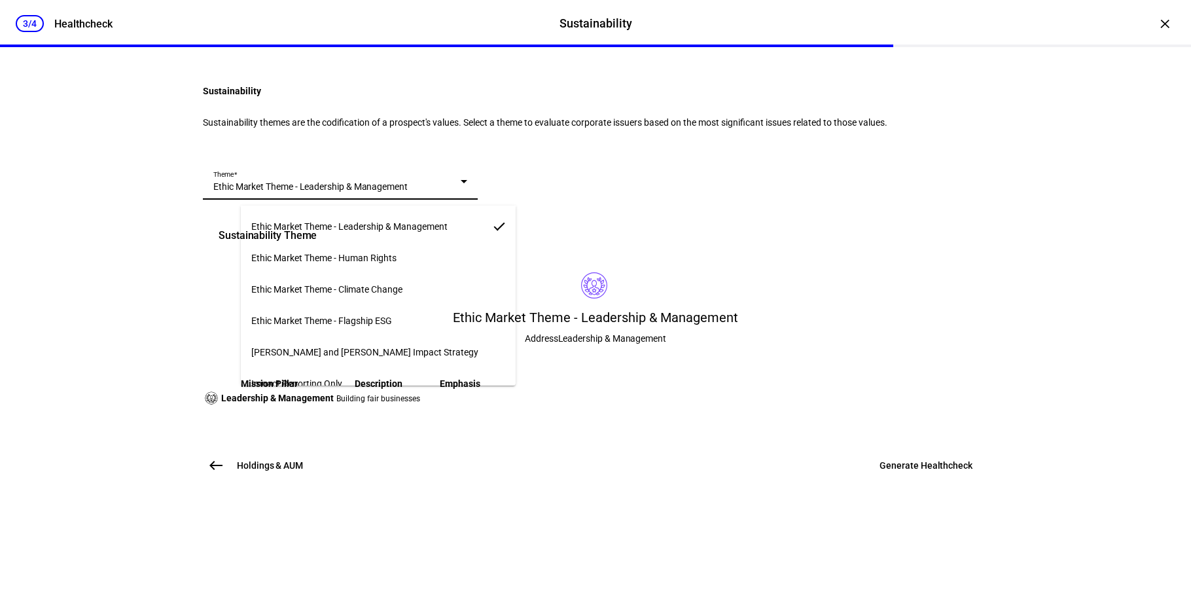
scroll to position [9, 0]
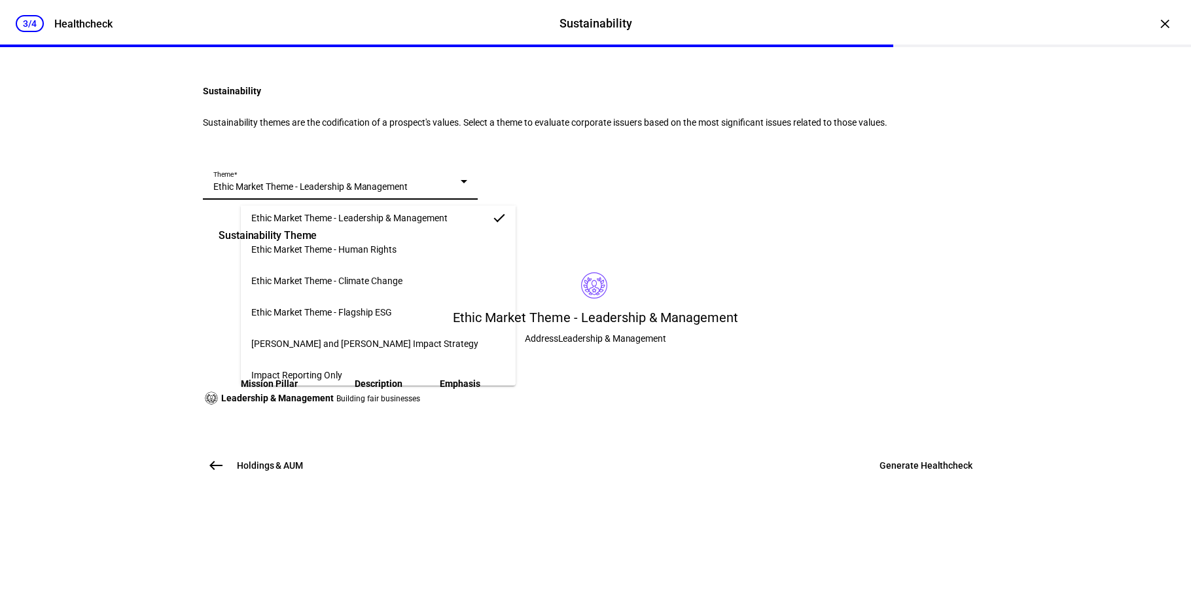
click at [393, 244] on span "Ethic Market Theme - Human Rights" at bounding box center [323, 249] width 145 height 10
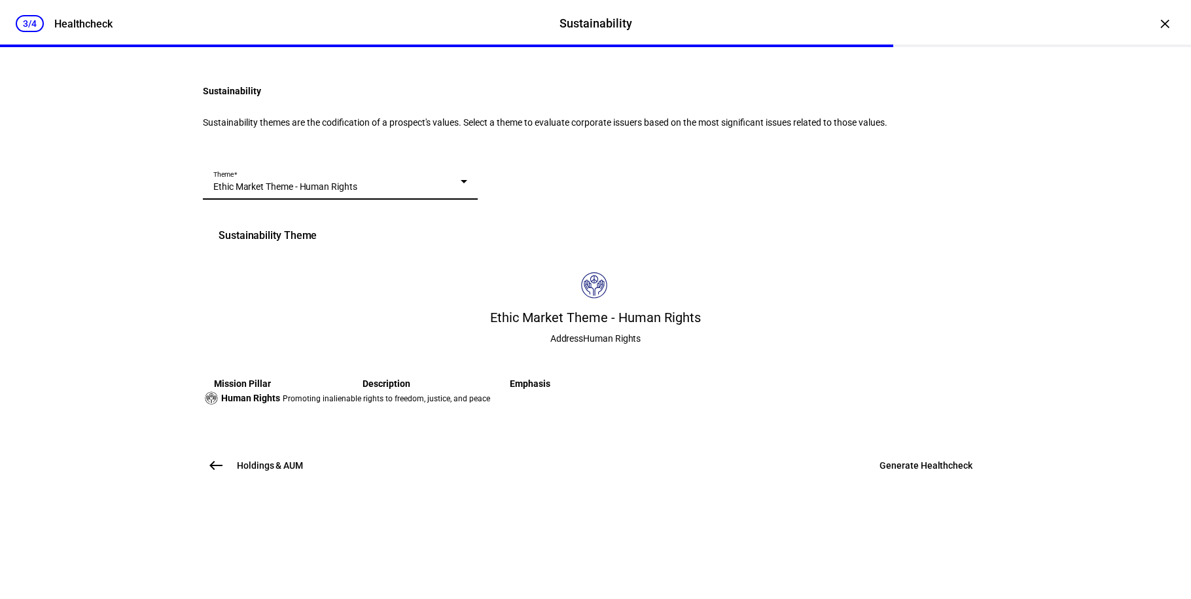
click at [920, 472] on span "Generate Healthcheck" at bounding box center [926, 465] width 93 height 13
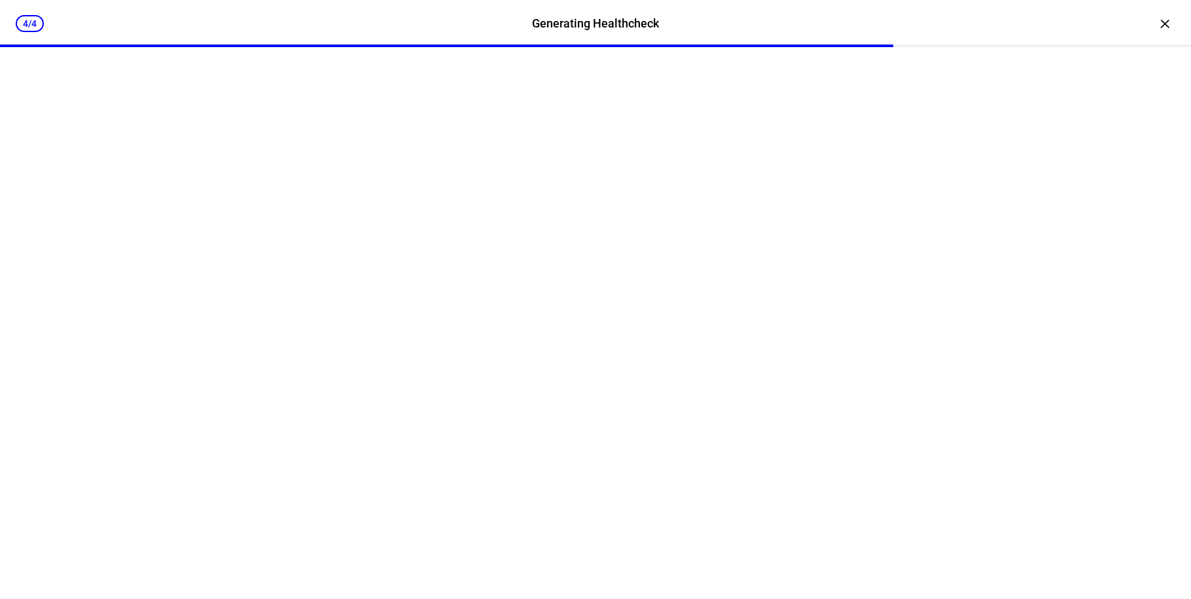
scroll to position [0, 0]
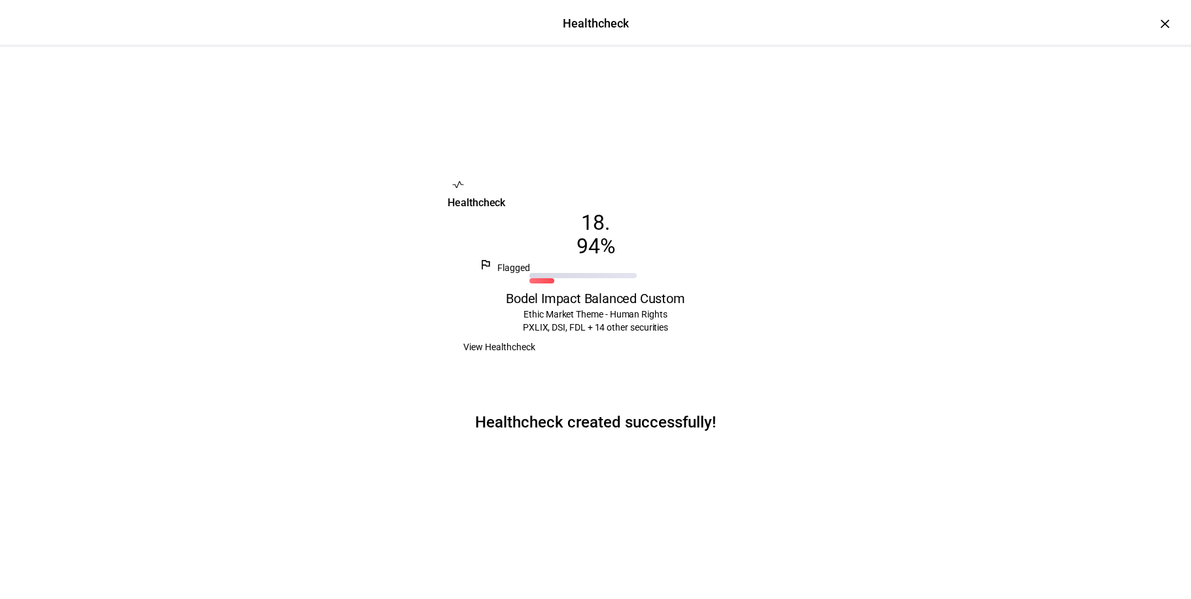
click at [536, 355] on span "View Healthcheck" at bounding box center [500, 347] width 72 height 26
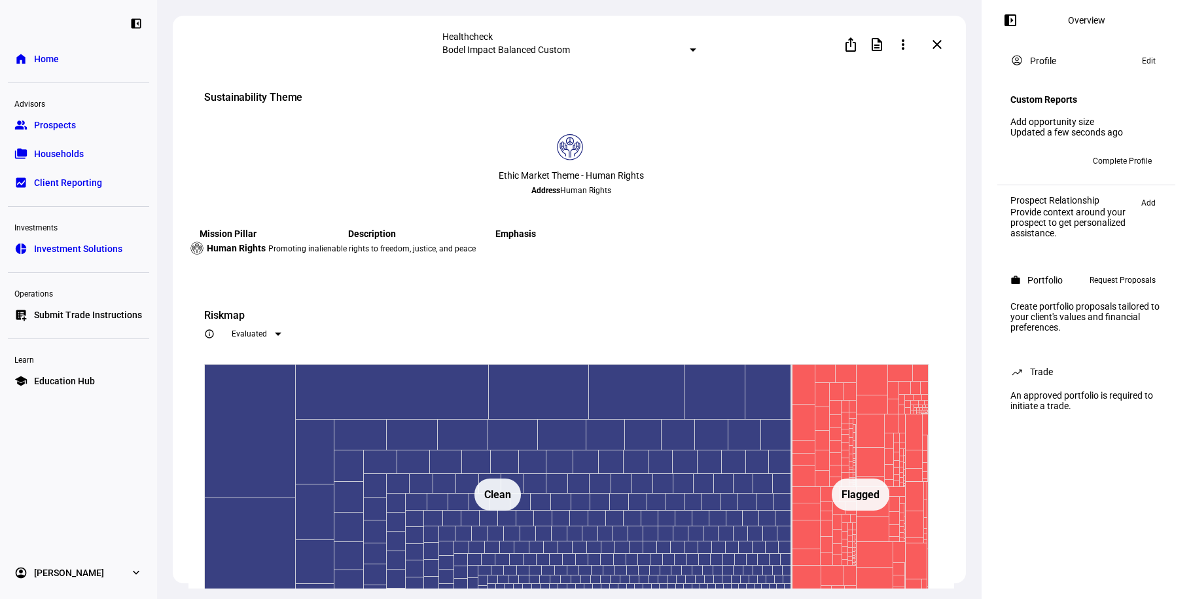
scroll to position [1386, 0]
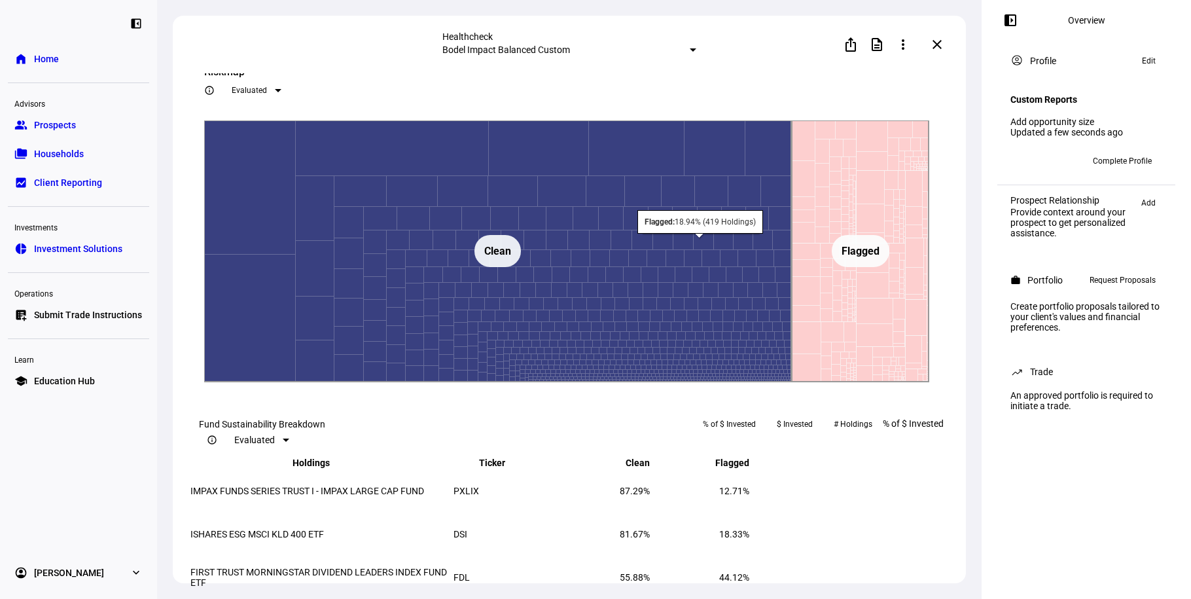
click at [881, 267] on rect at bounding box center [861, 251] width 58 height 32
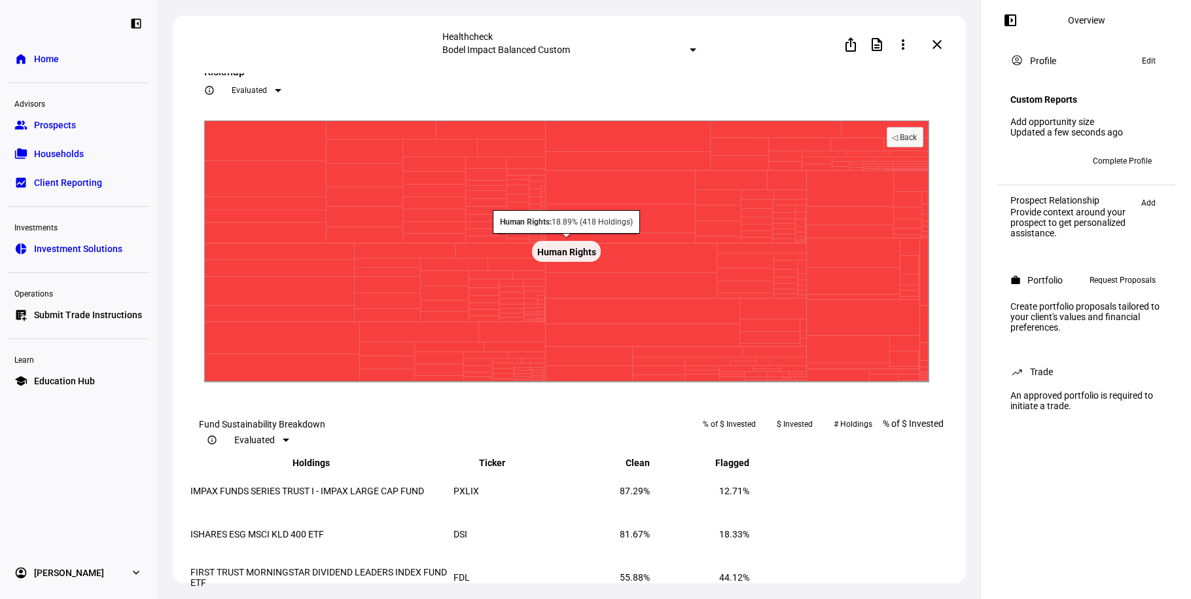
click at [681, 335] on rect at bounding box center [566, 251] width 725 height 262
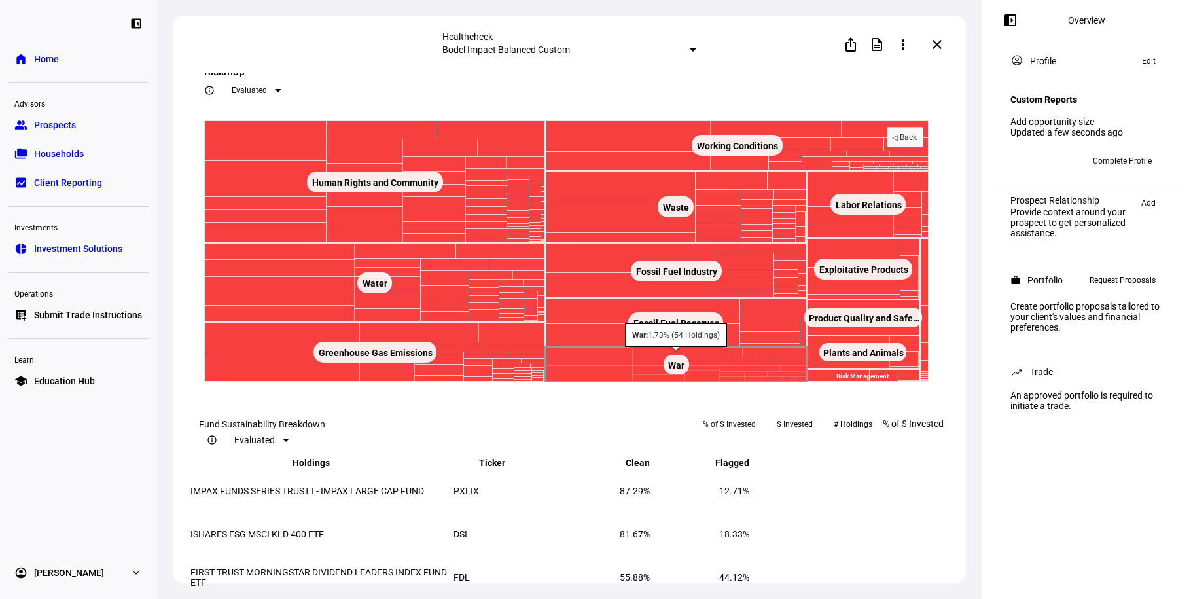
click at [700, 382] on rect at bounding box center [676, 364] width 261 height 35
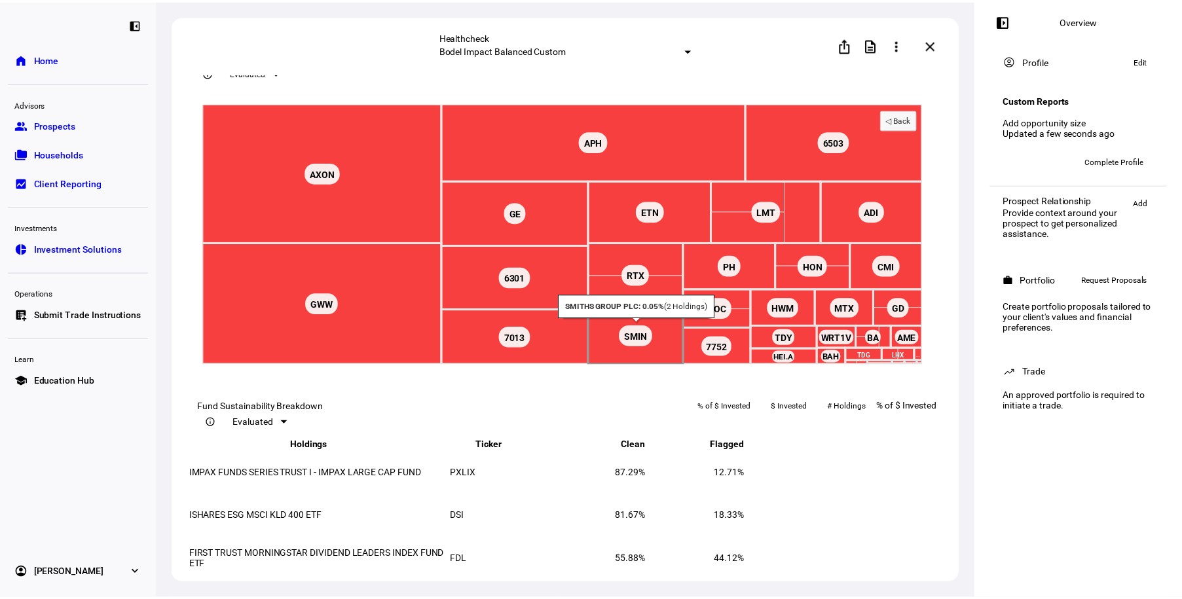
scroll to position [1406, 0]
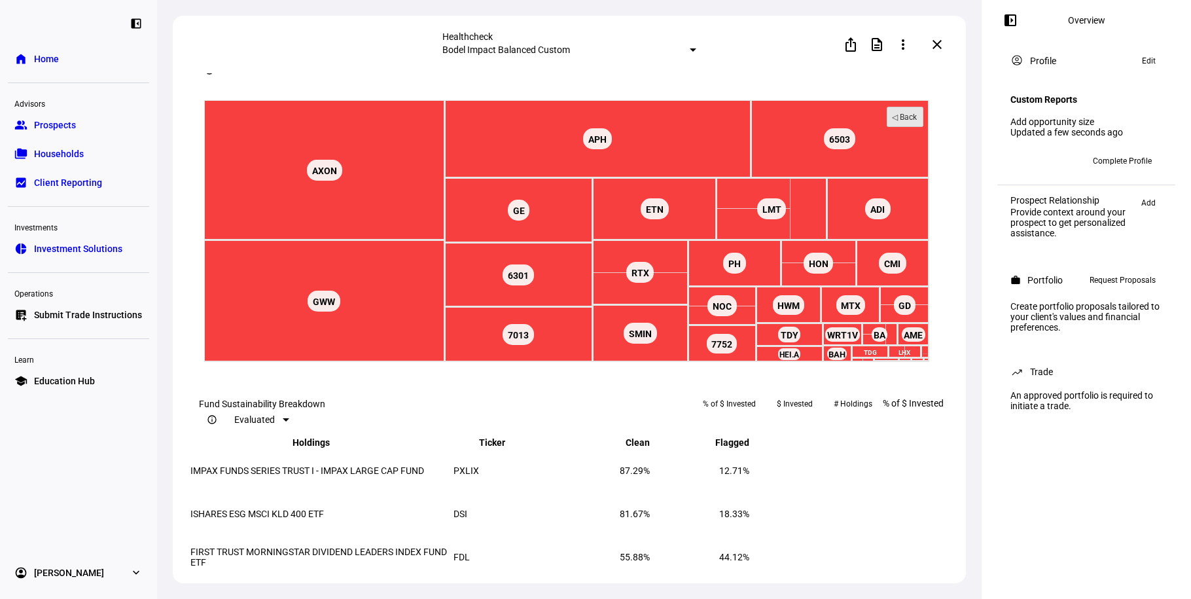
click at [915, 122] on text "◁ Back" at bounding box center [905, 117] width 26 height 9
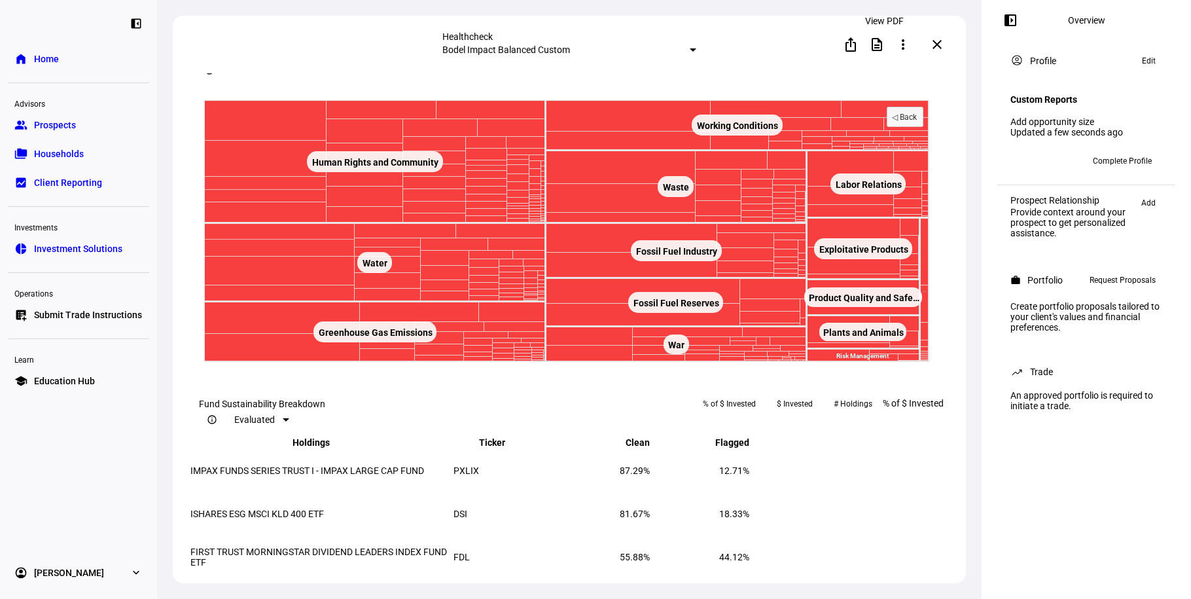
click at [879, 50] on span at bounding box center [877, 44] width 31 height 31
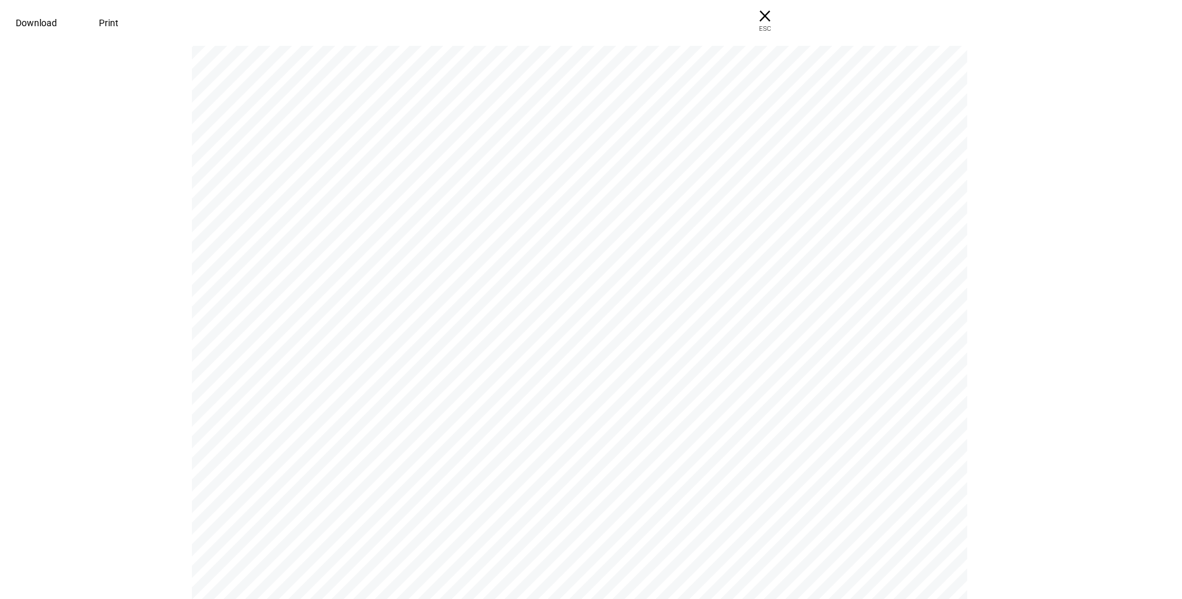
scroll to position [3204, 0]
click at [73, 29] on span at bounding box center [36, 22] width 73 height 31
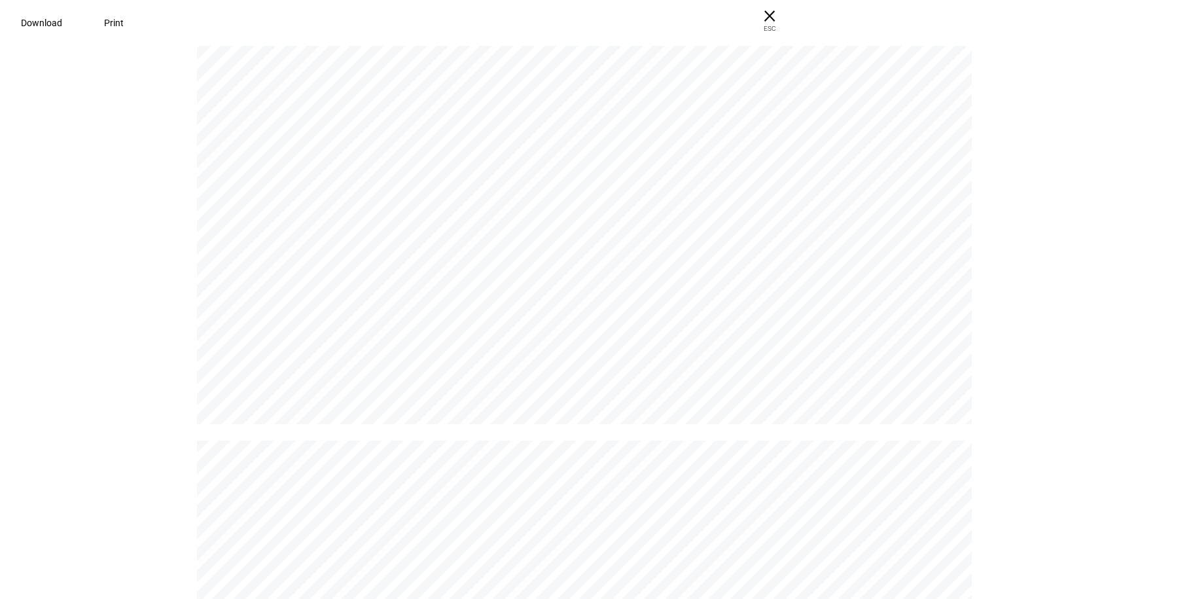
scroll to position [381, 0]
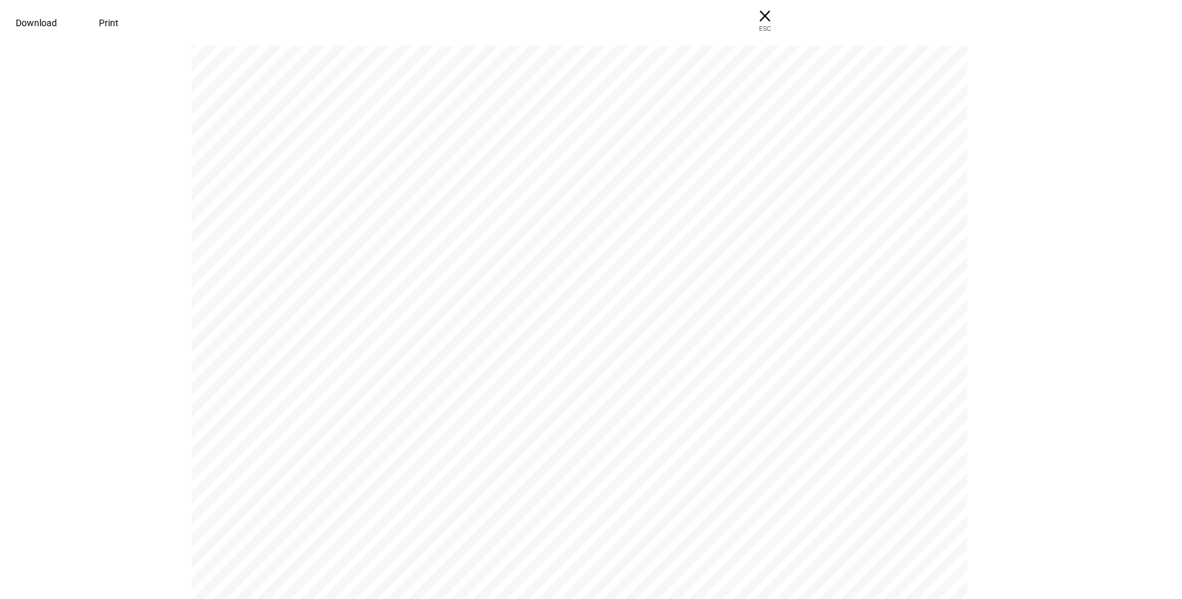
click at [1169, 29] on div "Download Print × ESC" at bounding box center [591, 23] width 1182 height 46
click at [786, 16] on span "× ESC" at bounding box center [765, 21] width 42 height 42
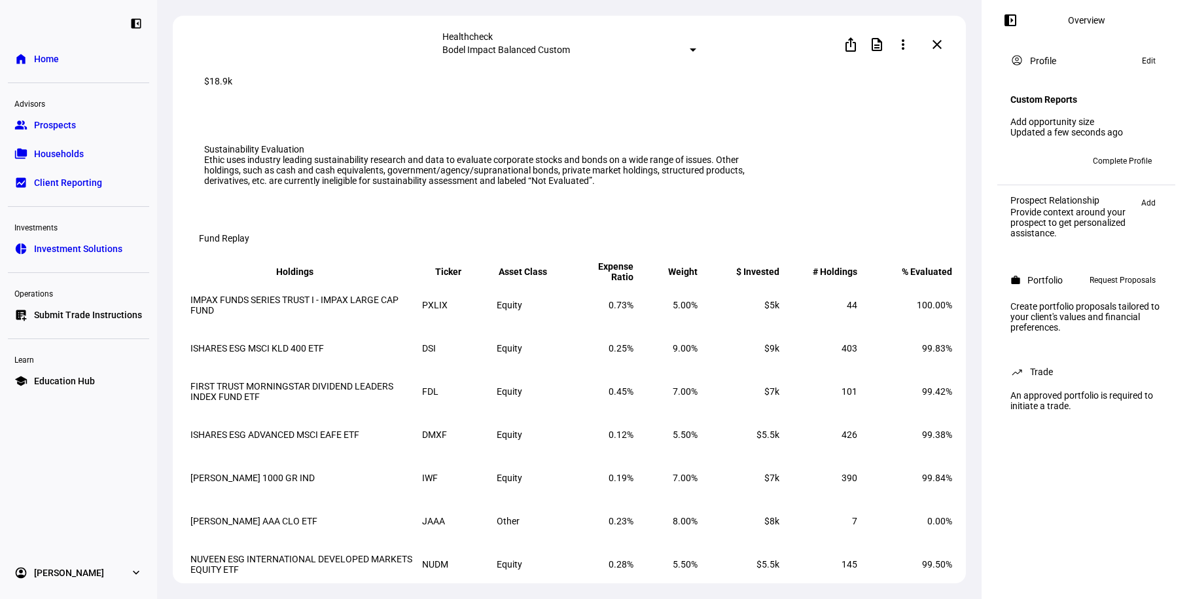
scroll to position [0, 0]
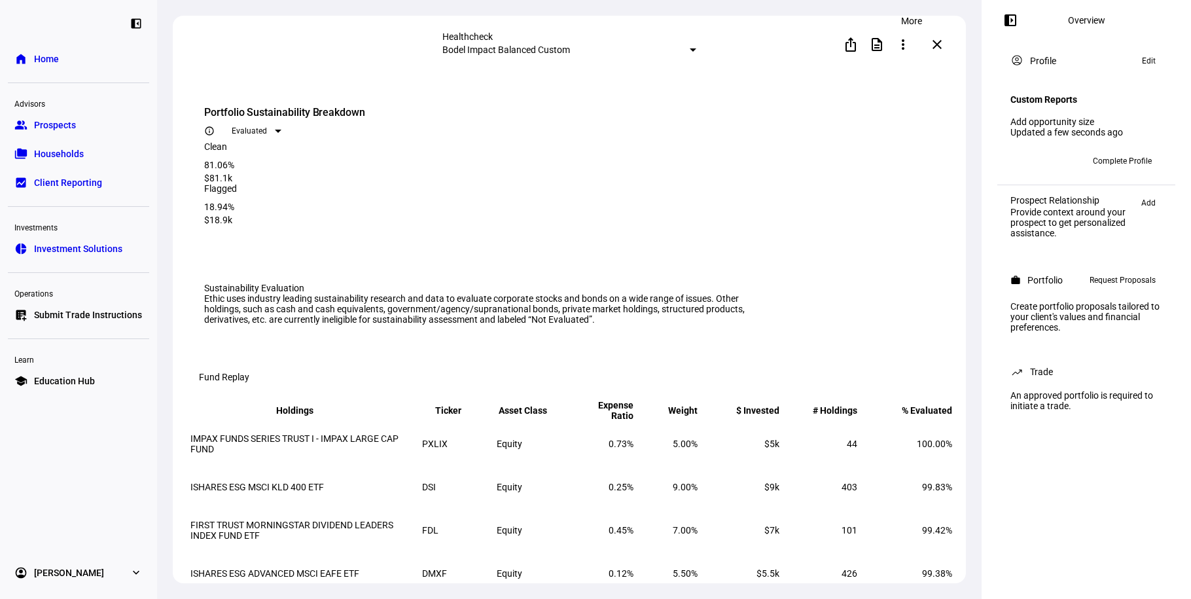
click at [905, 44] on mat-icon "more_vert" at bounding box center [904, 45] width 16 height 16
click at [894, 75] on span "Edit" at bounding box center [887, 80] width 16 height 10
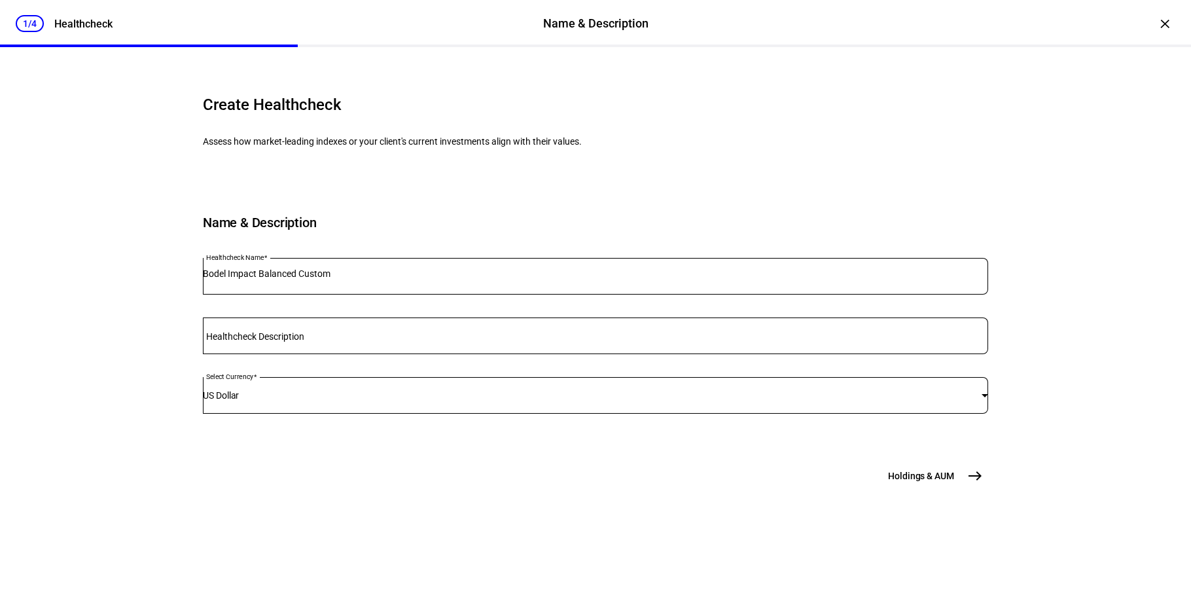
scroll to position [53, 0]
click at [962, 489] on span "east" at bounding box center [975, 476] width 26 height 26
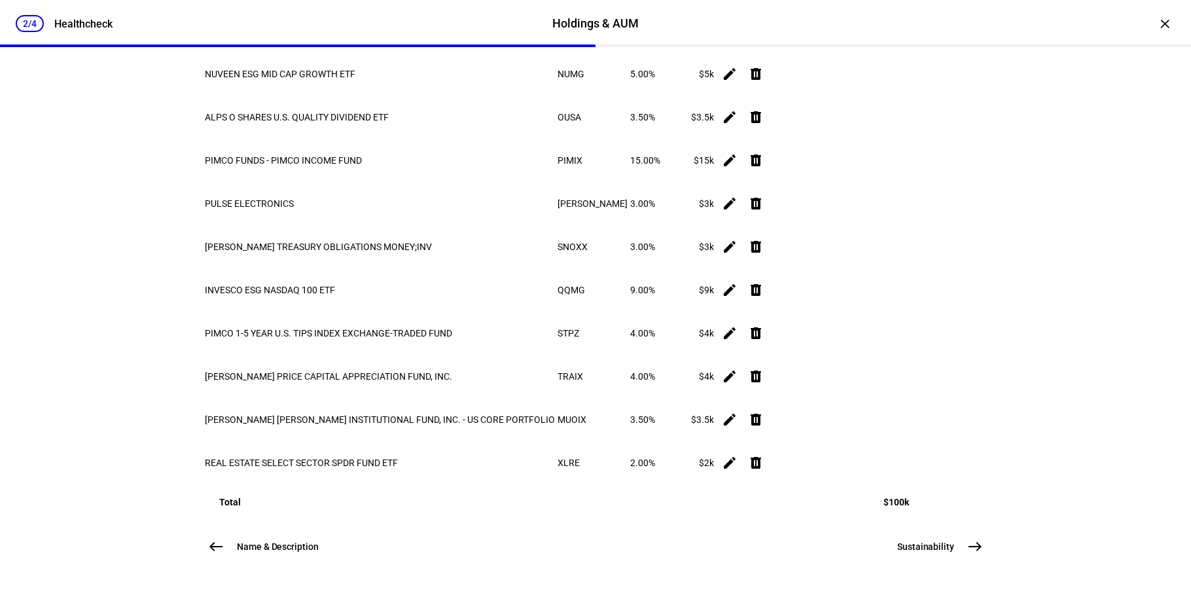
scroll to position [934, 0]
click at [906, 546] on span "Sustainability" at bounding box center [926, 546] width 57 height 13
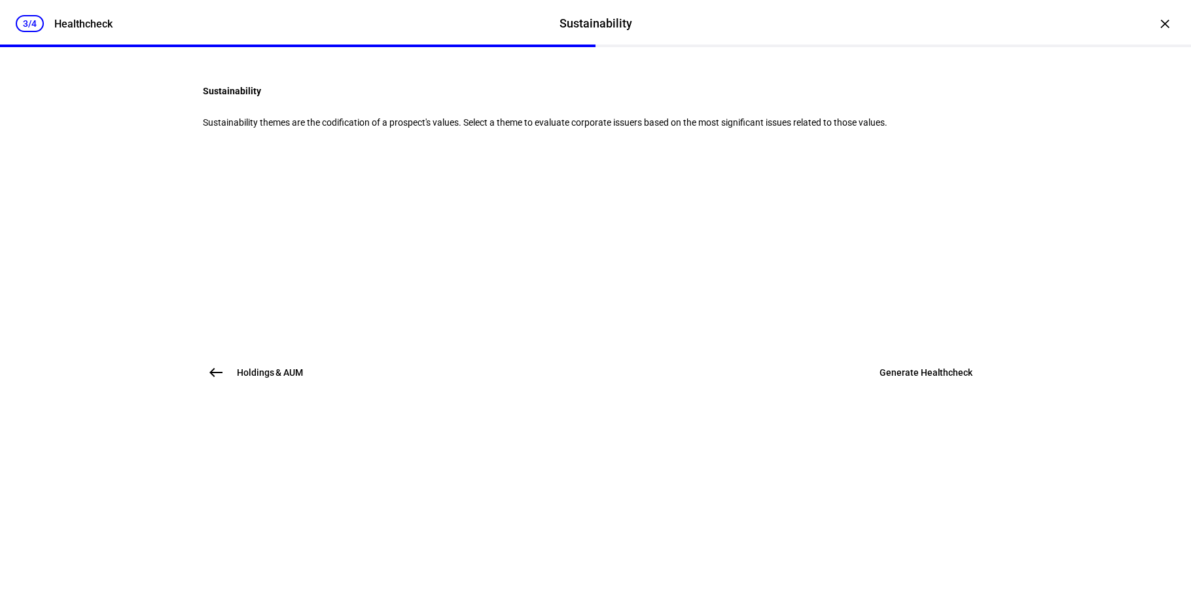
scroll to position [0, 0]
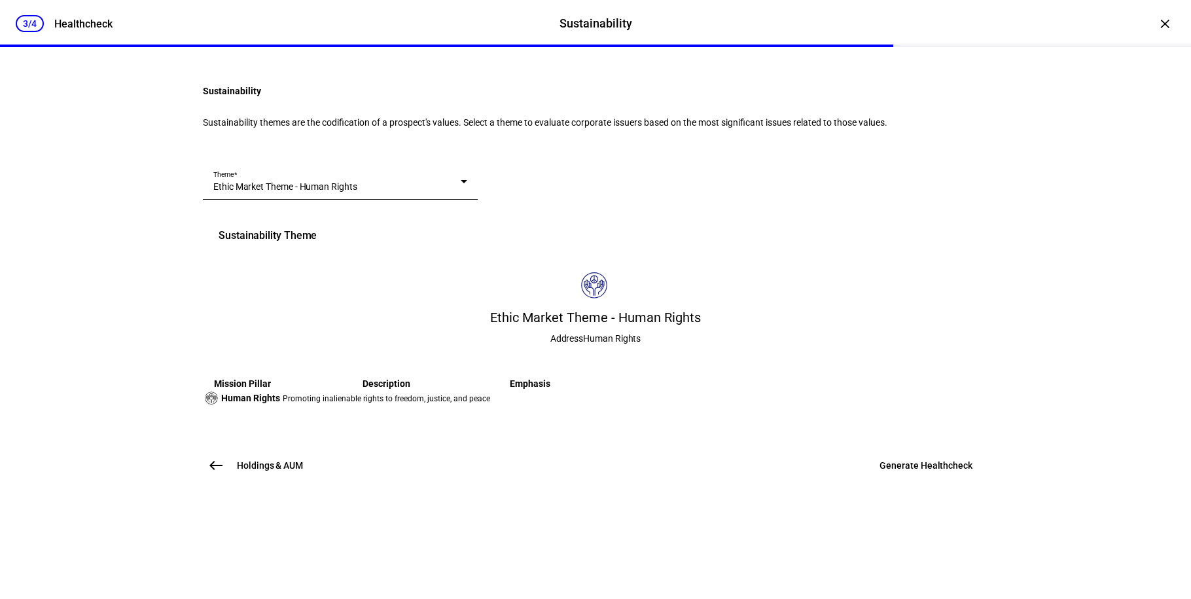
click at [400, 193] on div "Ethic Market Theme - Human Rights" at bounding box center [336, 186] width 247 height 13
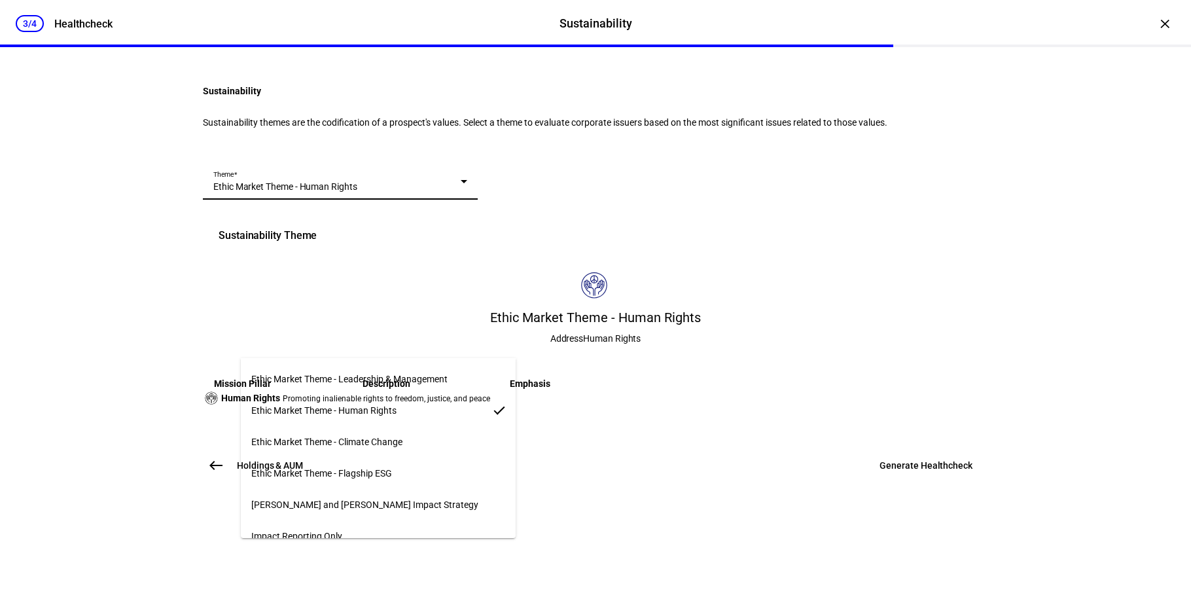
click at [399, 471] on mat-option "Ethic Market Theme - Flagship ESG" at bounding box center [378, 473] width 275 height 31
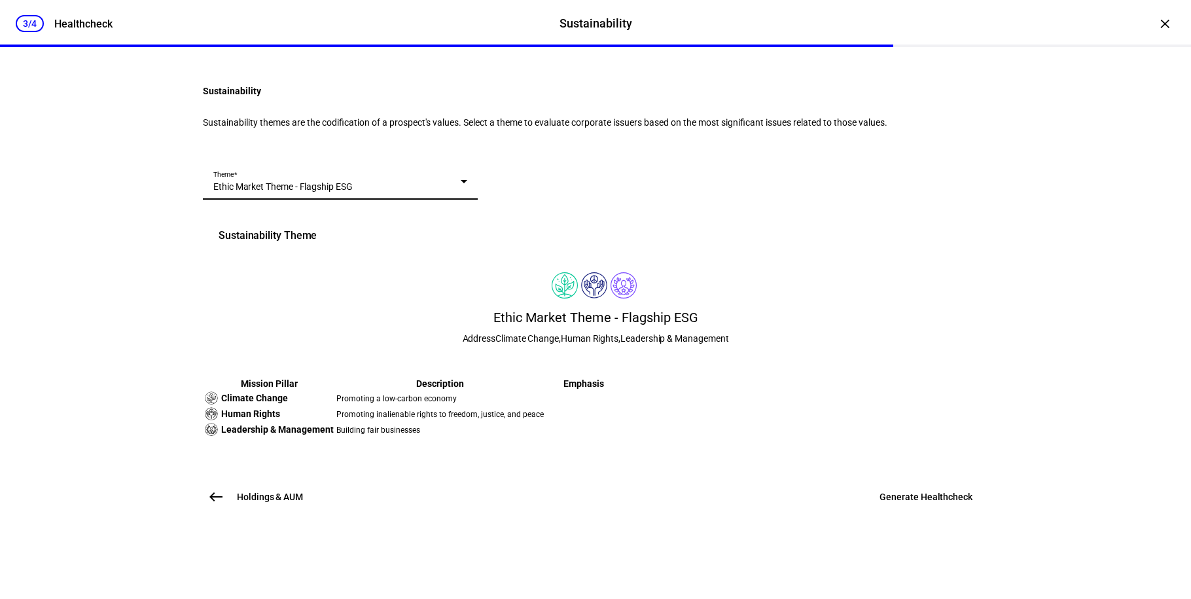
scroll to position [213, 0]
click at [894, 503] on span "Generate Healthcheck" at bounding box center [926, 496] width 93 height 13
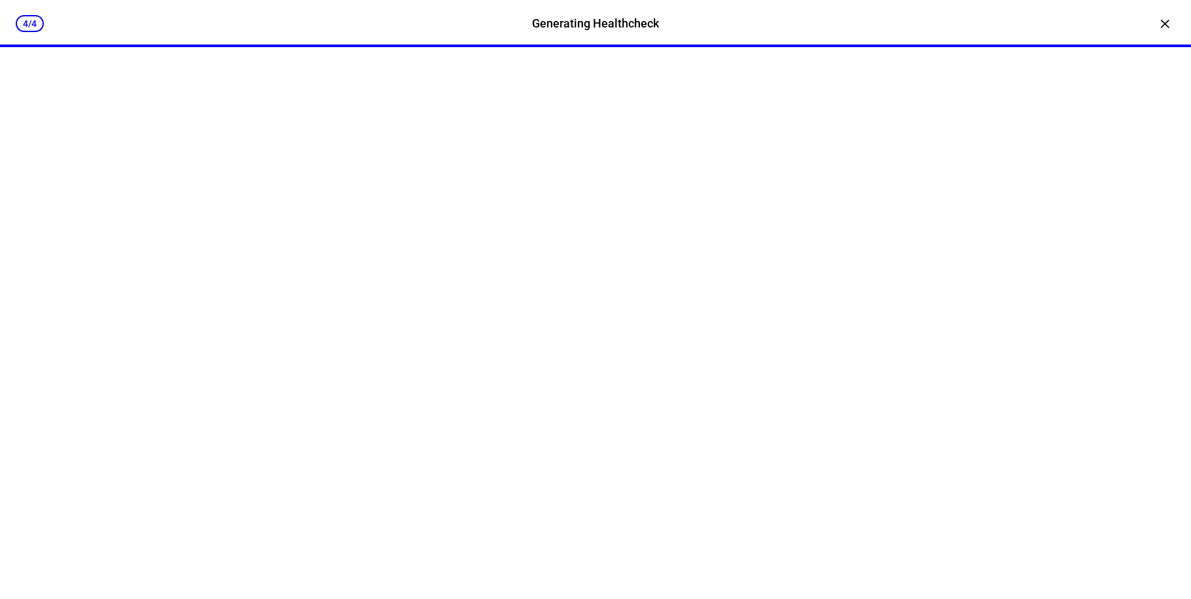
scroll to position [0, 0]
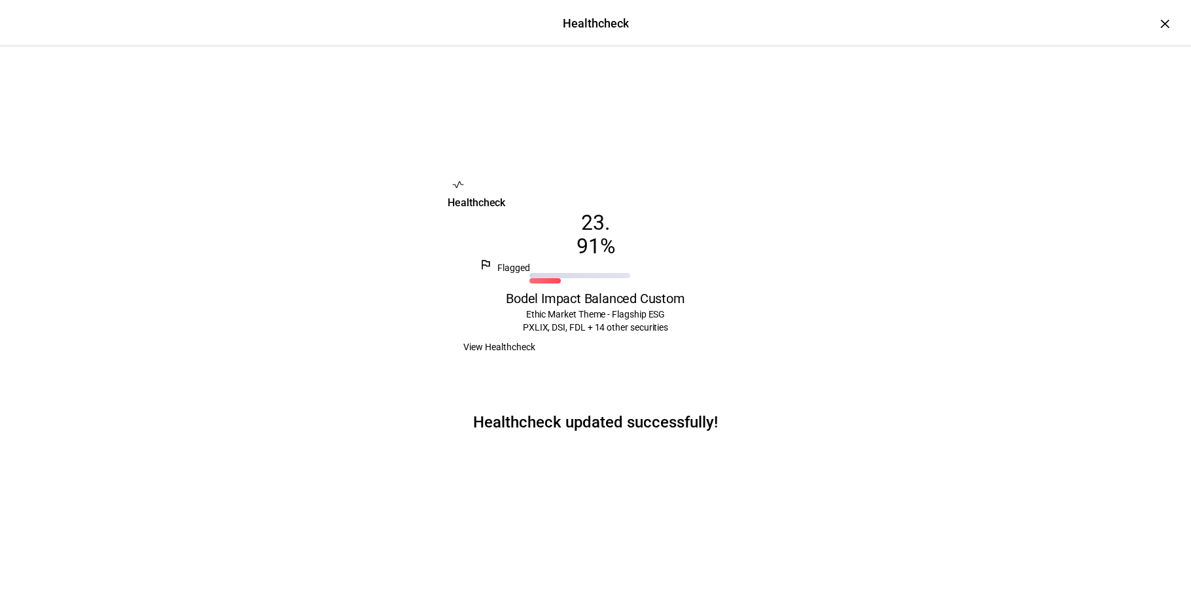
click at [536, 359] on span "View Healthcheck" at bounding box center [500, 347] width 72 height 26
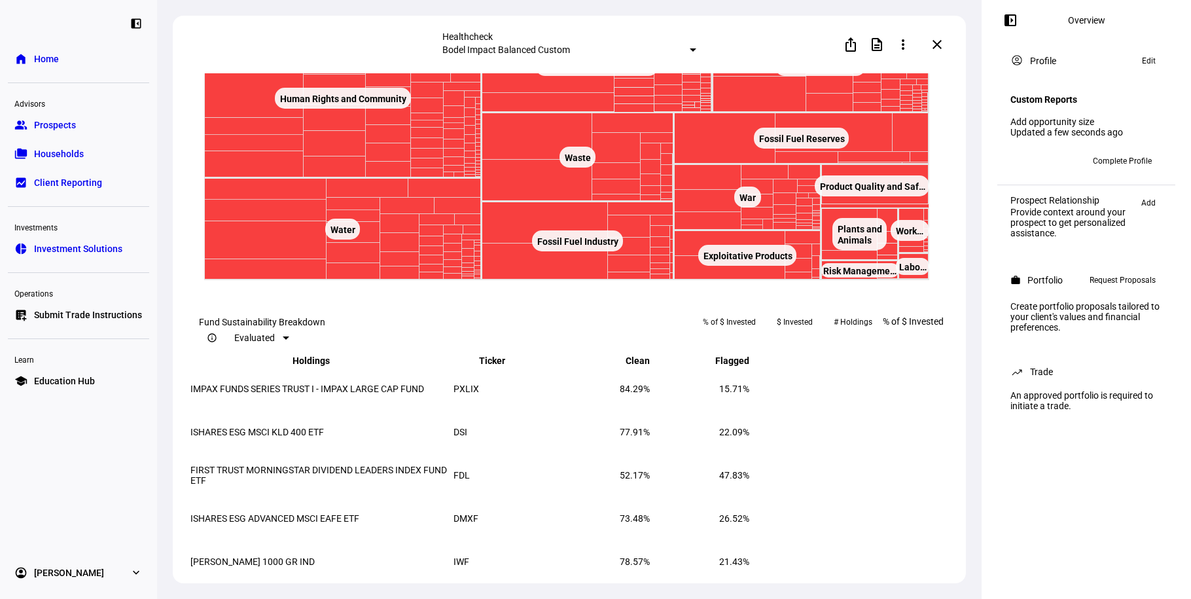
scroll to position [1618, 0]
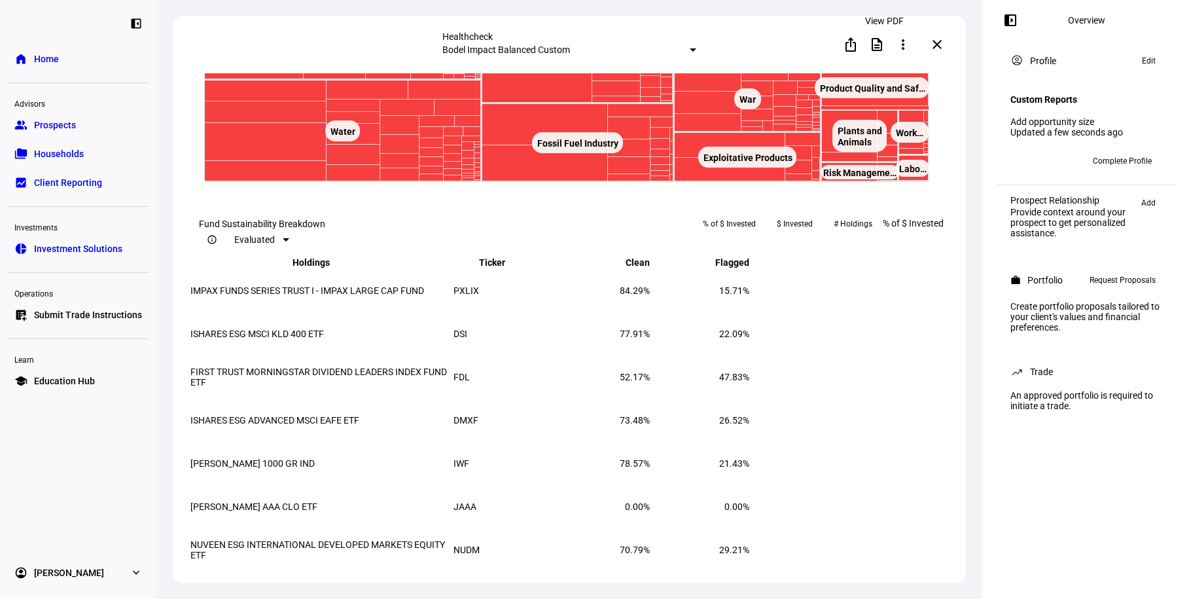
click at [884, 50] on span at bounding box center [877, 44] width 31 height 31
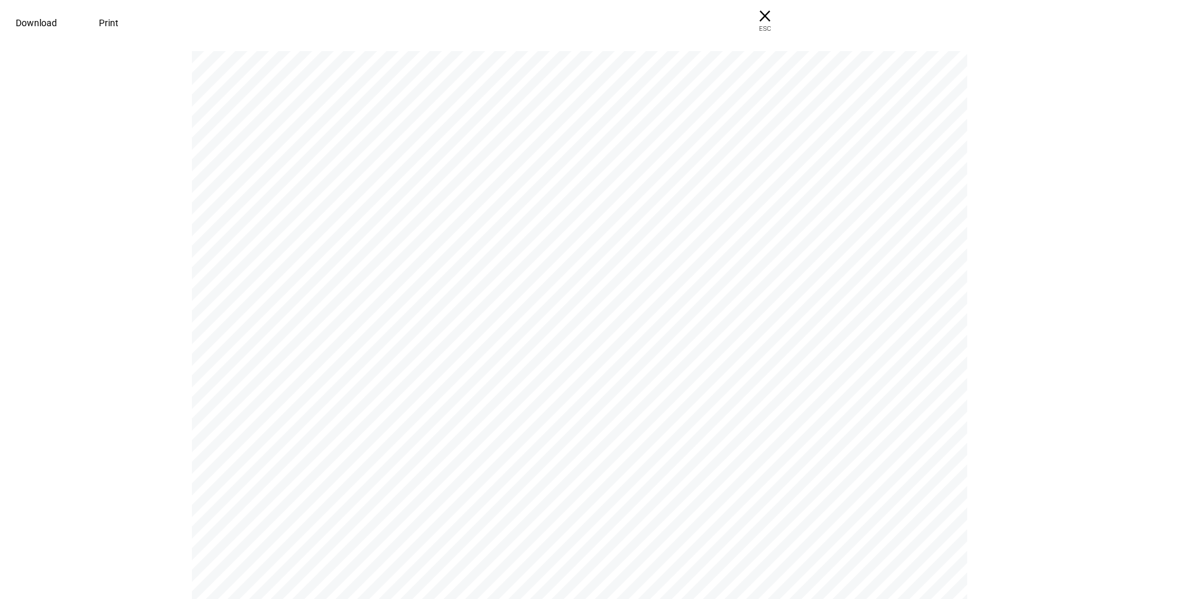
click at [57, 18] on span "Download" at bounding box center [36, 23] width 41 height 10
click at [786, 26] on span "ESC" at bounding box center [765, 23] width 42 height 19
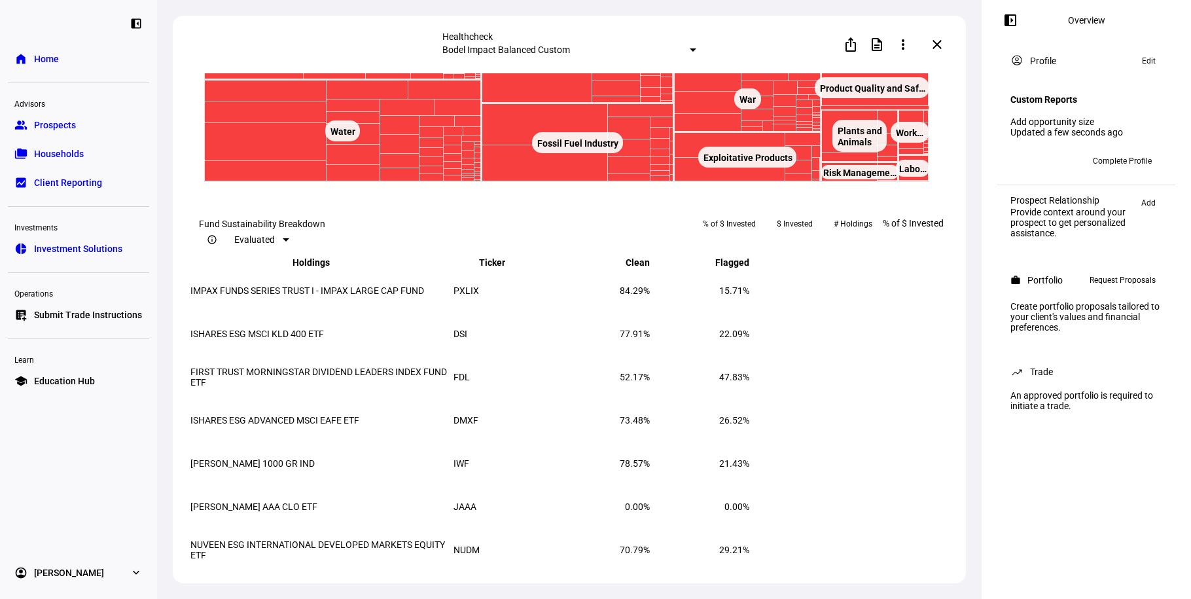
click at [953, 43] on span at bounding box center [937, 44] width 31 height 31
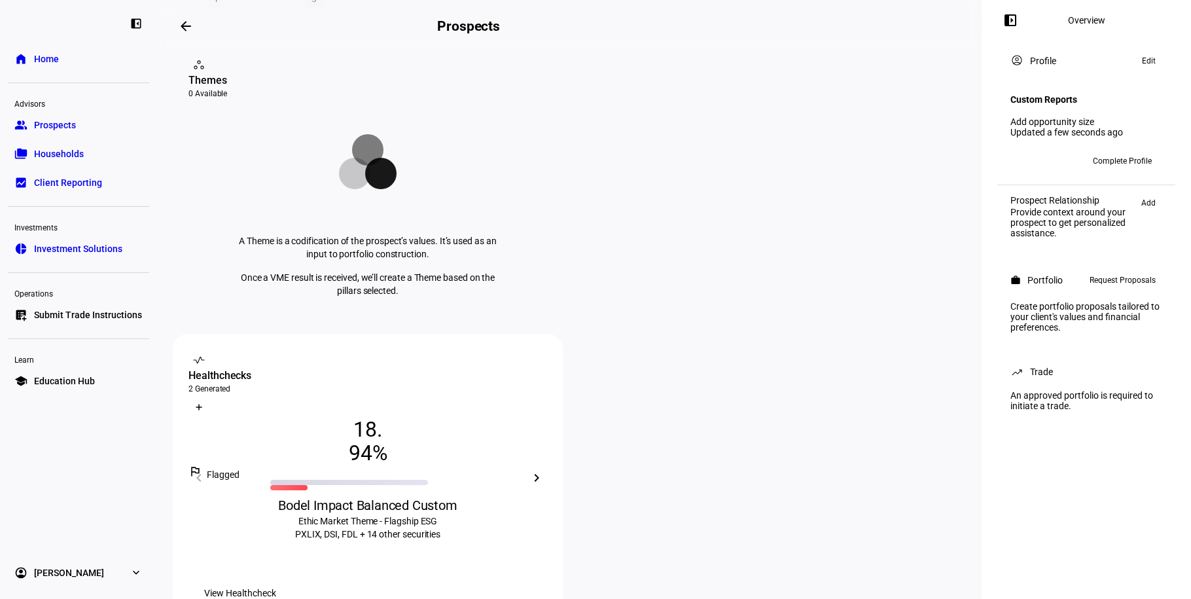
click at [545, 470] on mat-icon "chevron_right" at bounding box center [537, 478] width 16 height 16
click at [276, 580] on span "View Healthcheck" at bounding box center [240, 593] width 72 height 26
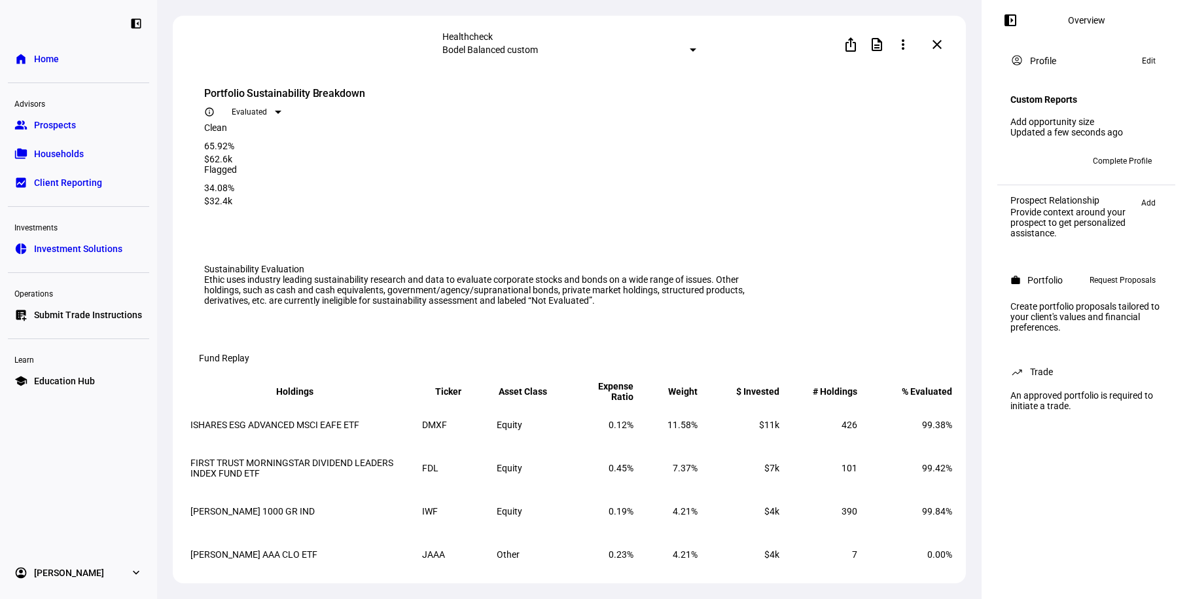
scroll to position [20, 0]
click at [267, 107] on span "Evaluated" at bounding box center [249, 111] width 35 height 9
click at [898, 156] on mat-option "All" at bounding box center [897, 147] width 65 height 21
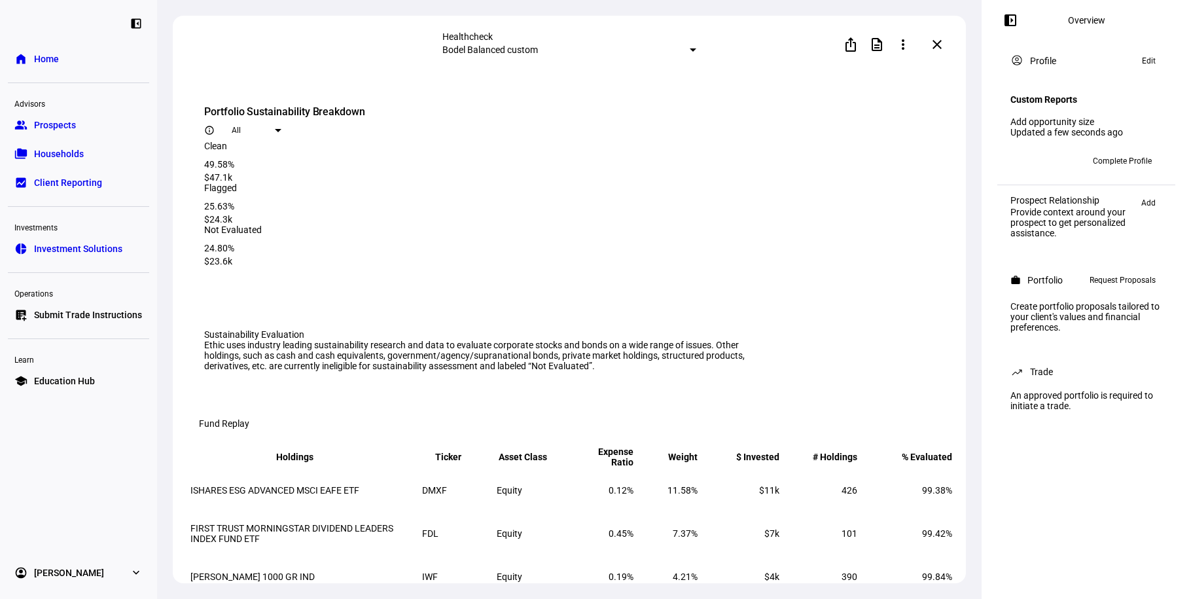
scroll to position [0, 0]
click at [906, 48] on mat-icon "more_vert" at bounding box center [904, 45] width 16 height 16
click at [879, 81] on button "edit Edit" at bounding box center [884, 75] width 73 height 31
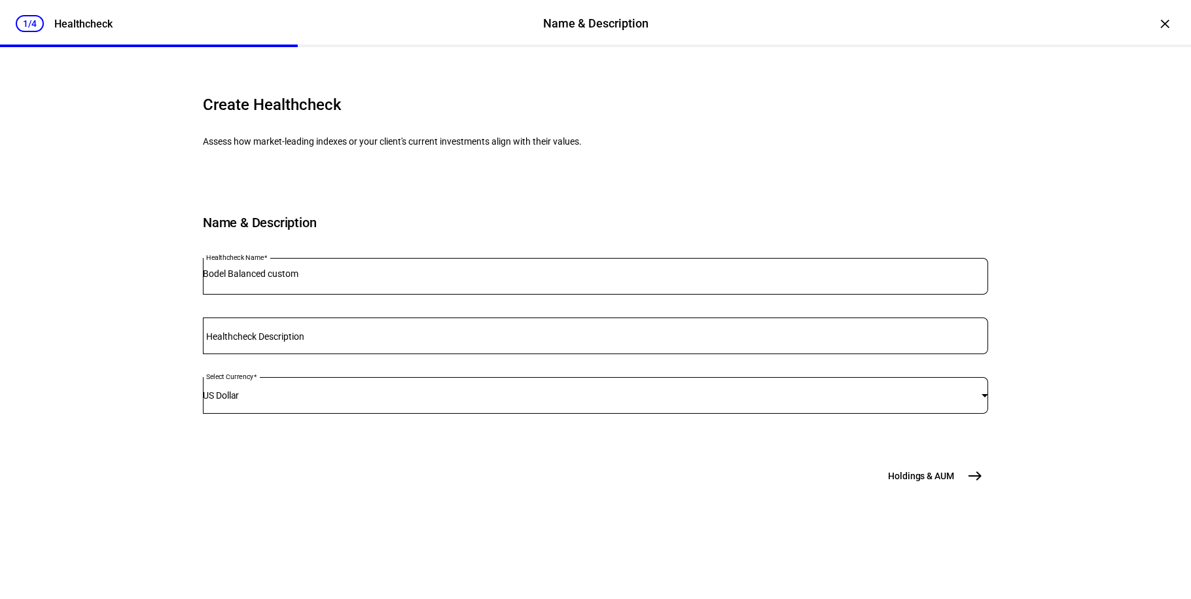
scroll to position [53, 0]
click at [968, 484] on mat-icon "east" at bounding box center [976, 476] width 16 height 16
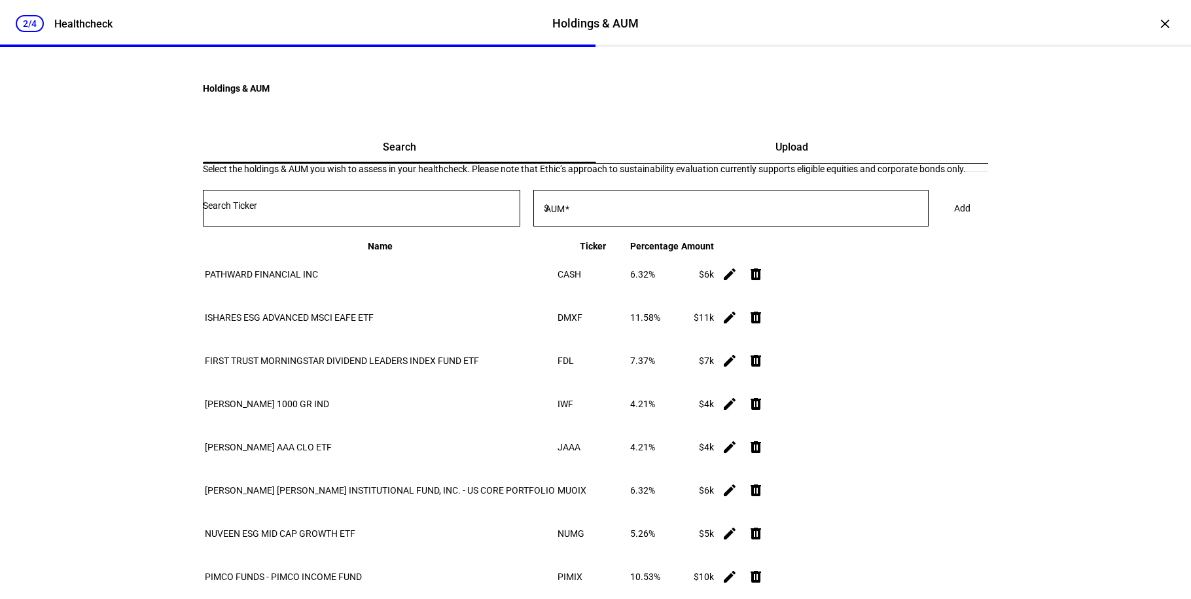
scroll to position [5, 0]
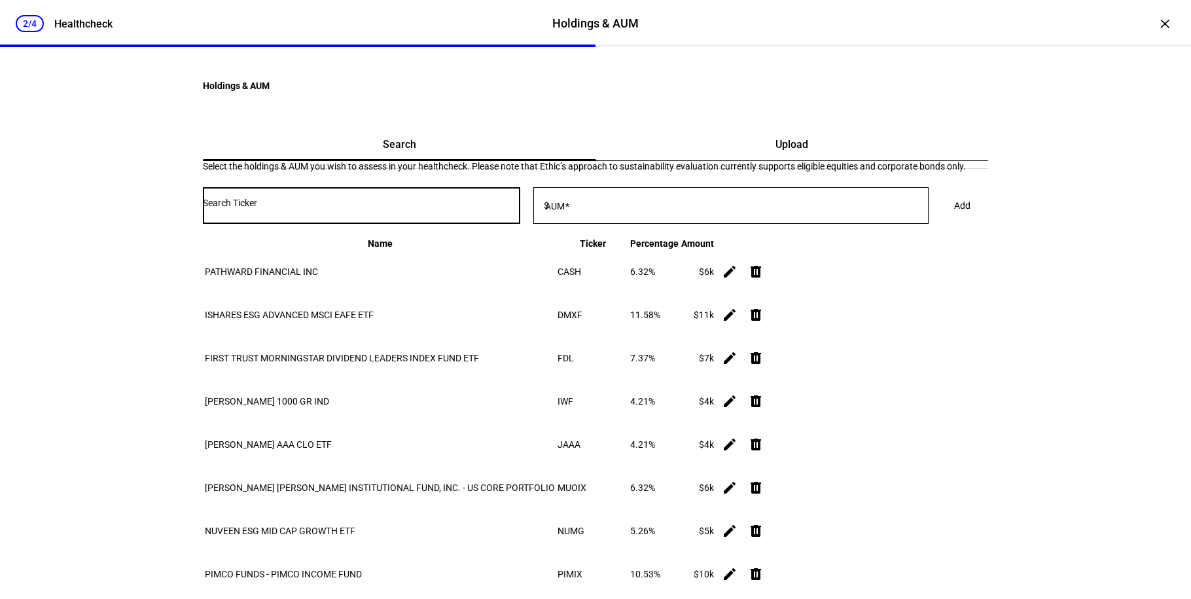
click at [499, 208] on input "Number" at bounding box center [362, 203] width 318 height 10
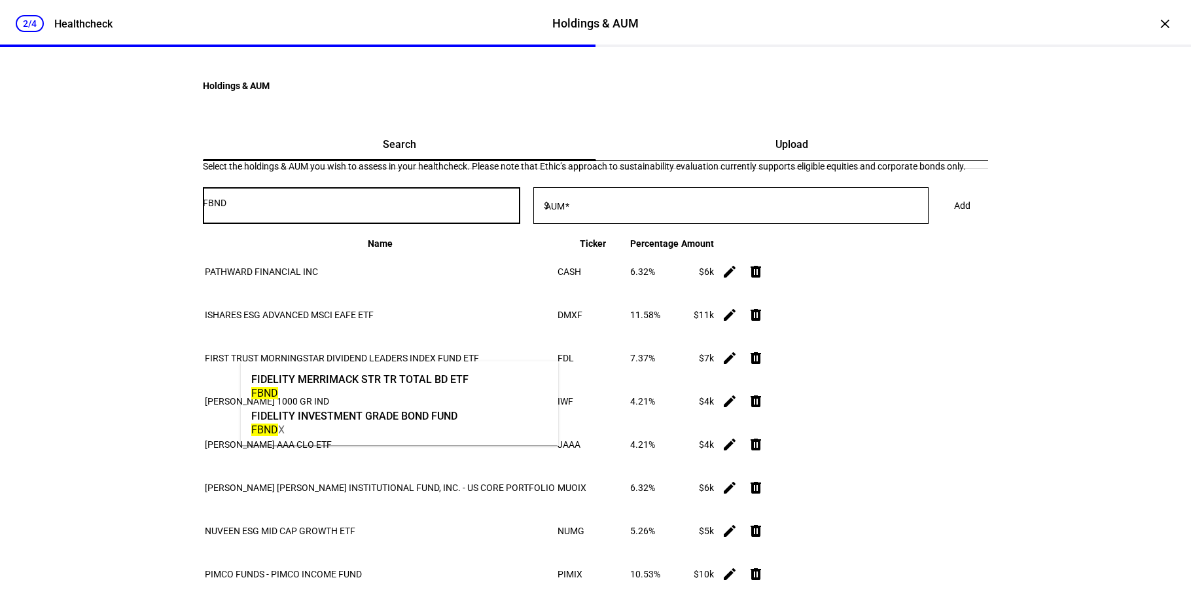
type input "FBND"
click at [388, 382] on div "FIDELITY MERRIMACK STR TR TOTAL BD ETF" at bounding box center [359, 379] width 217 height 15
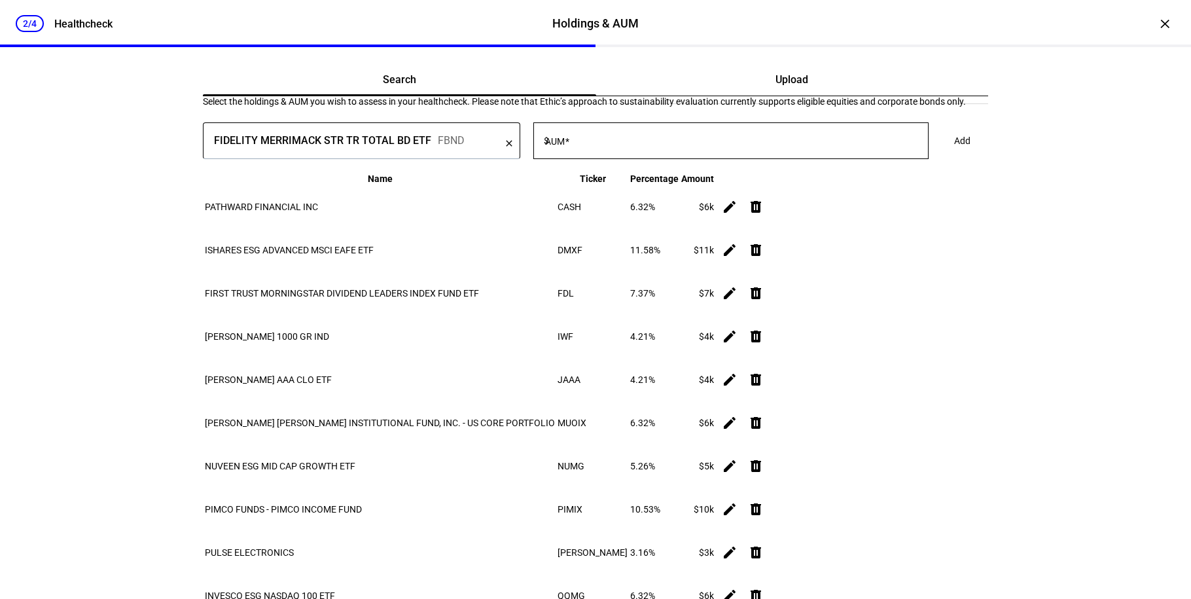
scroll to position [90, 0]
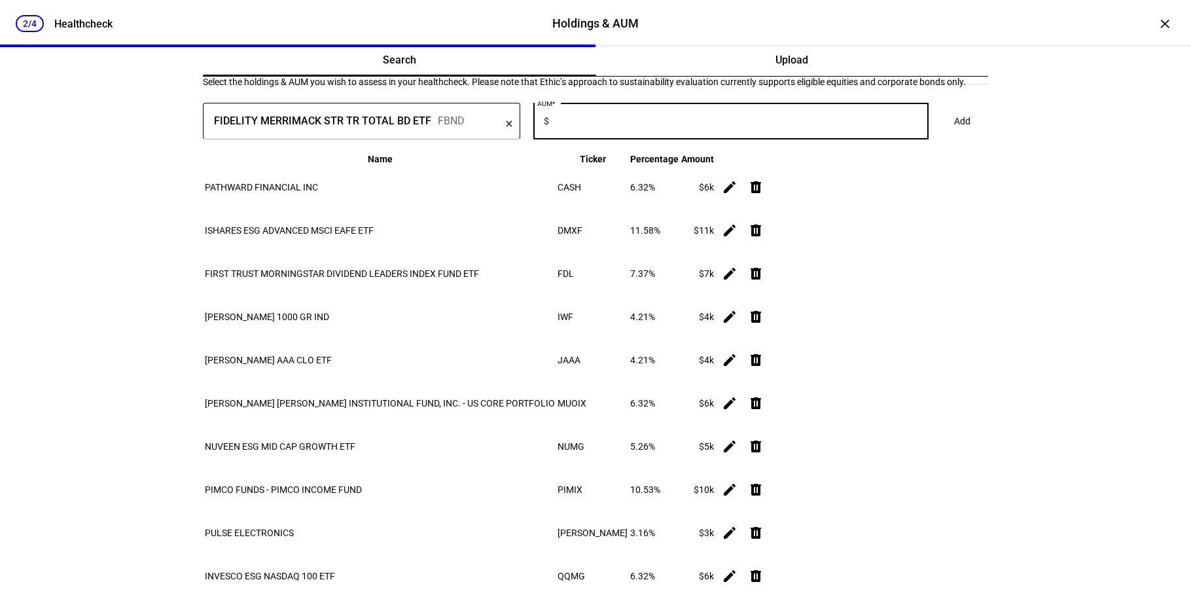
click at [672, 124] on input "AUM" at bounding box center [740, 118] width 377 height 10
type input "5,000"
click at [939, 134] on span at bounding box center [963, 121] width 48 height 26
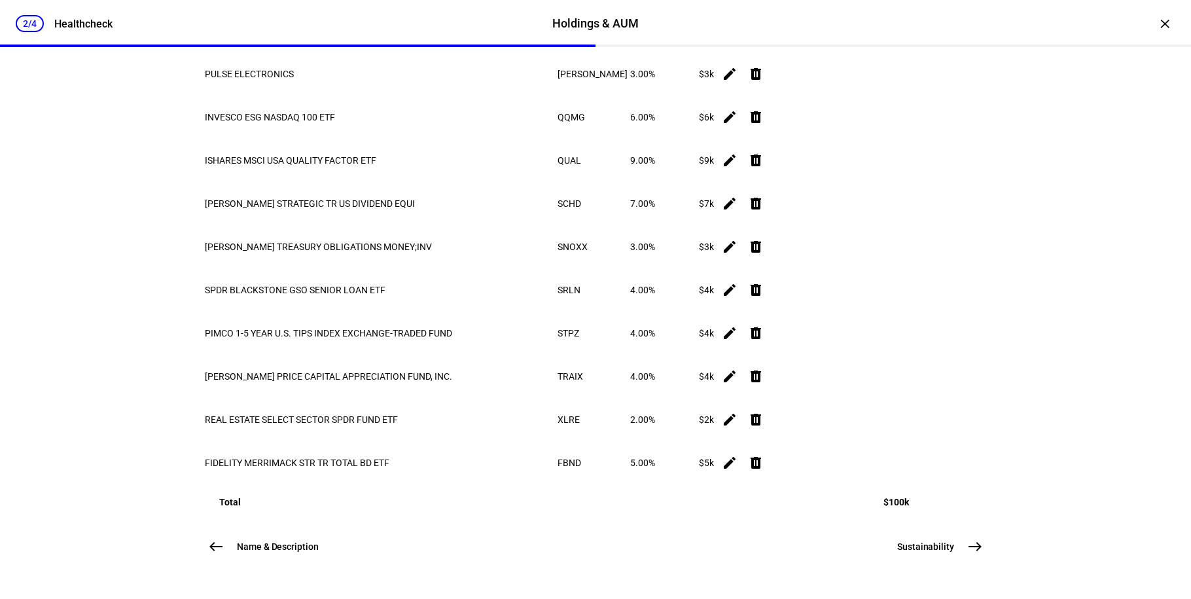
scroll to position [934, 0]
click at [941, 555] on button "Sustainability east" at bounding box center [939, 547] width 99 height 26
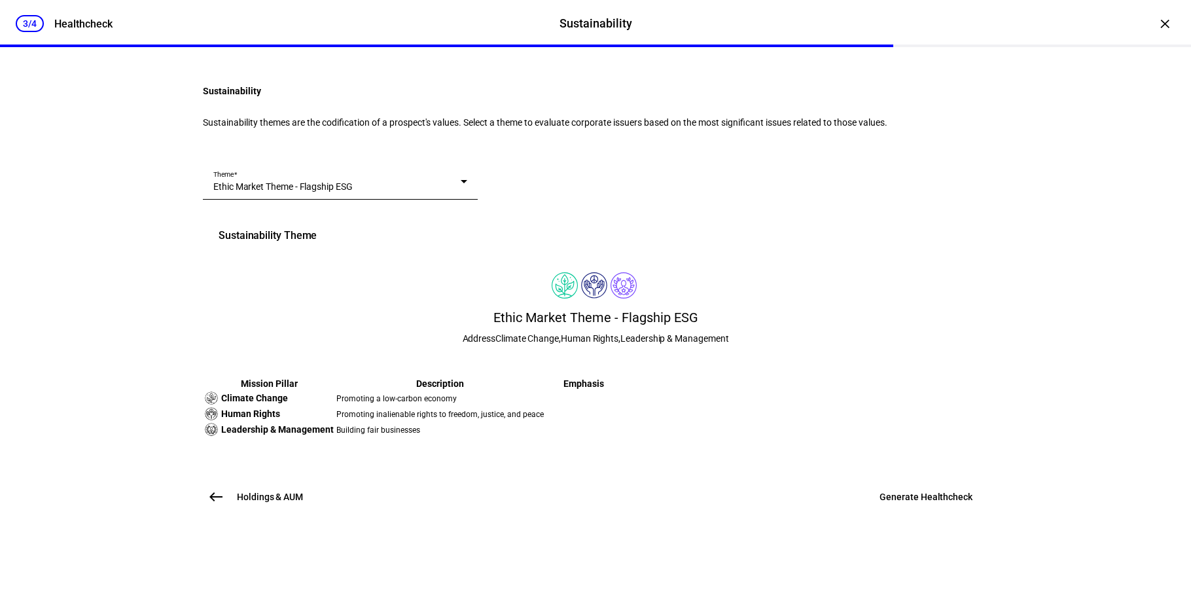
scroll to position [213, 0]
click at [895, 513] on span at bounding box center [926, 496] width 124 height 31
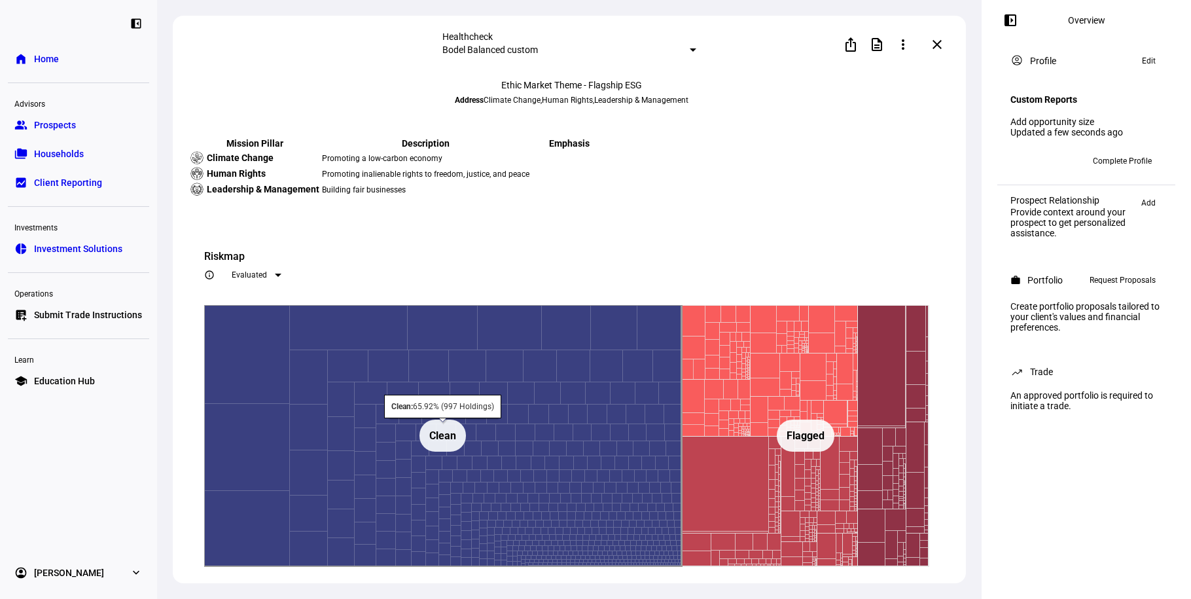
scroll to position [1237, 0]
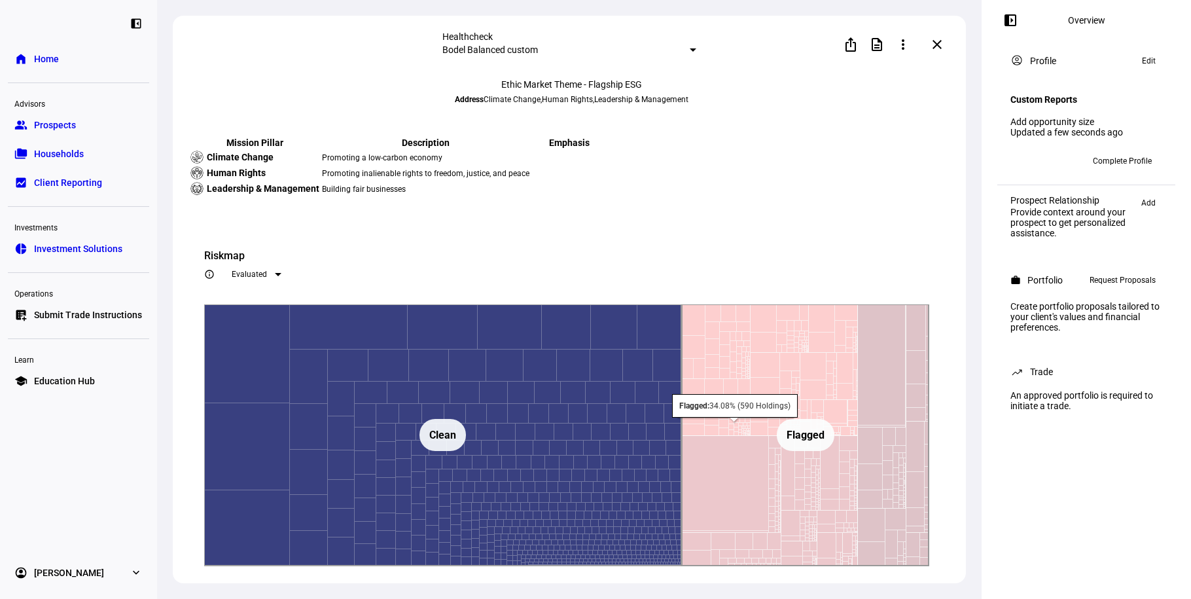
click at [797, 471] on rect at bounding box center [805, 435] width 247 height 262
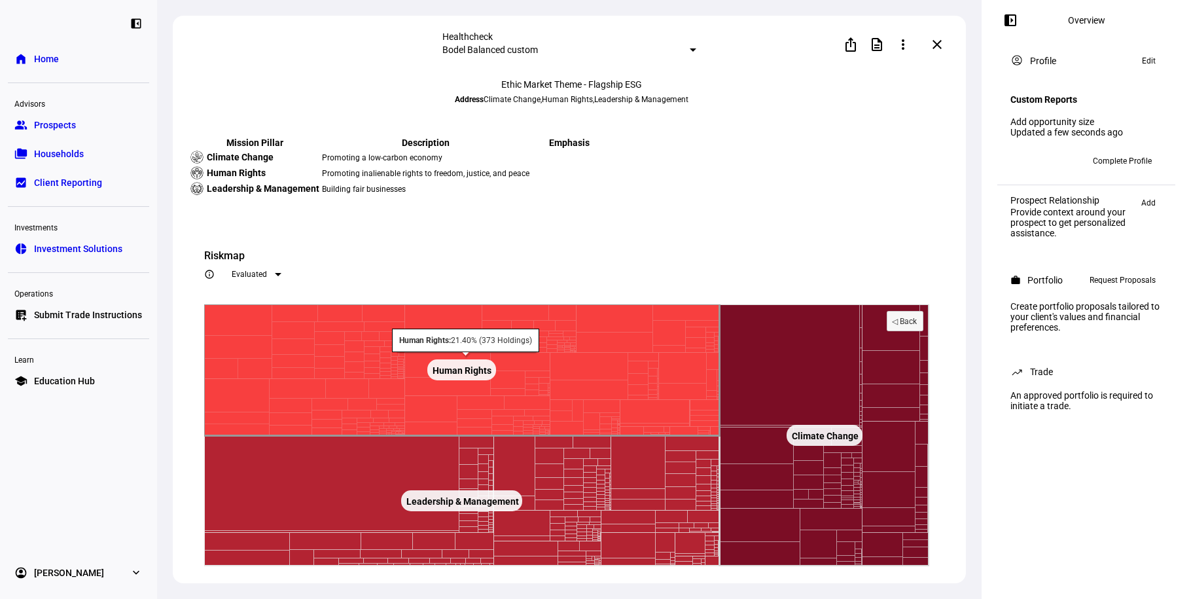
click at [578, 436] on rect at bounding box center [462, 370] width 516 height 132
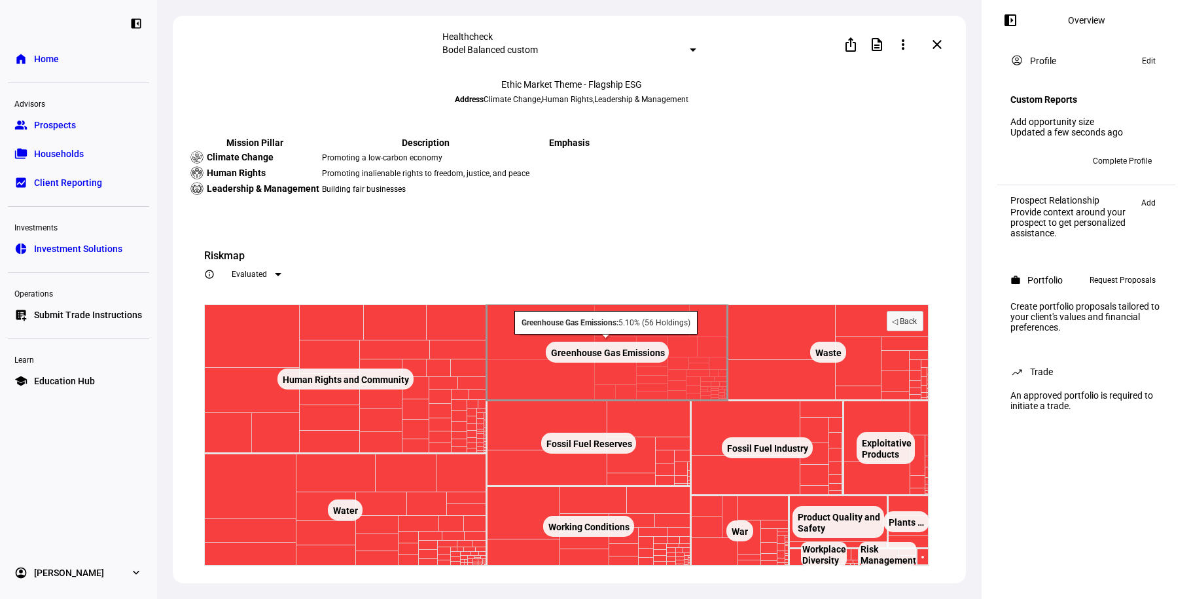
scroll to position [1518, 0]
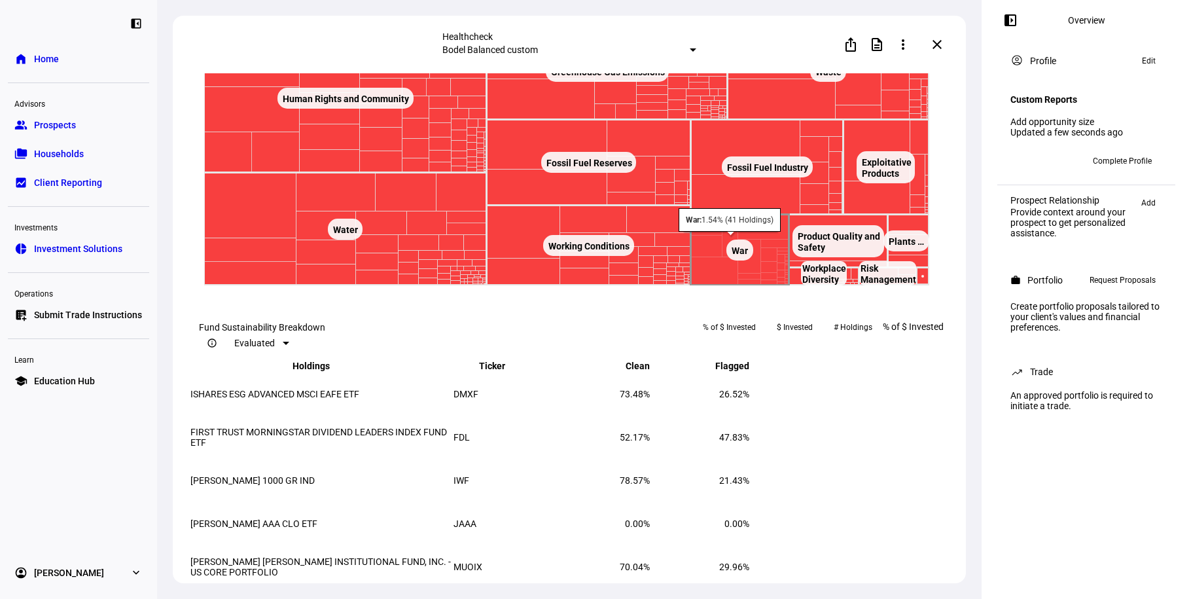
click at [741, 261] on rect at bounding box center [740, 250] width 27 height 21
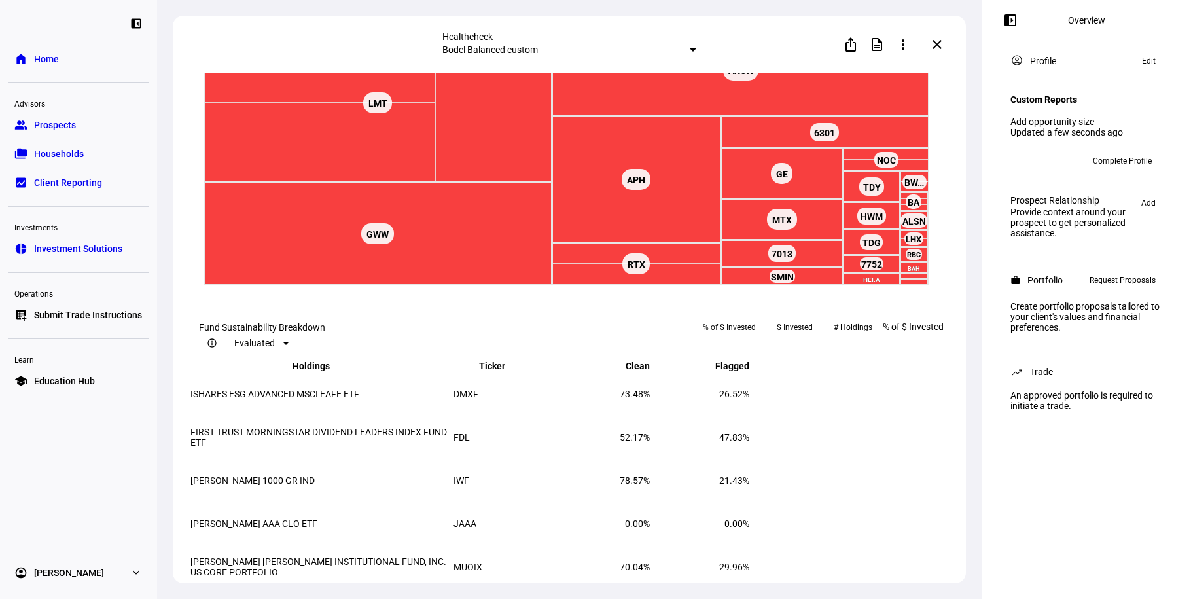
click at [915, 45] on text "◁ Back" at bounding box center [905, 40] width 26 height 9
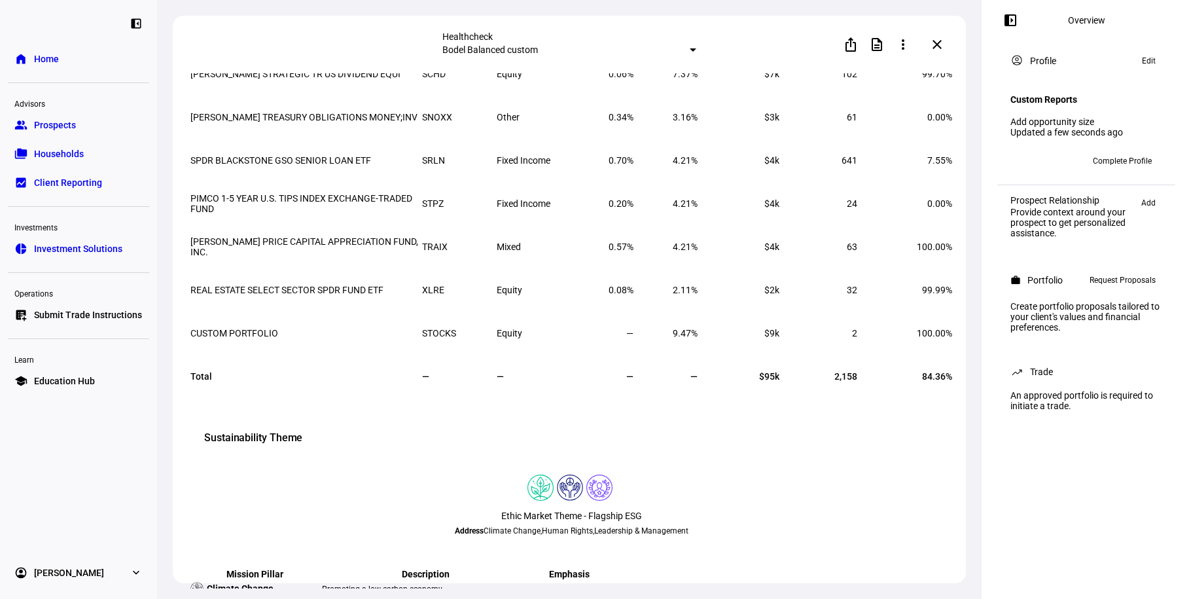
scroll to position [0, 0]
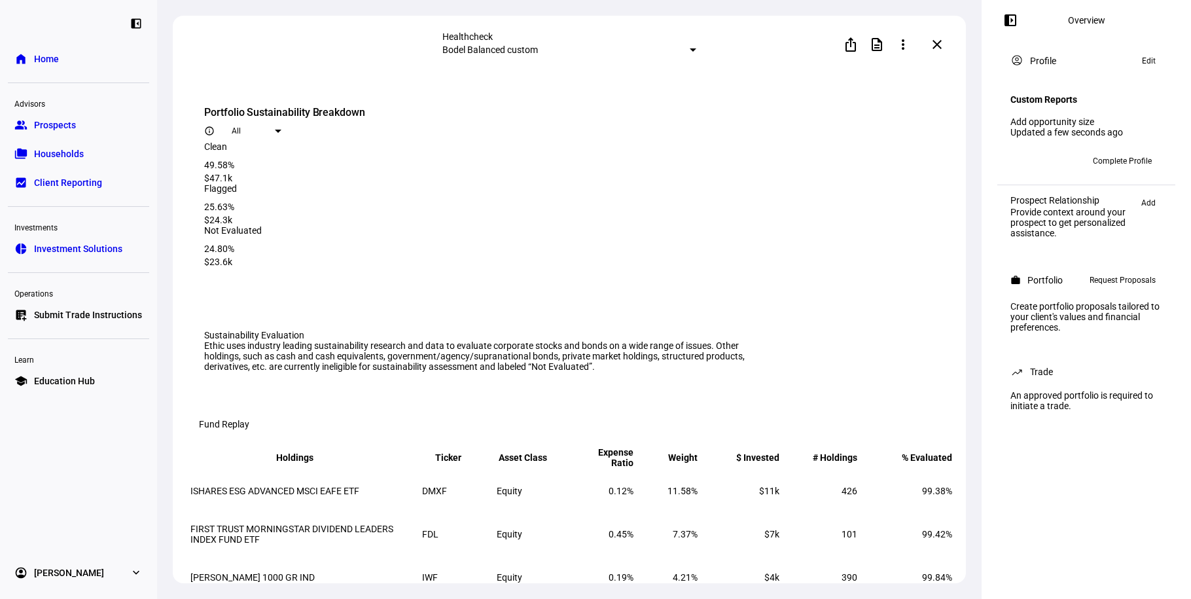
click at [933, 44] on span at bounding box center [937, 44] width 31 height 31
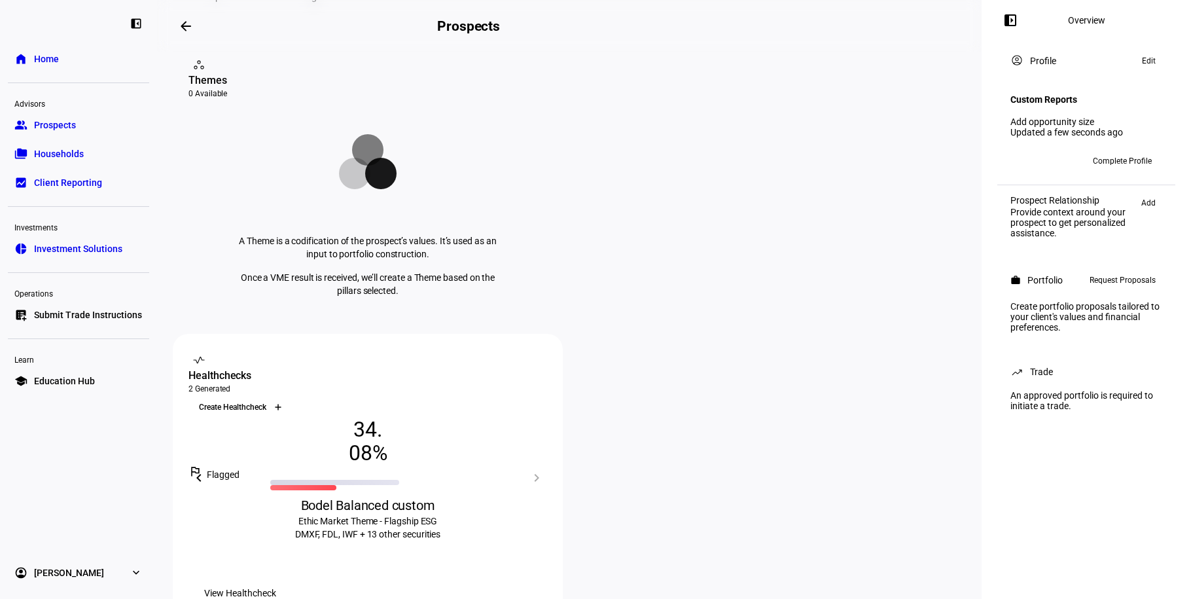
click at [289, 397] on div at bounding box center [278, 407] width 21 height 21
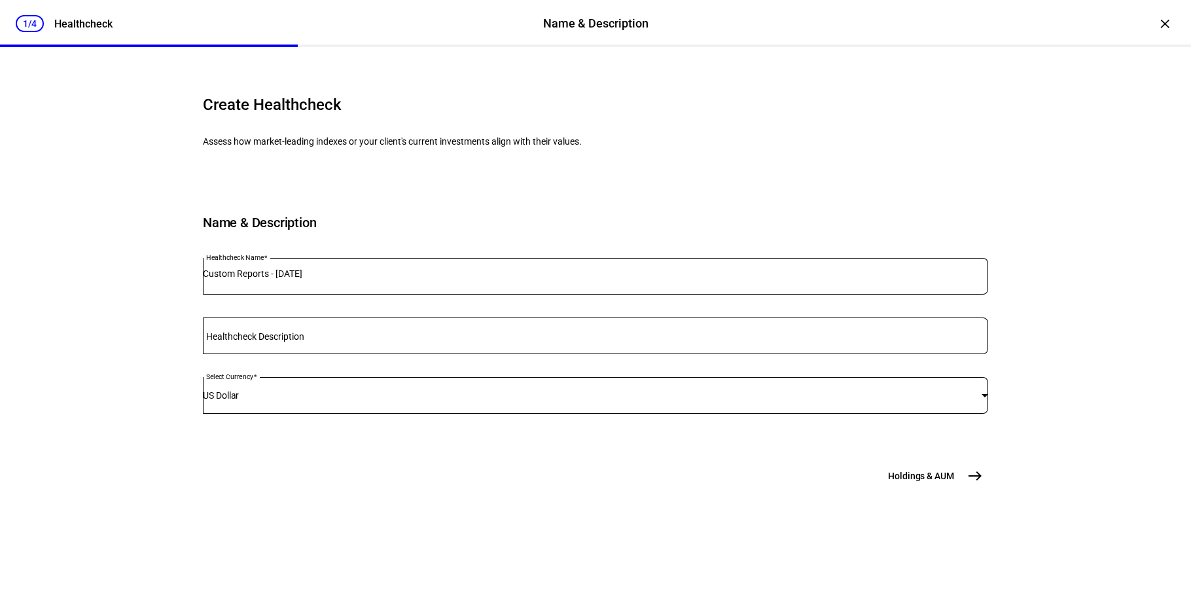
scroll to position [53, 0]
click at [420, 279] on input "Custom Reports - [DATE]" at bounding box center [596, 273] width 786 height 10
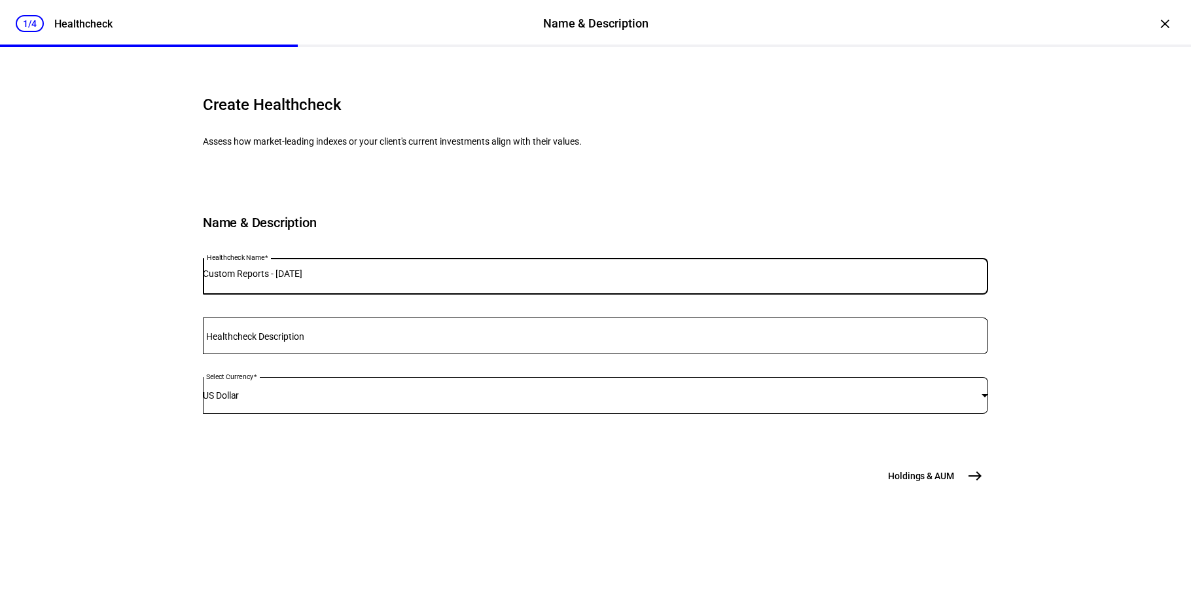
click at [420, 279] on input "Custom Reports - [DATE]" at bounding box center [596, 273] width 786 height 10
type input "V2"
click at [954, 489] on button "Holdings & [GEOGRAPHIC_DATA]" at bounding box center [935, 476] width 108 height 26
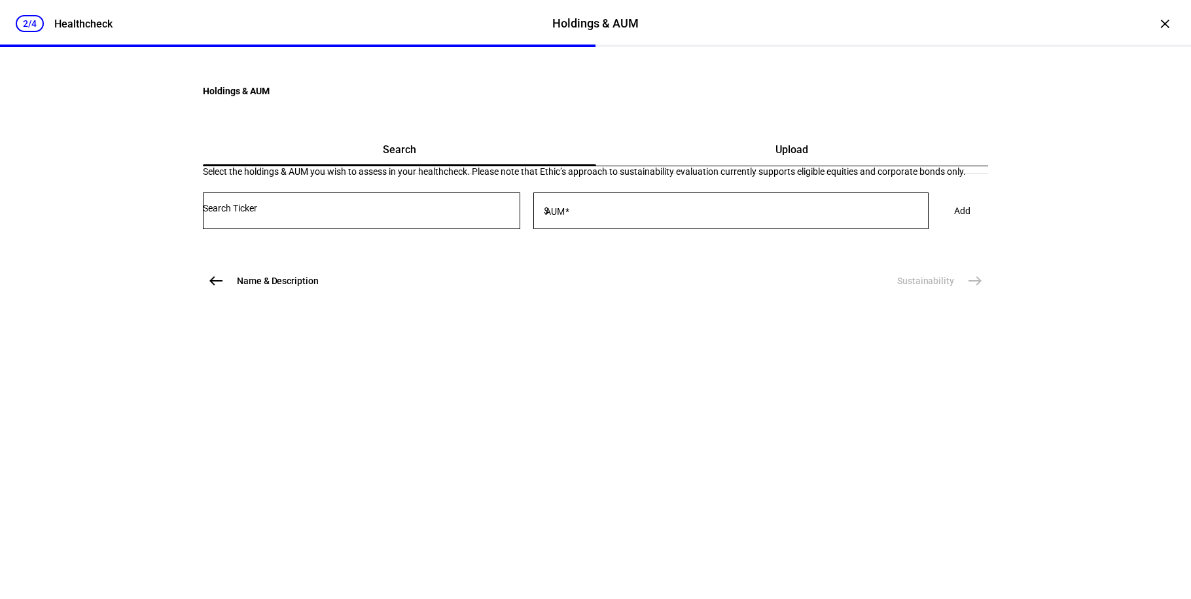
scroll to position [0, 0]
click at [721, 166] on div "Upload" at bounding box center [792, 149] width 393 height 31
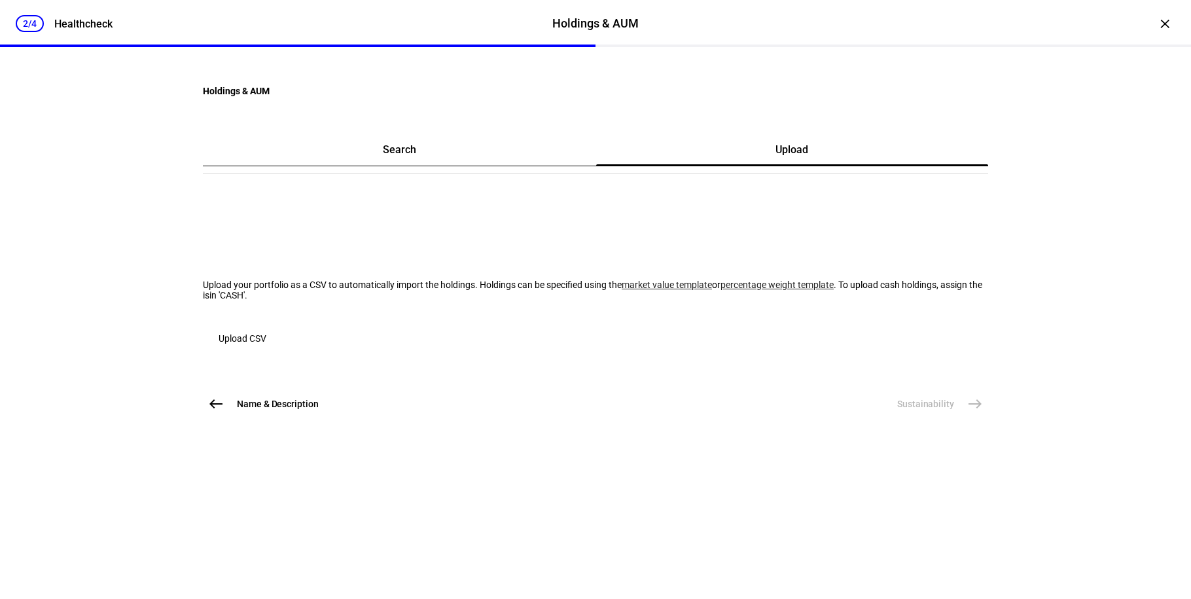
click at [266, 352] on span "Upload CSV" at bounding box center [243, 338] width 48 height 26
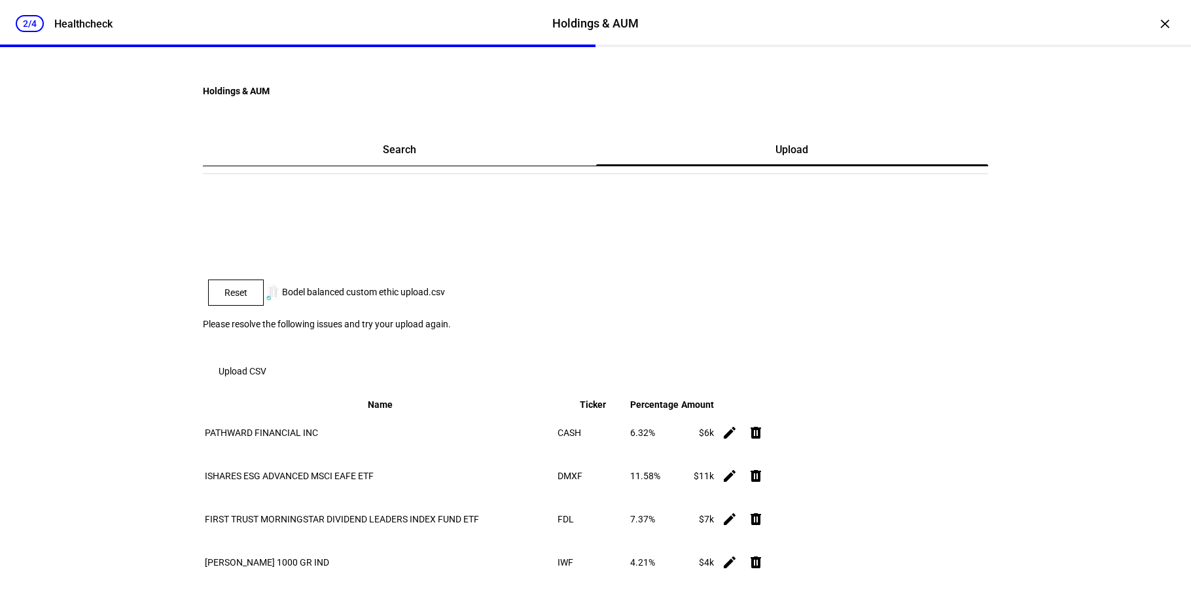
click at [247, 298] on span "Reset" at bounding box center [236, 292] width 23 height 10
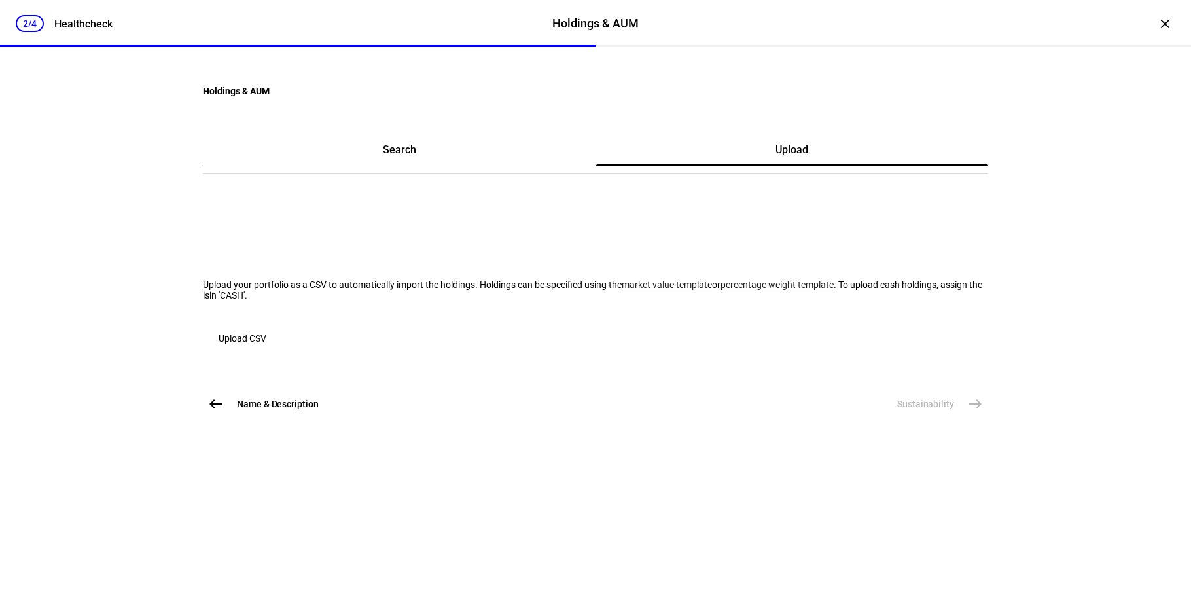
click at [373, 166] on div "Search" at bounding box center [399, 149] width 393 height 31
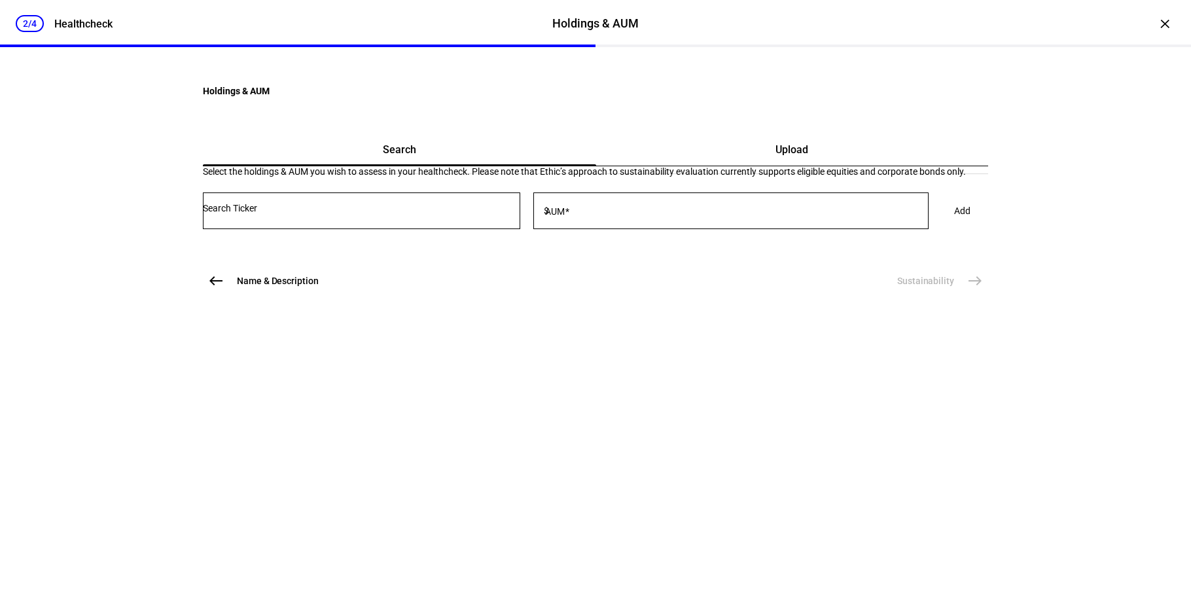
click at [380, 213] on input "Number" at bounding box center [362, 208] width 318 height 10
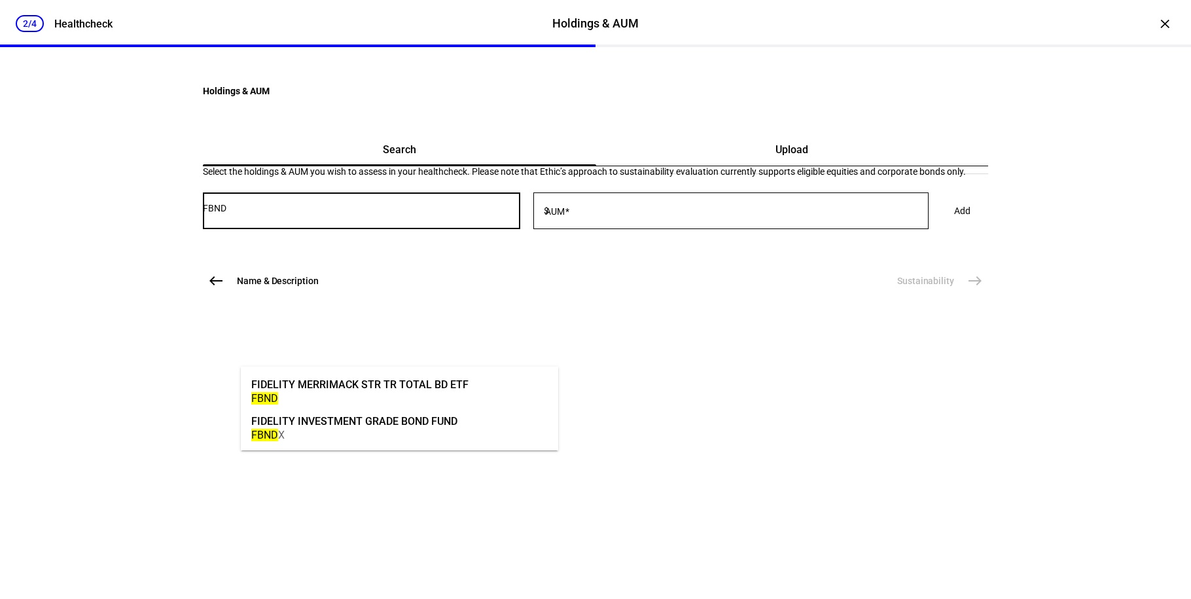
type input "FBND"
click at [388, 385] on div "FIDELITY MERRIMACK STR TR TOTAL BD ETF" at bounding box center [359, 384] width 217 height 15
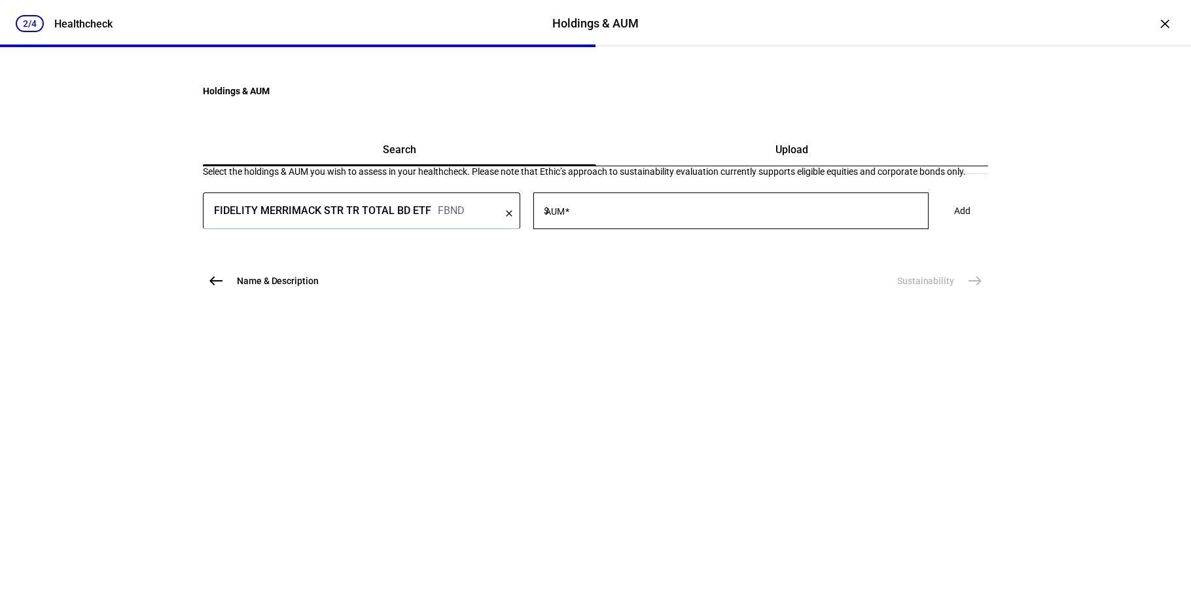
click at [549, 216] on span "$" at bounding box center [546, 211] width 5 height 10
type input "5,000"
click at [955, 224] on span "Add" at bounding box center [963, 211] width 16 height 26
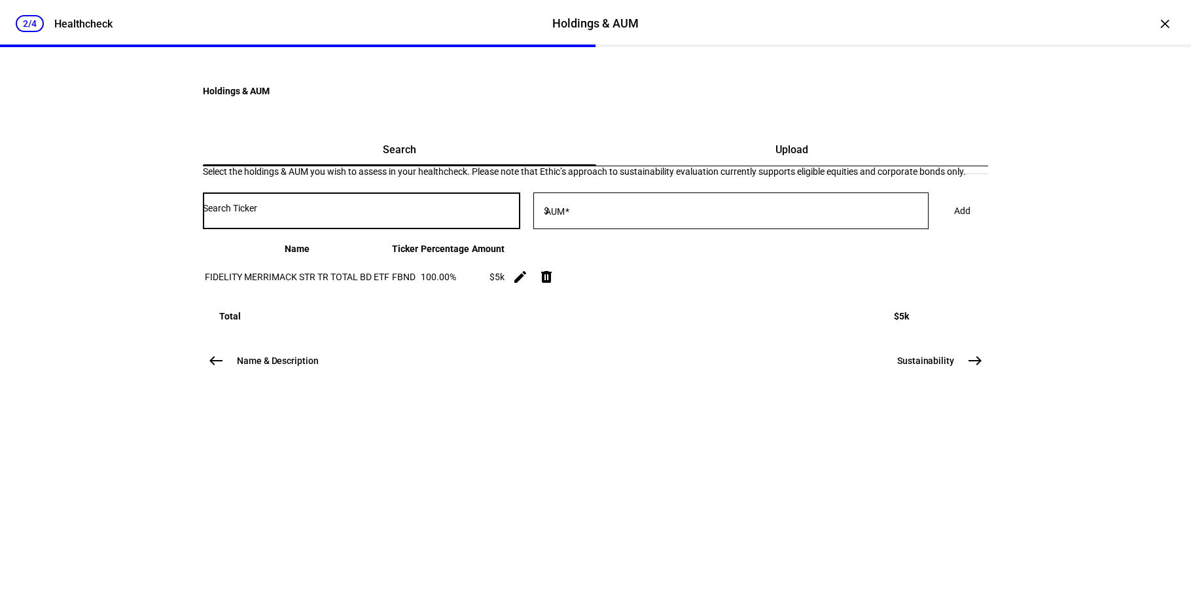
click at [413, 213] on input "Number" at bounding box center [362, 208] width 318 height 10
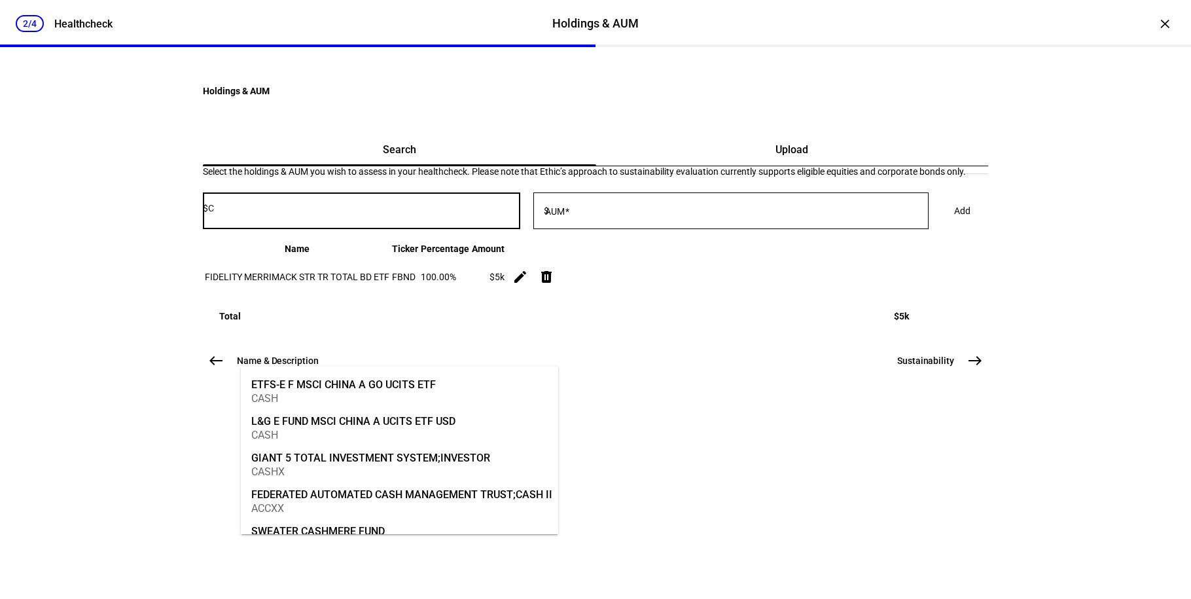
type input "$"
type input "C"
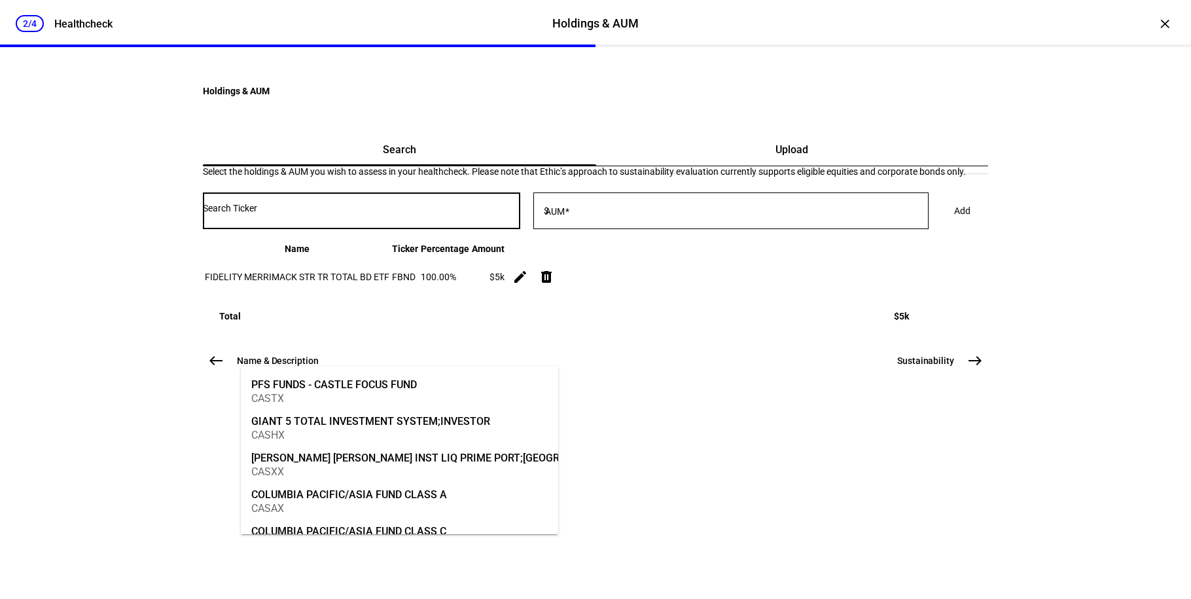
type input "F"
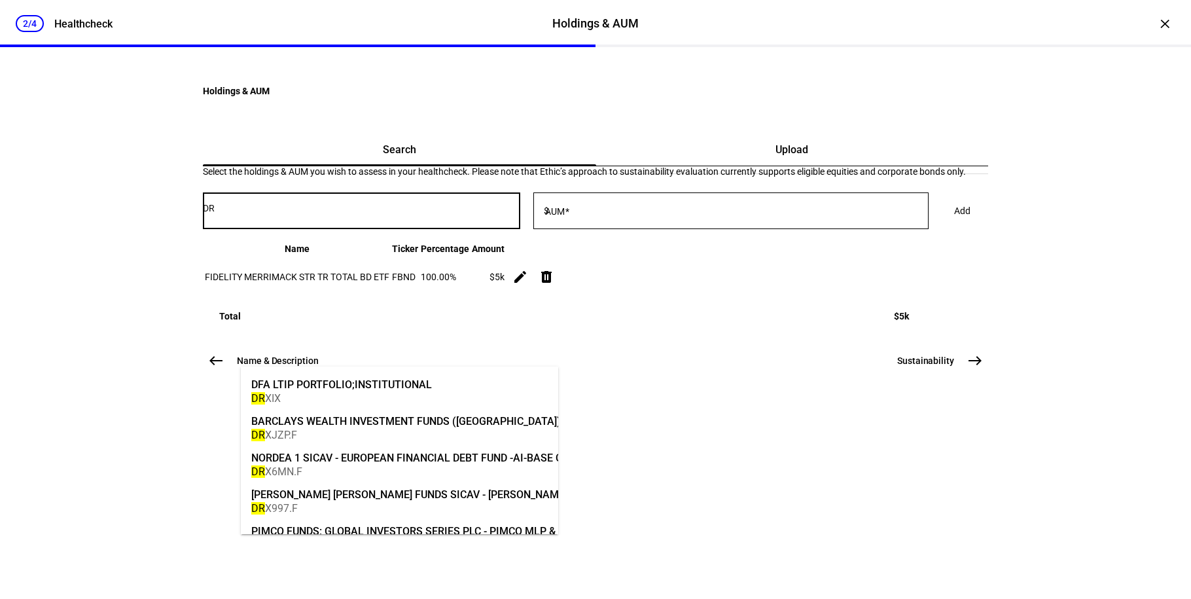
type input "D"
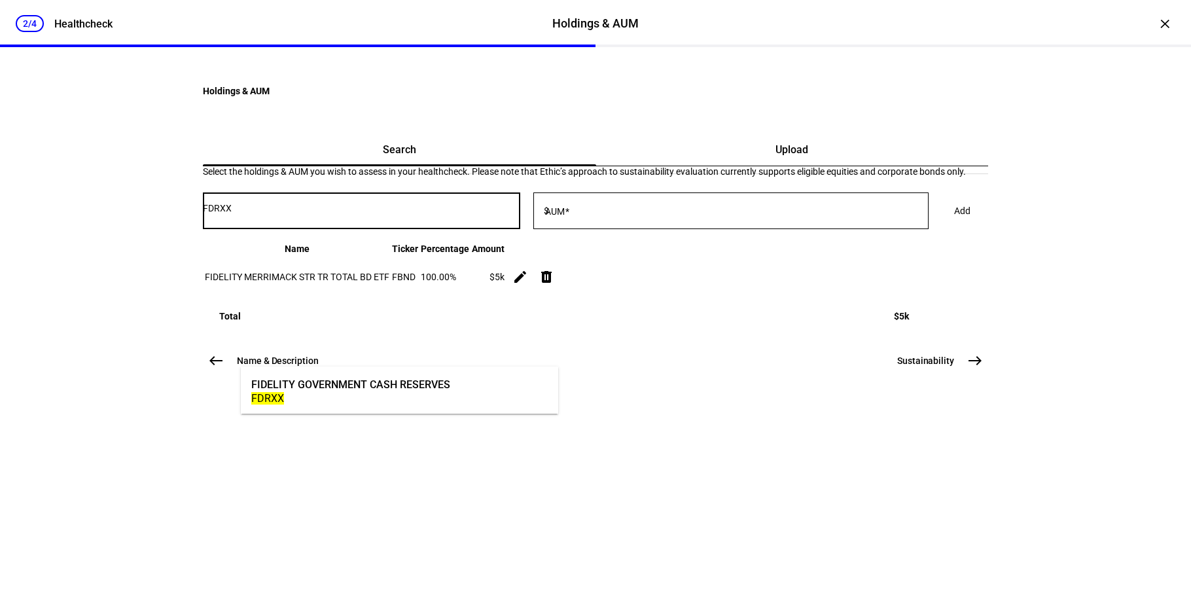
type input "FDRXX"
click at [445, 396] on div "FDRXX" at bounding box center [350, 398] width 199 height 12
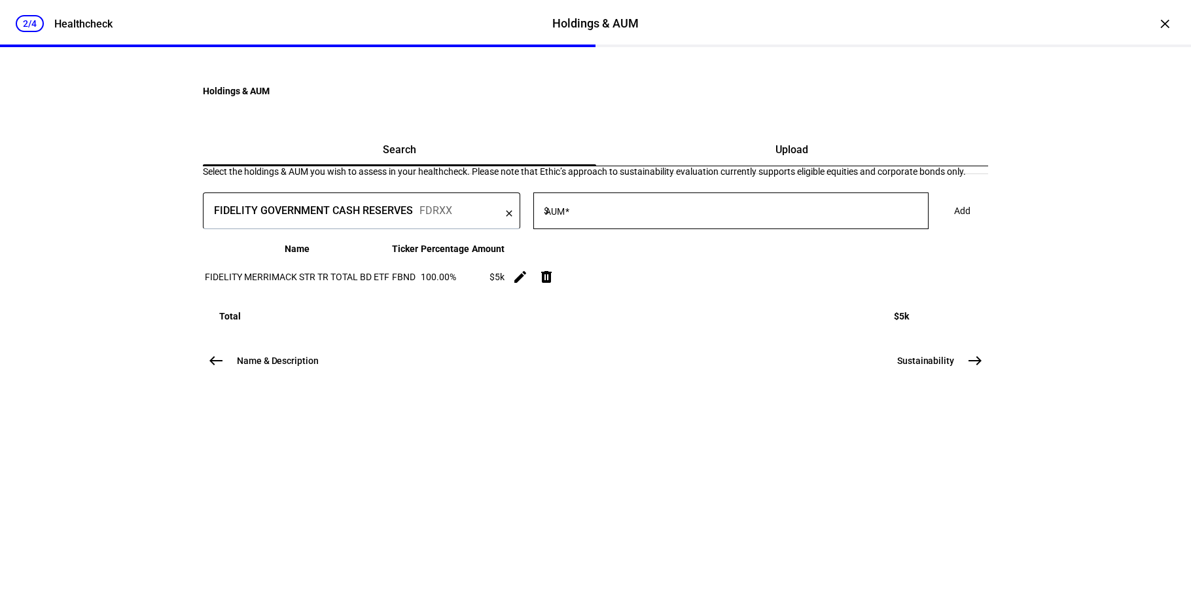
click at [615, 229] on div at bounding box center [740, 210] width 377 height 37
type input "6,000"
click at [939, 224] on span at bounding box center [963, 211] width 48 height 26
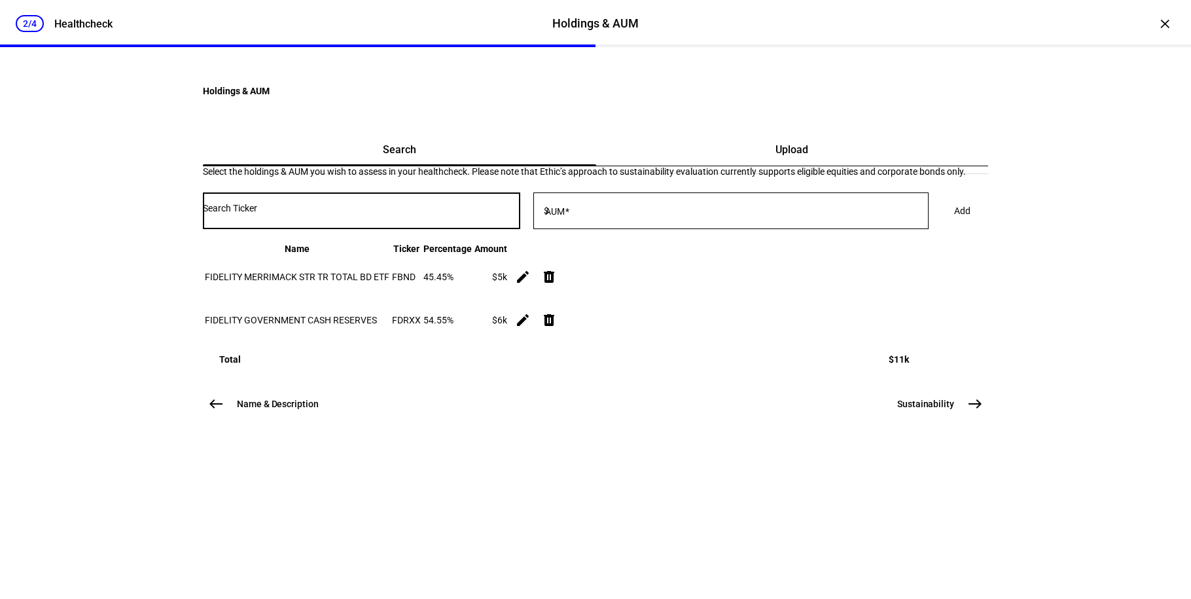
click at [360, 213] on input "Number" at bounding box center [362, 208] width 318 height 10
type input "DMXF"
drag, startPoint x: 376, startPoint y: 387, endPoint x: 447, endPoint y: 371, distance: 73.2
click at [376, 387] on div "ISHARES ESG ADVANCED MSCI EAFE ETF" at bounding box center [350, 384] width 198 height 15
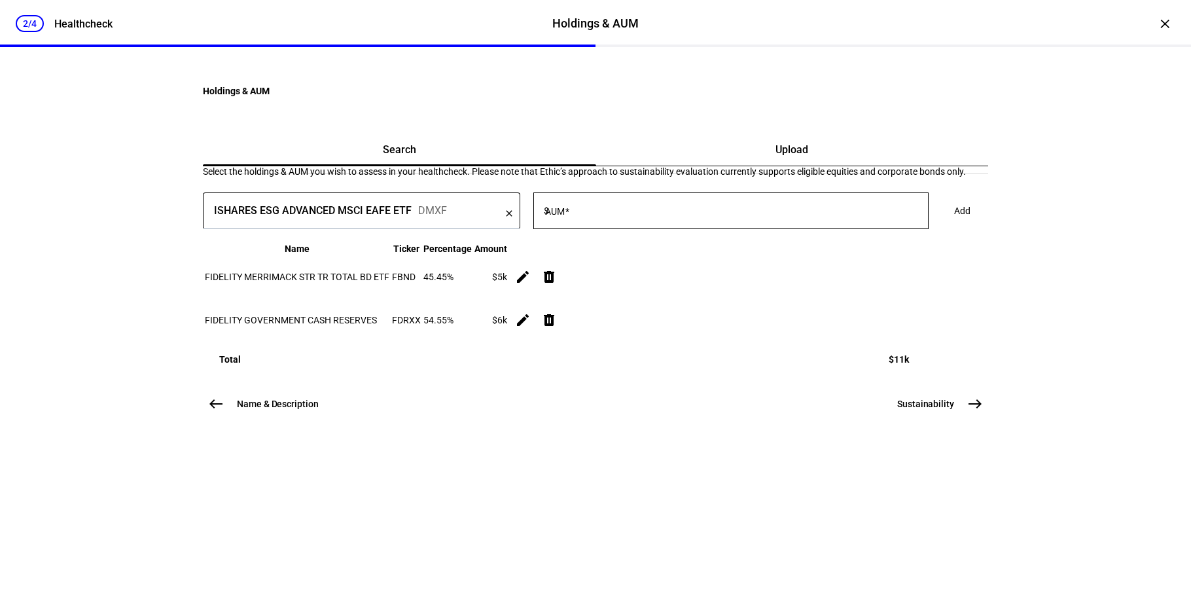
click at [635, 229] on div at bounding box center [740, 210] width 377 height 37
click at [647, 229] on div "6,000" at bounding box center [740, 210] width 377 height 37
click at [612, 213] on input "6,000" at bounding box center [740, 208] width 377 height 10
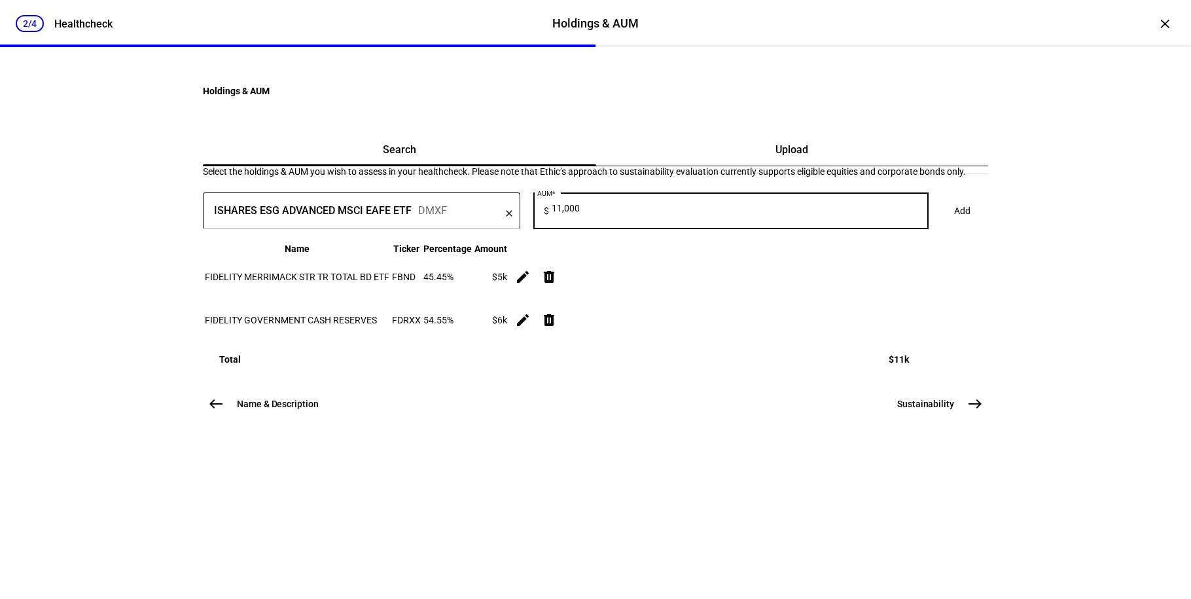
type input "11,000"
click at [955, 224] on span "Add" at bounding box center [963, 211] width 16 height 26
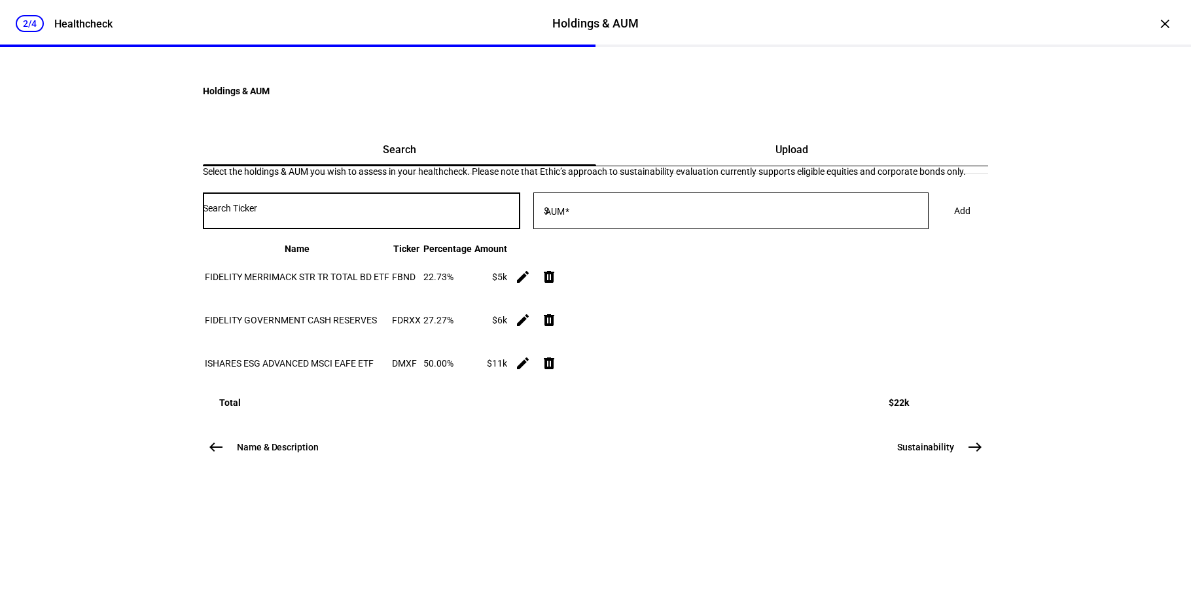
click at [452, 213] on input "Number" at bounding box center [362, 208] width 318 height 10
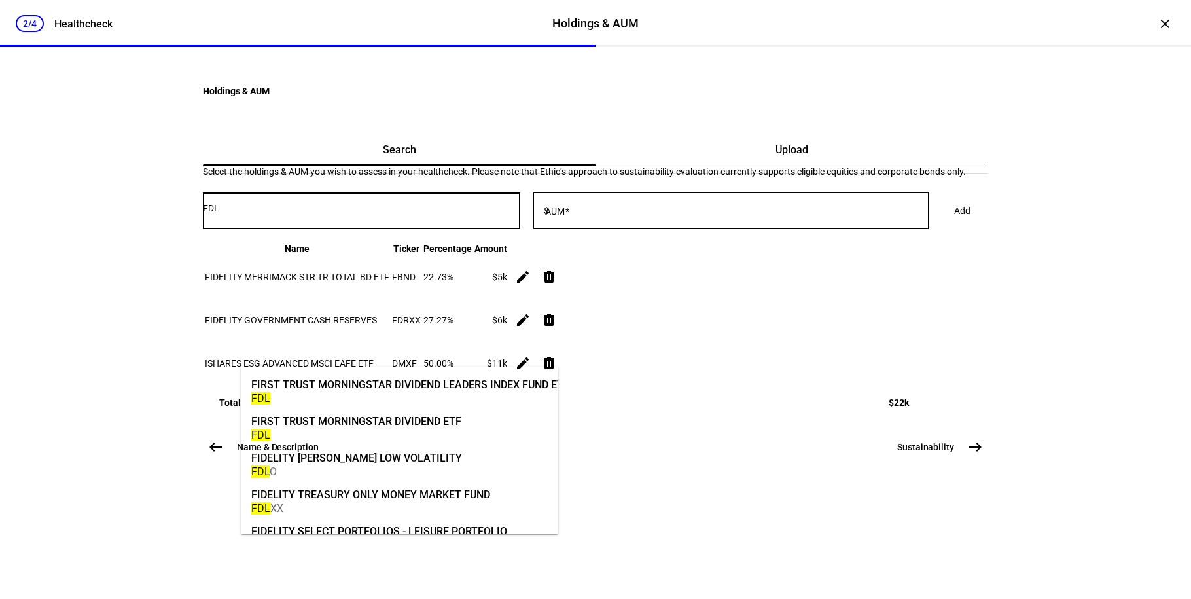
type input "FDL"
click at [414, 424] on div "FIRST TRUST MORNINGSTAR DIVIDEND ETF" at bounding box center [356, 421] width 210 height 15
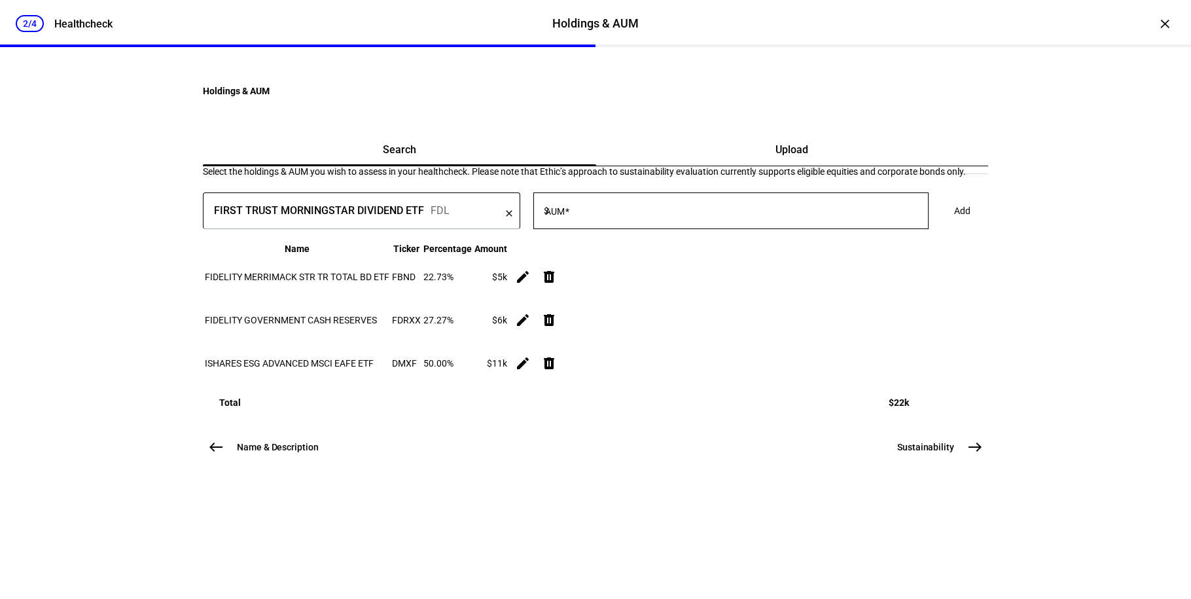
click at [738, 213] on input "AUM" at bounding box center [740, 208] width 377 height 10
type input "7,000"
click at [939, 224] on span at bounding box center [963, 211] width 48 height 26
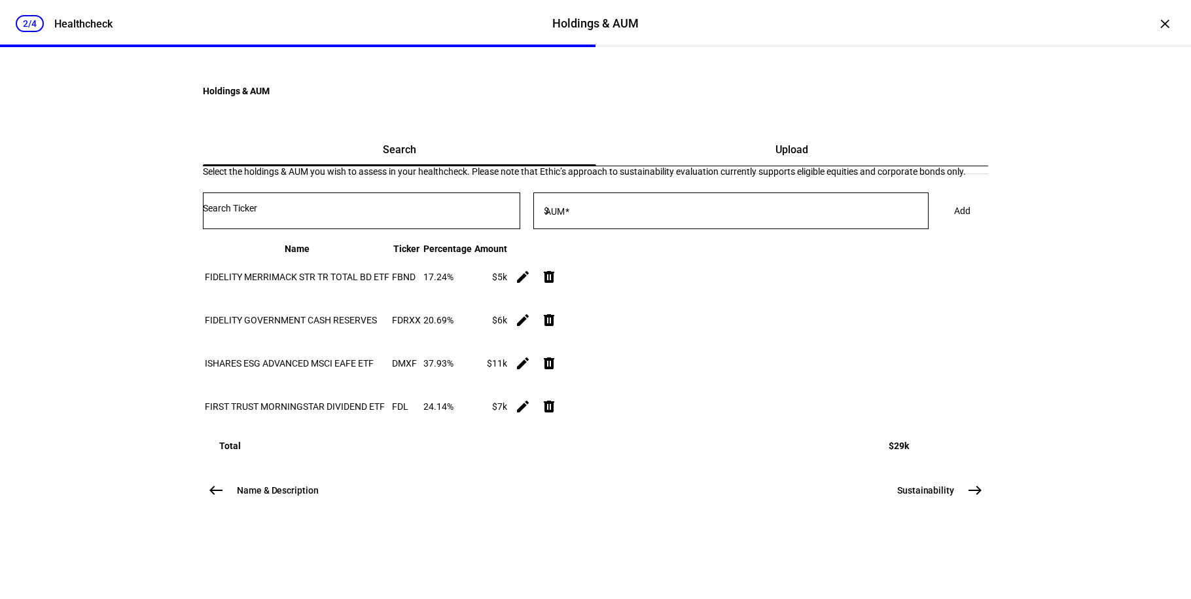
scroll to position [183, 0]
click at [947, 503] on button "Sustainability east" at bounding box center [939, 490] width 99 height 26
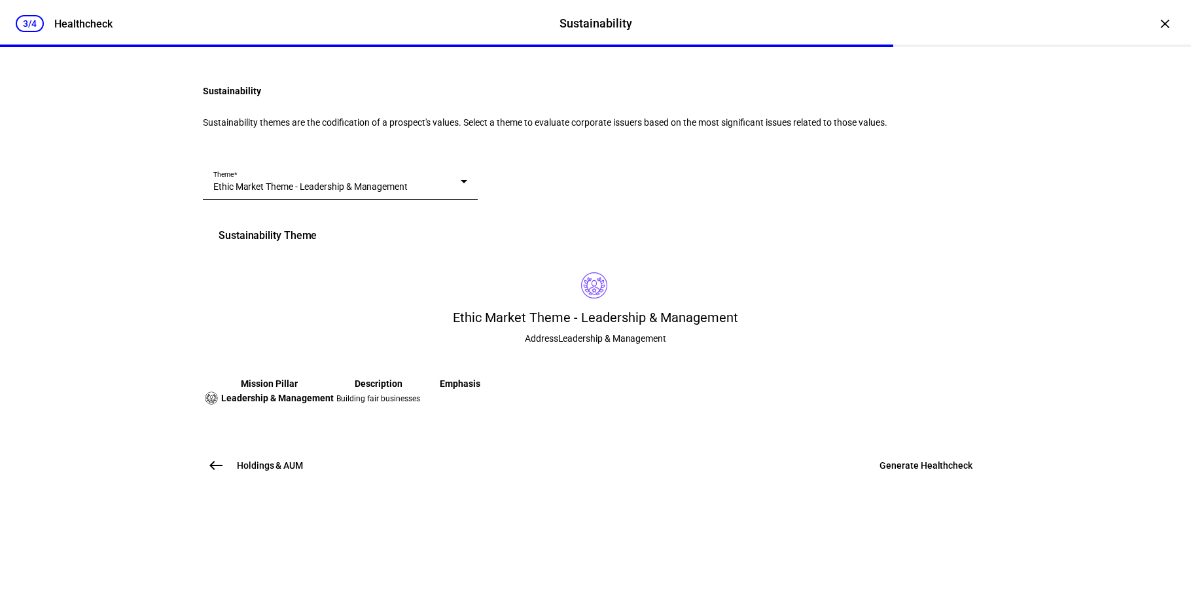
scroll to position [153, 0]
click at [317, 178] on div "Theme Ethic Market Theme - Leadership & Management" at bounding box center [340, 181] width 254 height 37
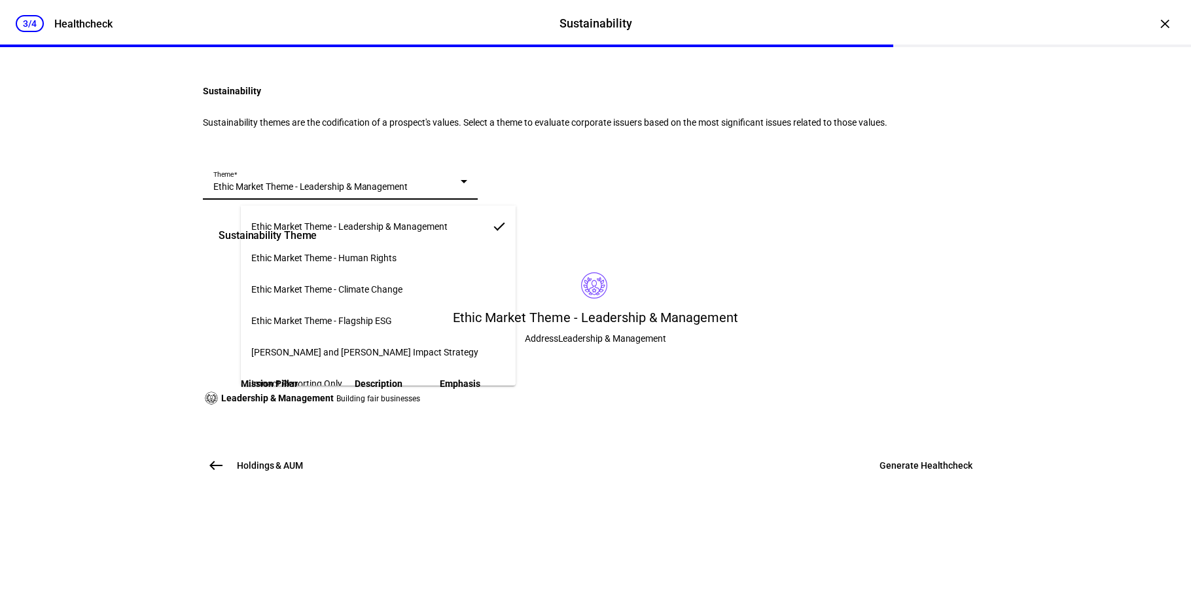
click at [329, 323] on mat-option "Ethic Market Theme - Flagship ESG" at bounding box center [378, 320] width 275 height 31
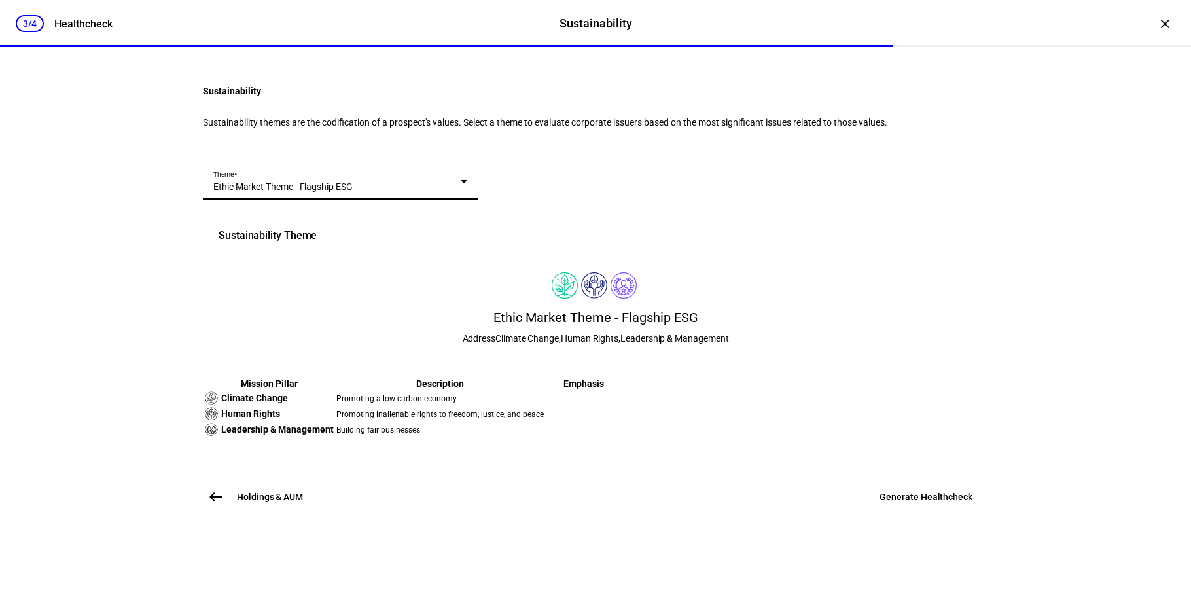
scroll to position [213, 0]
click at [897, 513] on span at bounding box center [926, 496] width 124 height 31
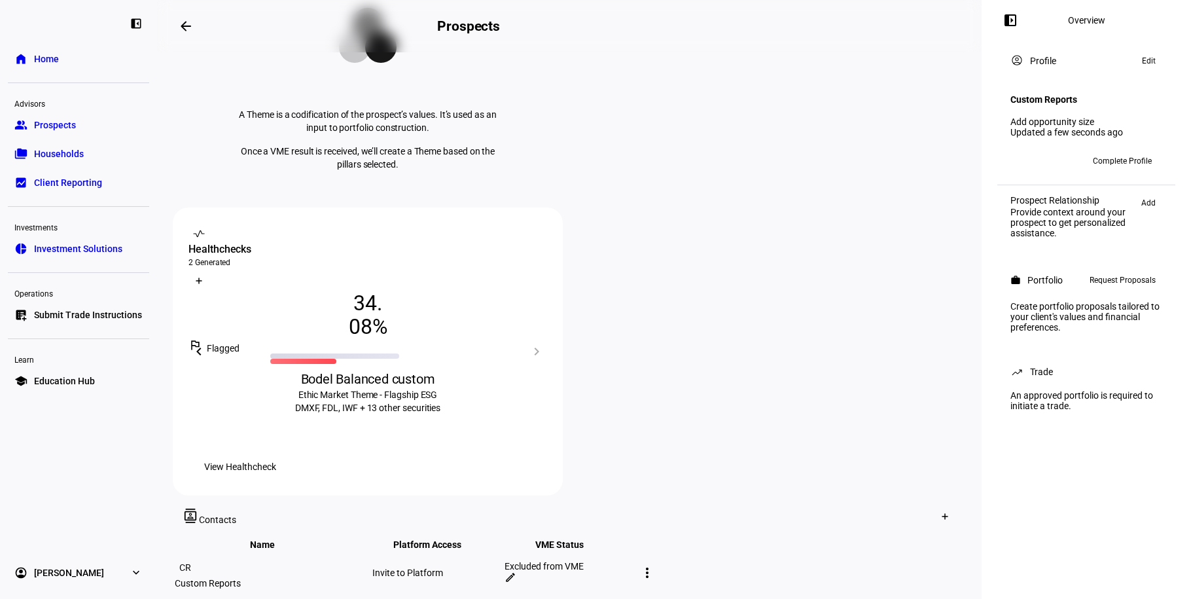
scroll to position [82, 0]
